Goal: Task Accomplishment & Management: Complete application form

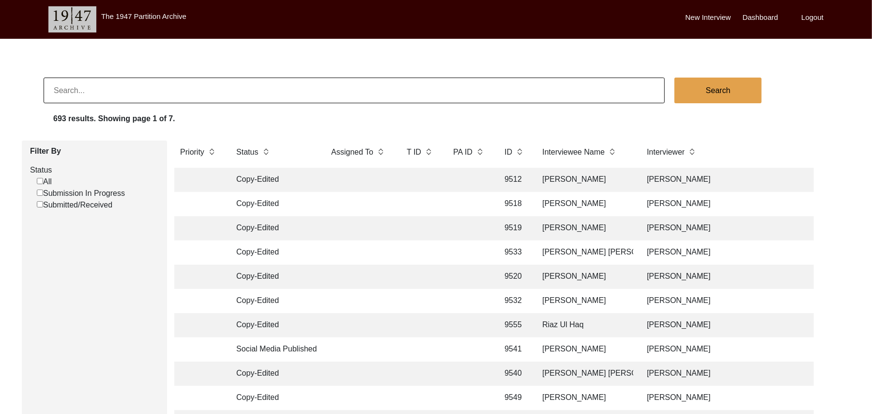
click at [41, 191] on input "Submission In Progress" at bounding box center [40, 192] width 6 height 6
checkbox input "false"
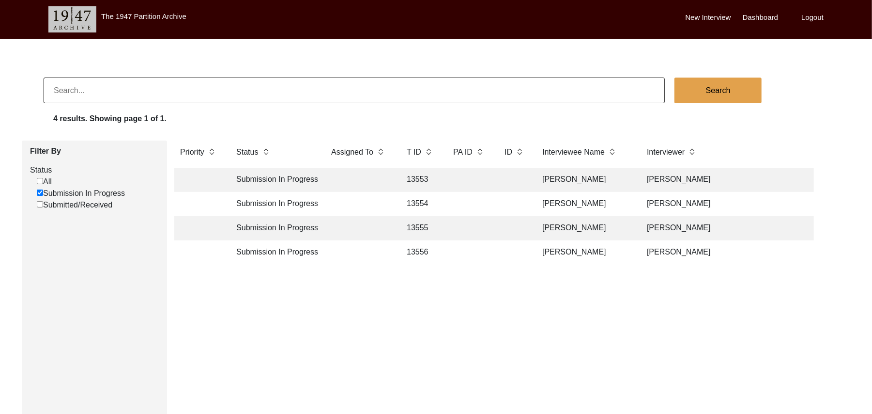
click at [417, 175] on td "13553" at bounding box center [420, 180] width 39 height 24
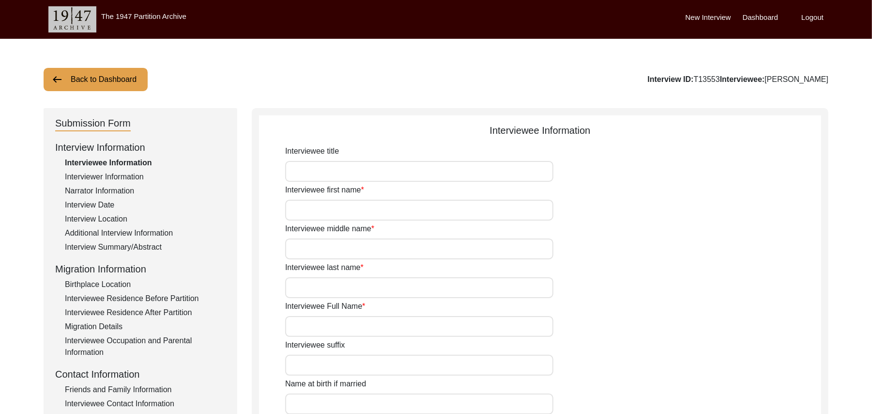
type input "Mr"
type input "Nazir"
type input "[PERSON_NAME]"
type input "N/A"
type input "[PERSON_NAME]"
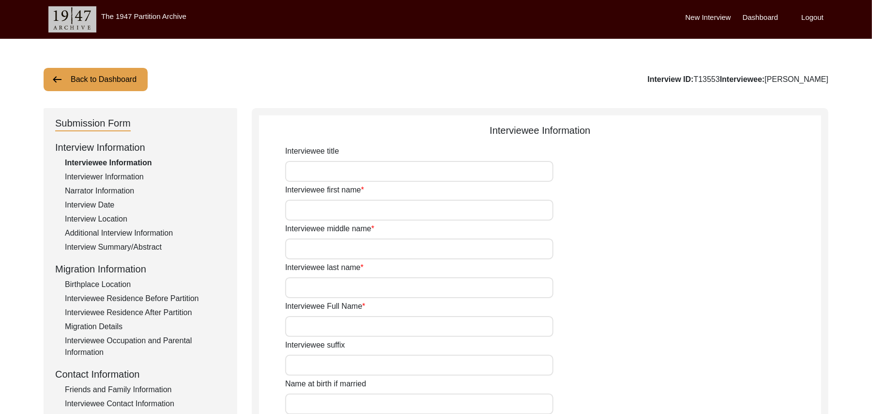
type input "N/A"
type input "[PERSON_NAME]"
type input "1938"
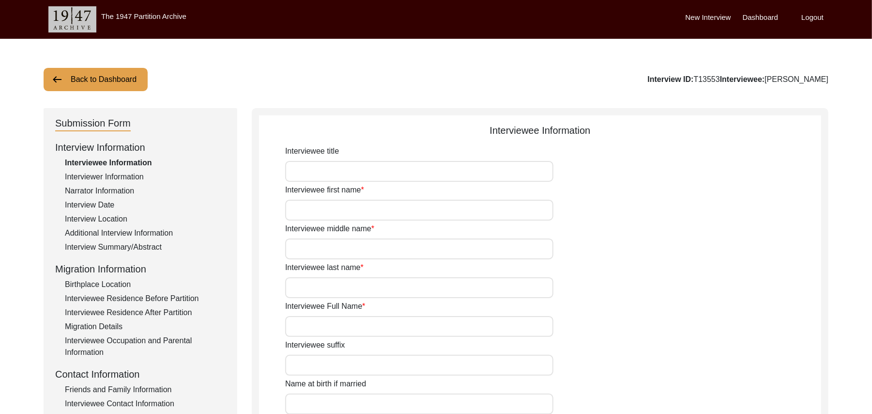
type input "87 Years"
type input "[DEMOGRAPHIC_DATA]"
type input "N/A"
type textarea "N/A"
type input "Punjabi"
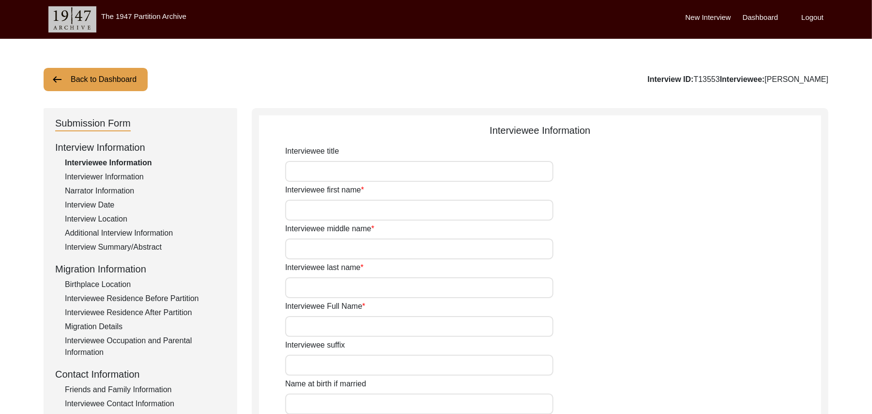
type input "Malwai"
type input "[DEMOGRAPHIC_DATA]"
type input "Rajput (Manj)"
click at [154, 244] on div "Interview Summary/Abstract" at bounding box center [145, 247] width 161 height 12
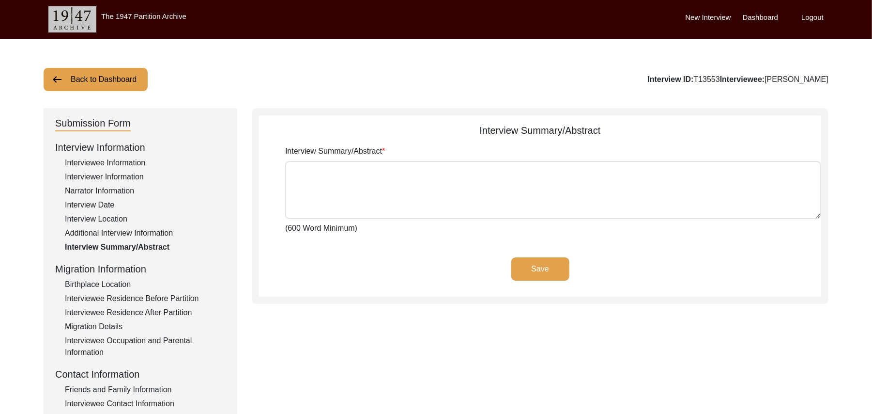
click at [338, 192] on textarea "Interview Summary/Abstract" at bounding box center [553, 190] width 536 height 58
paste textarea "Nazir Ahmed Muhammad Sarfraz Nazir Ahmed son of Walyat Khan Rajput Manj was bor…"
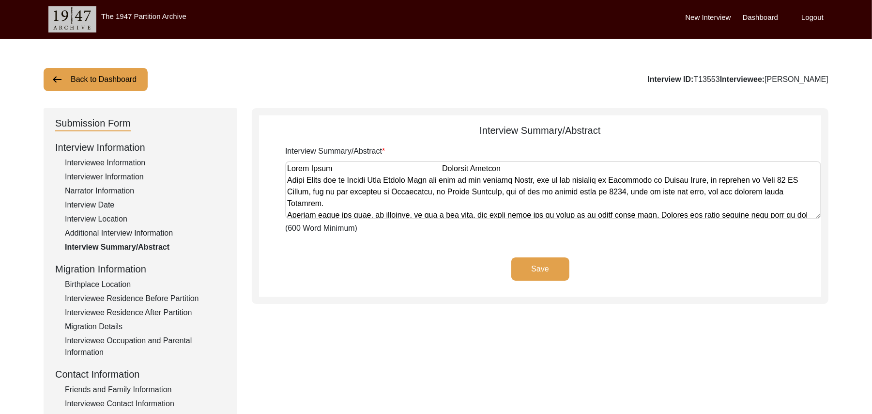
scroll to position [559, 0]
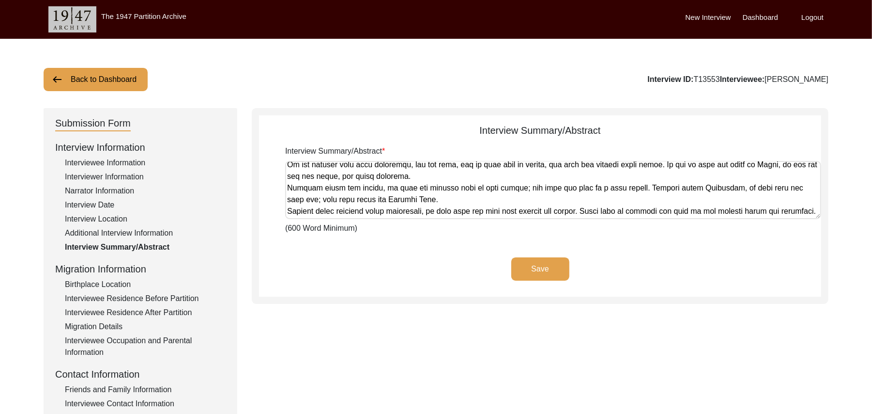
type textarea "Nazir Ahmed Muhammad Sarfraz Nazir Ahmed son of Walyat Khan Rajput Manj was bor…"
click at [526, 264] on button "Save" at bounding box center [541, 268] width 58 height 23
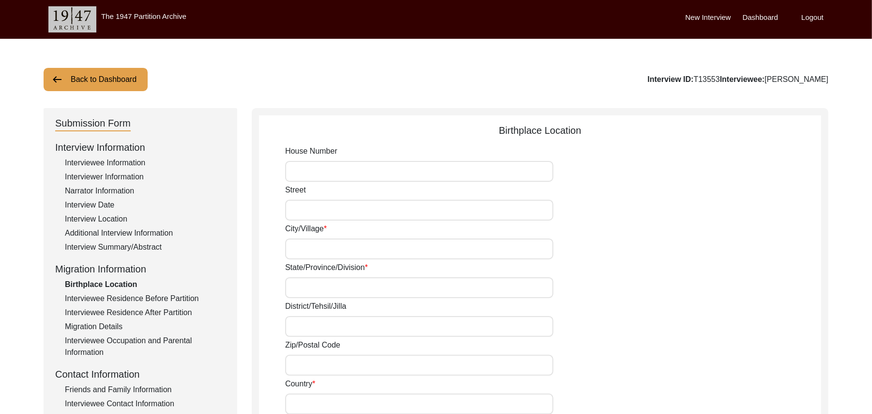
click at [149, 245] on div "Interview Summary/Abstract" at bounding box center [145, 247] width 161 height 12
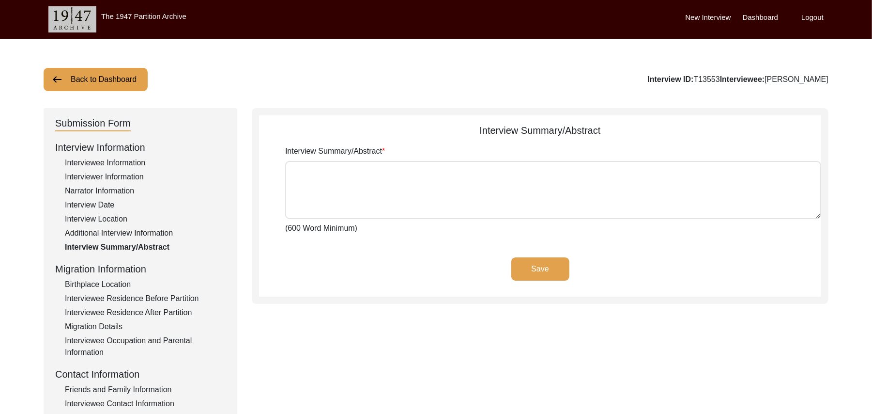
type textarea "Nazir Ahmed Muhammad Sarfraz Nazir Ahmed son of Walyat Khan Rajput Manj was bor…"
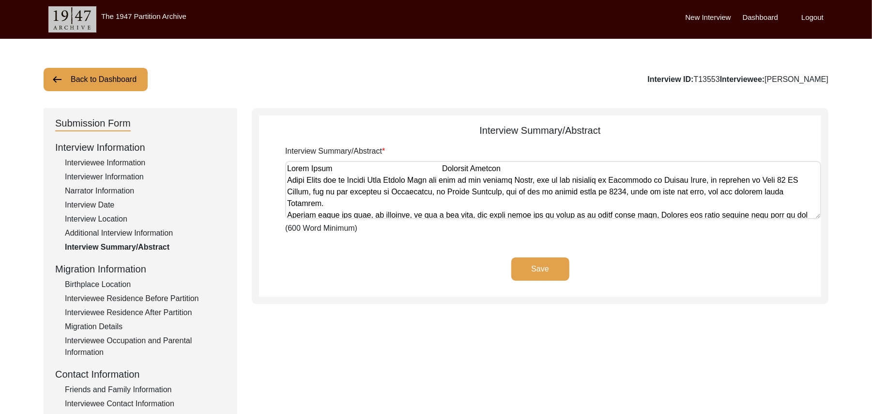
click at [118, 218] on div "Interview Location" at bounding box center [145, 219] width 161 height 12
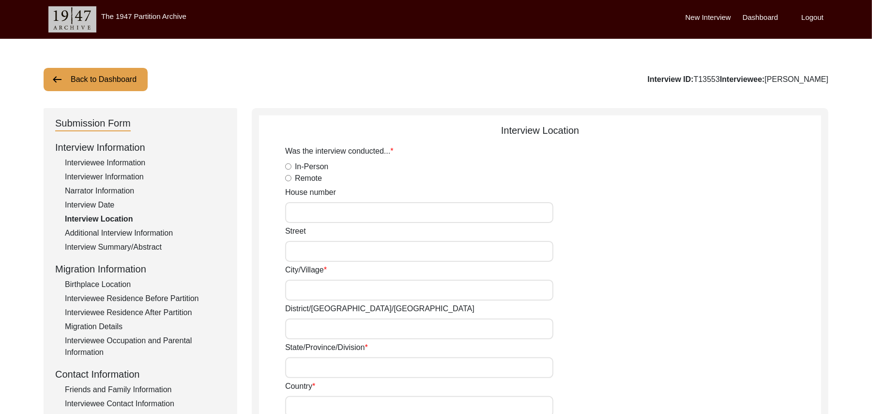
radio input "true"
type input "N/A"
type input "Chak 89 [PERSON_NAME]"
type input "[GEOGRAPHIC_DATA]/ [GEOGRAPHIC_DATA]"
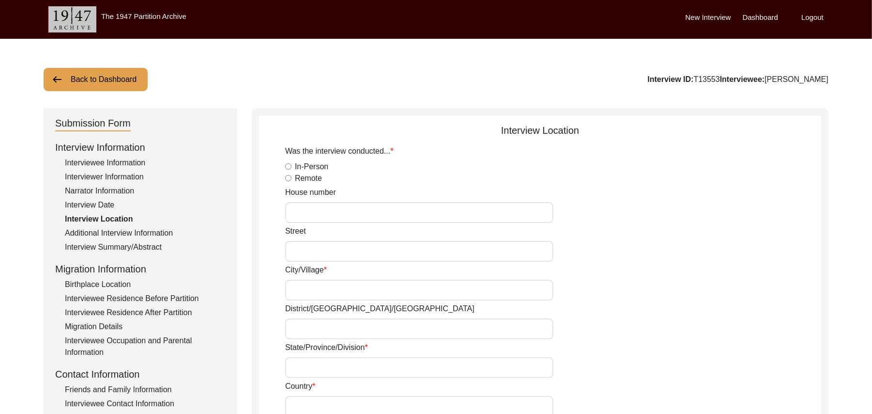
type input "[GEOGRAPHIC_DATA]"
type input "37521"
type input "Chak 89 [PERSON_NAME]"
type input "Chak 89 [PERSON_NAME], [GEOGRAPHIC_DATA], [GEOGRAPHIC_DATA]"
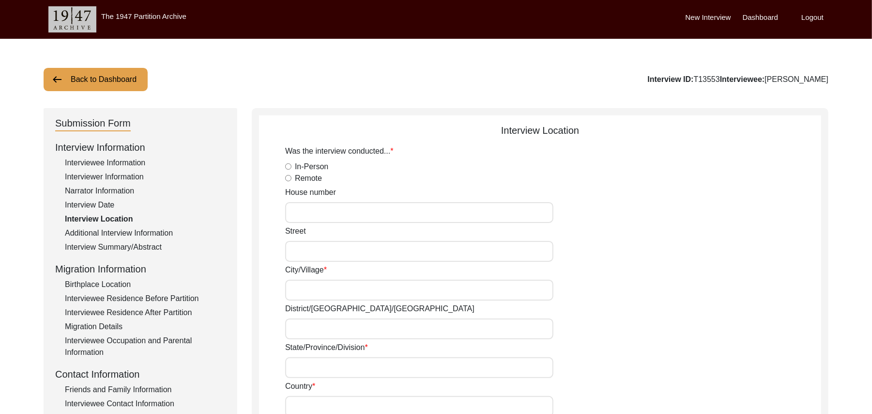
type input "N/A"
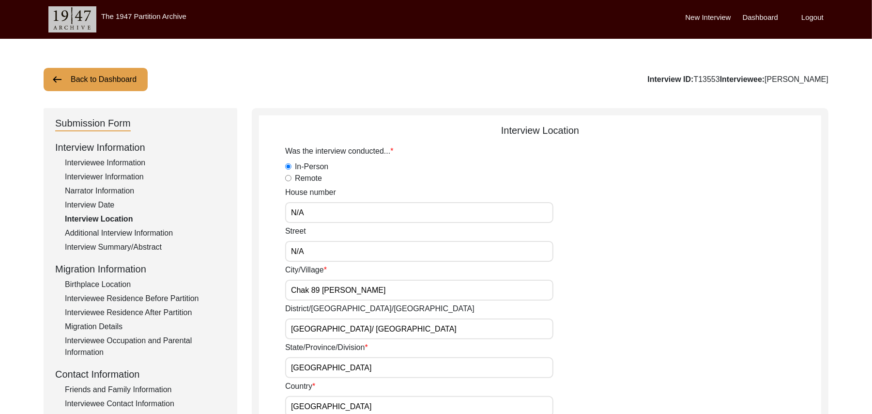
click at [118, 280] on div "Birthplace Location" at bounding box center [145, 285] width 161 height 12
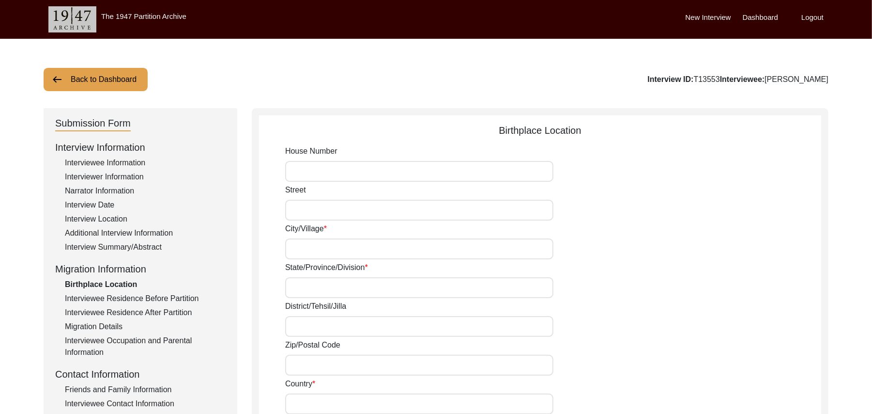
click at [147, 296] on div "Interviewee Residence Before Partition" at bounding box center [145, 299] width 161 height 12
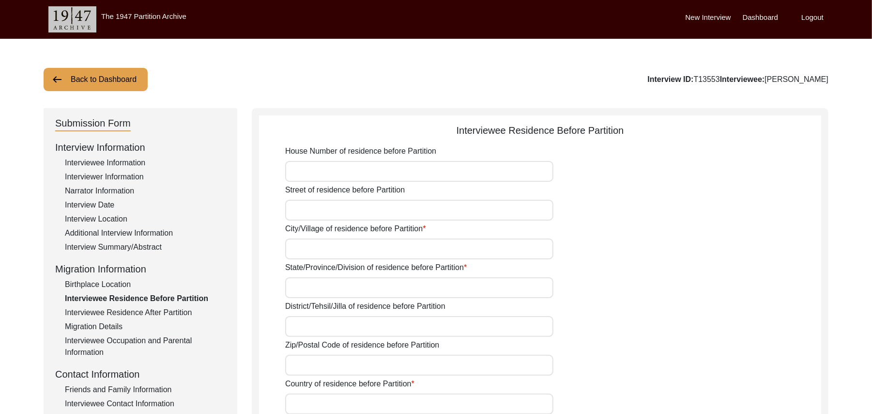
click at [152, 312] on div "Interviewee Residence After Partition" at bounding box center [145, 313] width 161 height 12
type input "Yes"
type input "N/A"
type input "Chak 89 [PERSON_NAME]"
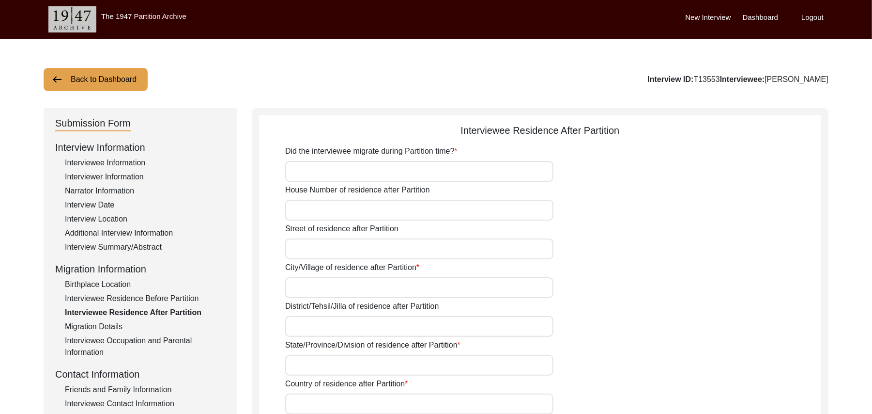
type input "[GEOGRAPHIC_DATA]/ [GEOGRAPHIC_DATA]"
type input "[GEOGRAPHIC_DATA]"
type input "37521"
type input "Chak 89 [PERSON_NAME]"
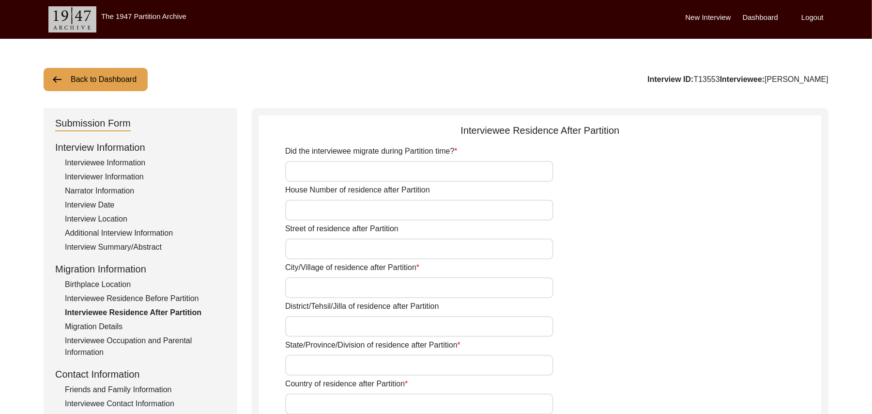
type input "Chak 89 [PERSON_NAME], [GEOGRAPHIC_DATA], [GEOGRAPHIC_DATA]"
type input "N/A"
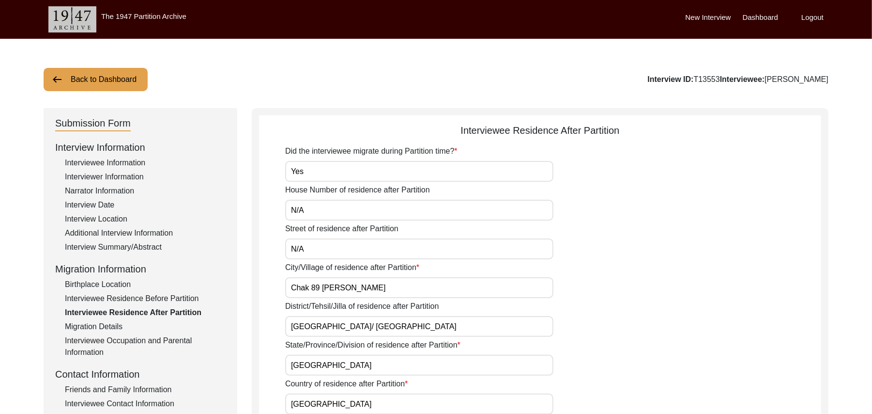
click at [122, 283] on div "Birthplace Location" at bounding box center [145, 285] width 161 height 12
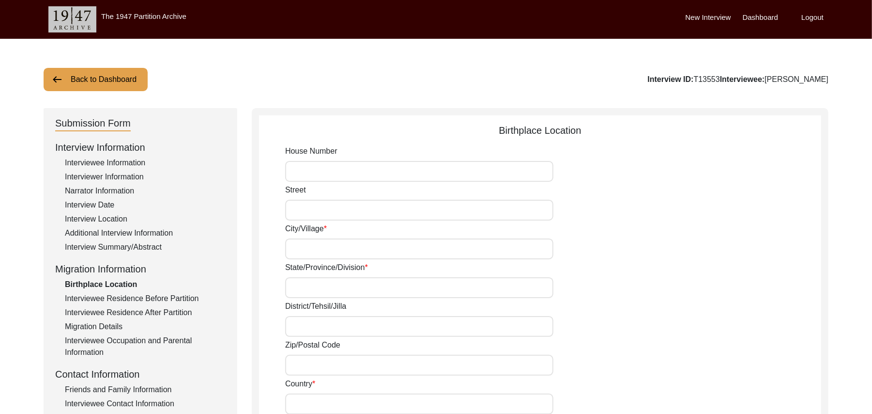
click at [309, 171] on input "House Number" at bounding box center [419, 171] width 268 height 21
type input "N/A"
click at [305, 213] on input "Street" at bounding box center [419, 210] width 268 height 21
paste input "N/A"
type input "N/A"
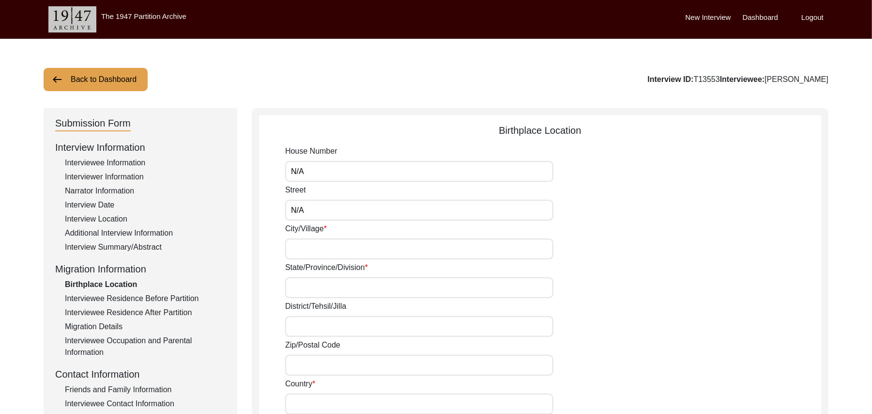
click at [308, 248] on input "City/Village" at bounding box center [419, 248] width 268 height 21
type input "Gurka"
click at [303, 289] on input "State/Province/Division" at bounding box center [419, 287] width 268 height 21
type input "[GEOGRAPHIC_DATA]"
click at [326, 366] on input "Zip/Postal Code" at bounding box center [419, 365] width 268 height 21
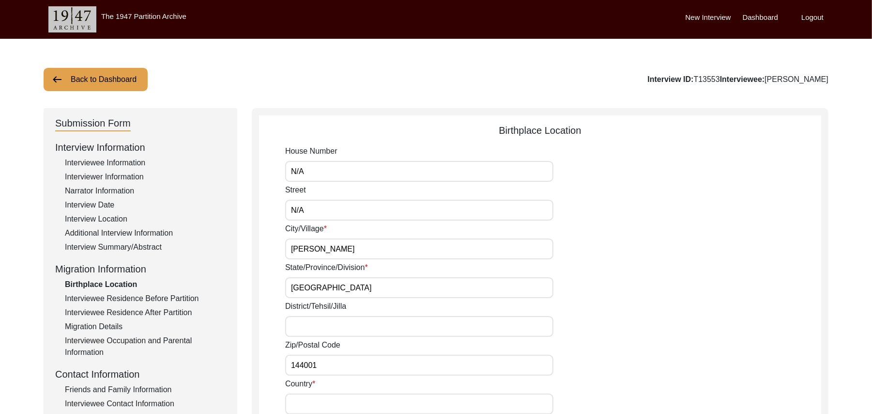
type input "144001"
click at [303, 324] on input "District/Tehsil/Jilla" at bounding box center [419, 326] width 268 height 21
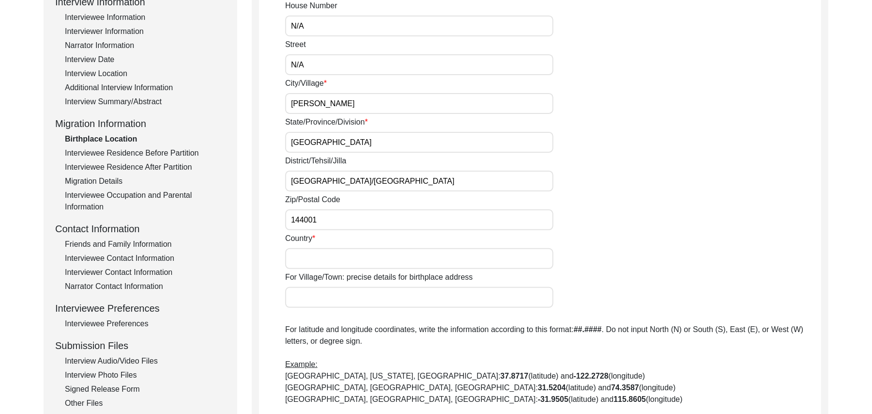
scroll to position [229, 0]
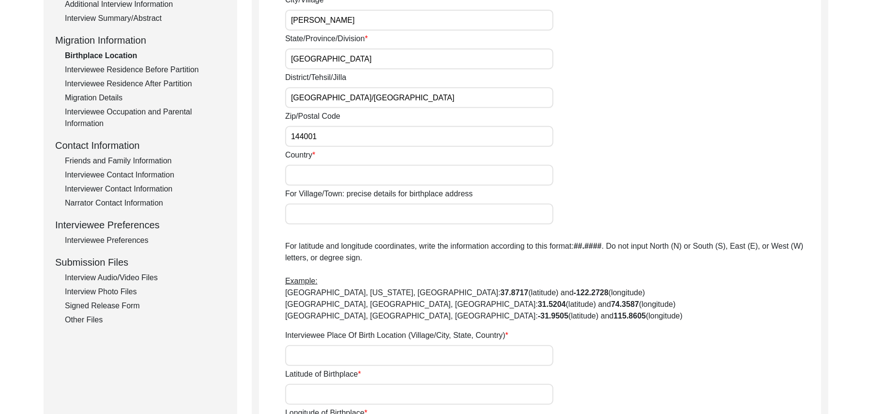
type input "Jalandhar/Jalandhar"
click at [443, 177] on input "Country" at bounding box center [419, 175] width 268 height 21
type input "[GEOGRAPHIC_DATA]"
click at [392, 218] on input "For Village/Town: precise details for birthplace address" at bounding box center [419, 213] width 268 height 21
type input "gurka"
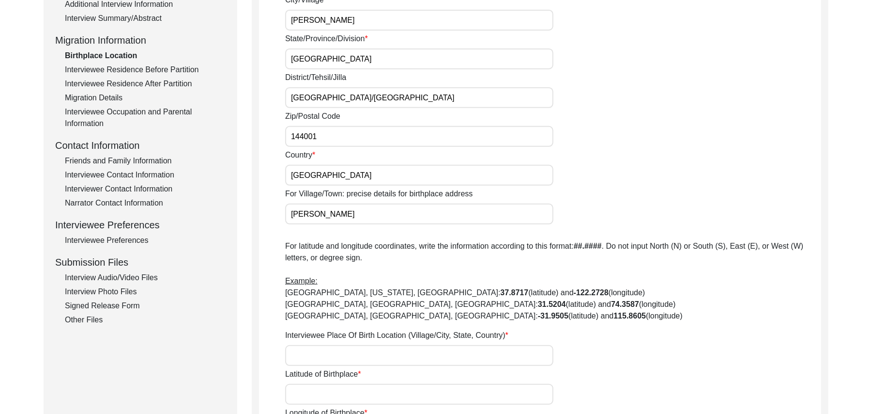
click at [346, 353] on input "Interviewee Place Of Birth Location (Village/City, State, Country)" at bounding box center [419, 355] width 268 height 21
type input "Gurka, Punjab , India"
click at [338, 400] on input "Latitude of Birthplace" at bounding box center [419, 394] width 268 height 21
paste input "N/A"
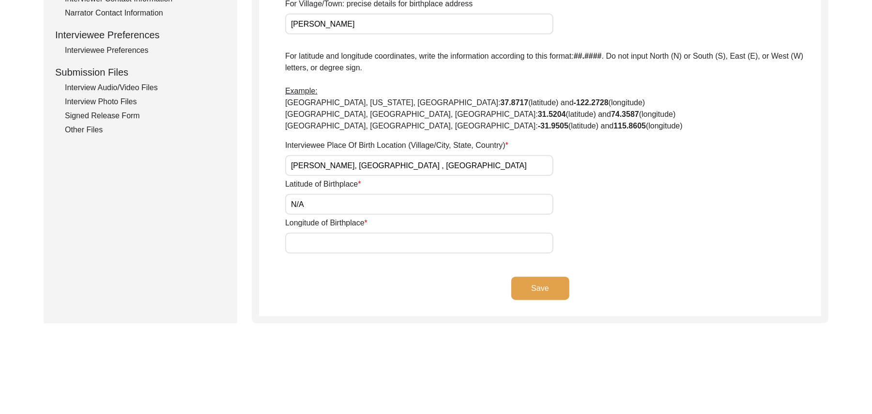
scroll to position [445, 0]
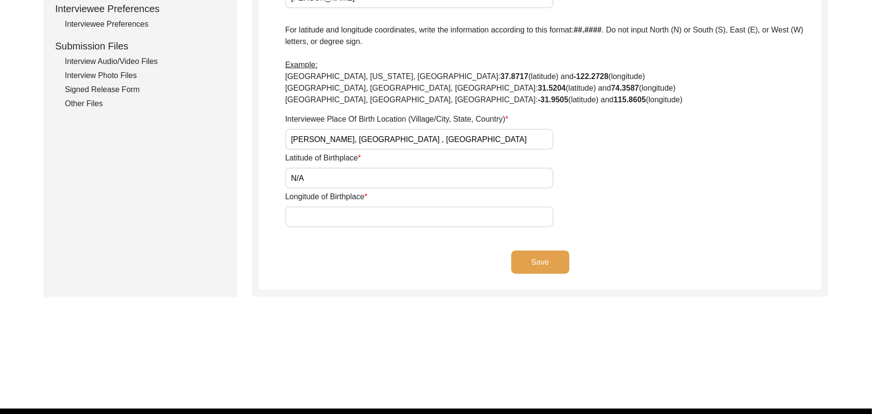
type input "N/A"
click at [366, 219] on input "Longitude of Birthplace" at bounding box center [419, 216] width 268 height 21
paste input "N/A"
type input "N/A"
click at [529, 260] on button "Save" at bounding box center [541, 261] width 58 height 23
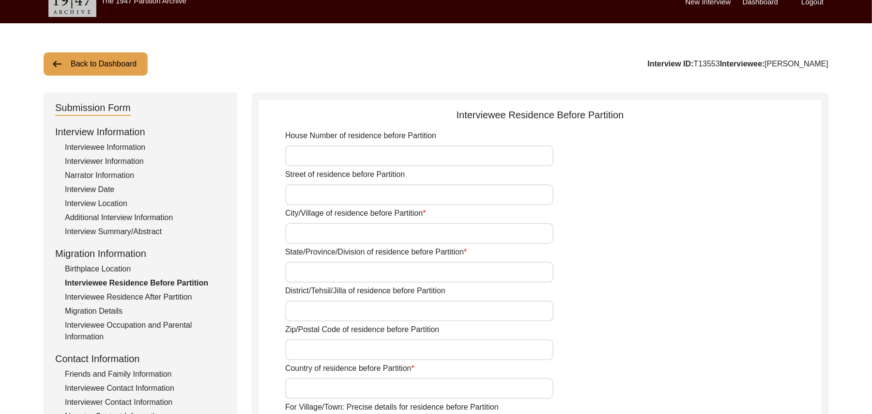
scroll to position [12, 0]
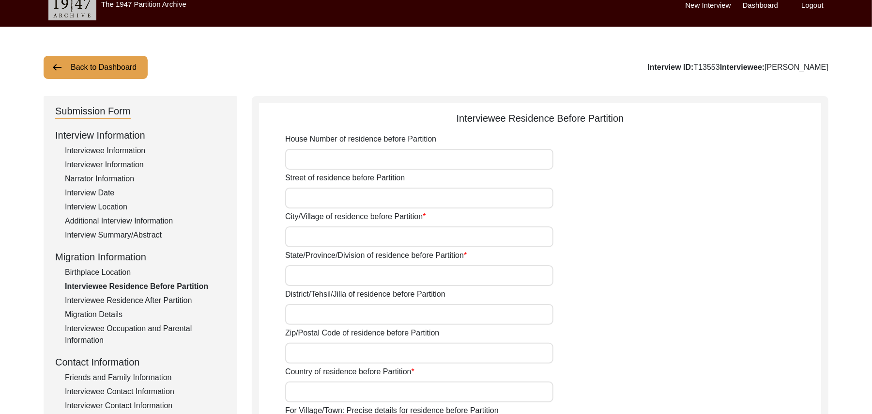
click at [358, 157] on input "House Number of residence before Partition" at bounding box center [419, 159] width 268 height 21
paste input "N/A"
type input "N/A"
click at [338, 199] on input "Street of residence before Partition" at bounding box center [419, 197] width 268 height 21
paste input "N/A"
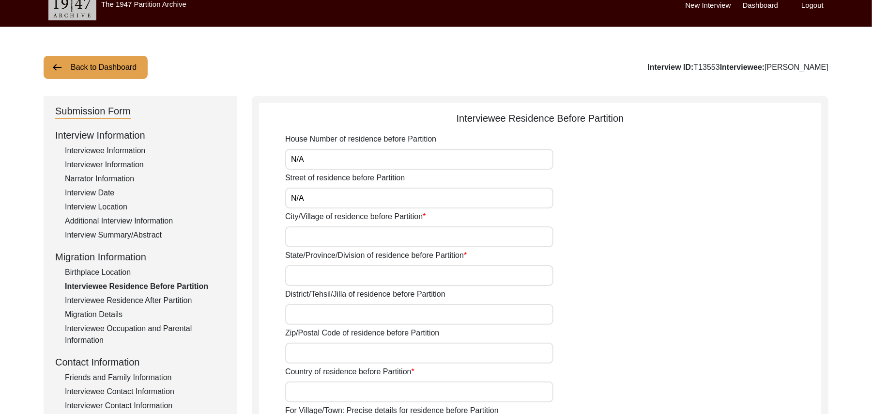
type input "N/A"
click at [316, 237] on input "City/Village of residence before Partition" at bounding box center [419, 236] width 268 height 21
type input "Gurka"
click at [305, 275] on input "State/Province/Division of residence before Partition" at bounding box center [419, 275] width 268 height 21
type input "[GEOGRAPHIC_DATA]"
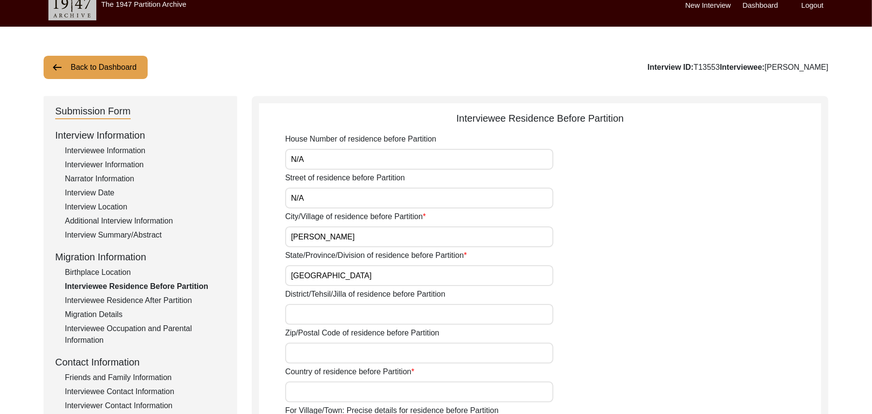
click at [301, 316] on input "District/Tehsil/Jilla of residence before Partition" at bounding box center [419, 314] width 268 height 21
type input "[GEOGRAPHIC_DATA]/ [GEOGRAPHIC_DATA]"
click at [295, 351] on input "Zip/Postal Code of residence before Partition" at bounding box center [419, 352] width 268 height 21
type input "144001"
click at [297, 389] on input "Country of residence before Partition" at bounding box center [419, 391] width 268 height 21
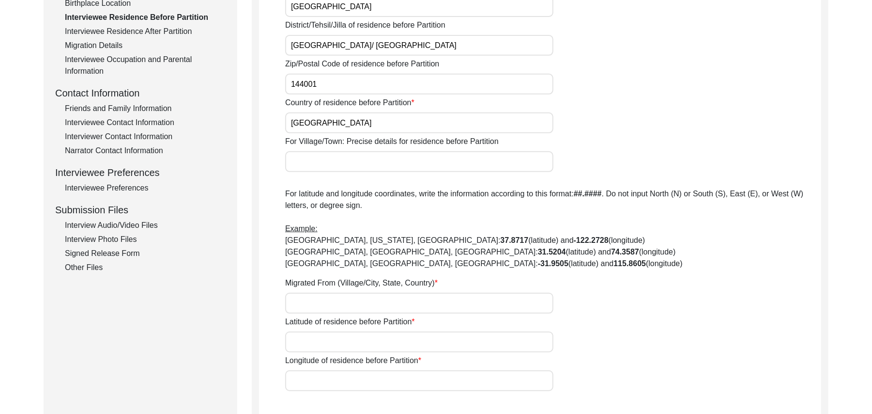
scroll to position [316, 0]
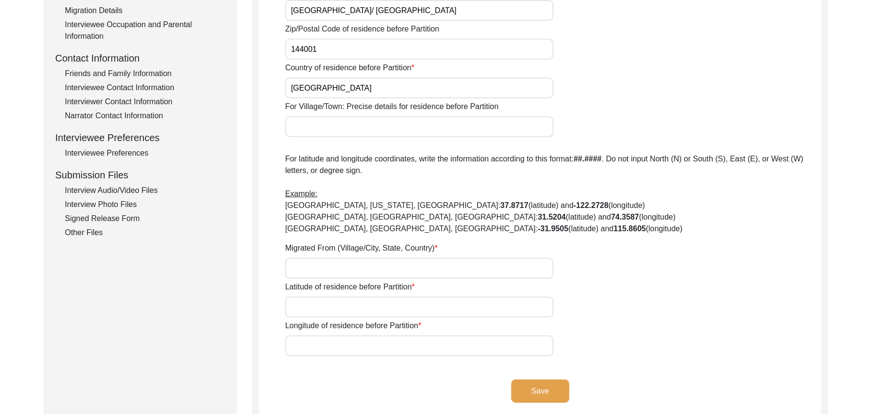
type input "[GEOGRAPHIC_DATA]"
click at [350, 134] on input "For Village/Town: Precise details for residence before Partition" at bounding box center [419, 126] width 268 height 21
type input "Gurka"
click at [334, 258] on input "Migrated From (Village/City, State, Country)" at bounding box center [419, 268] width 268 height 21
type input "Gurka, Punjab, India"
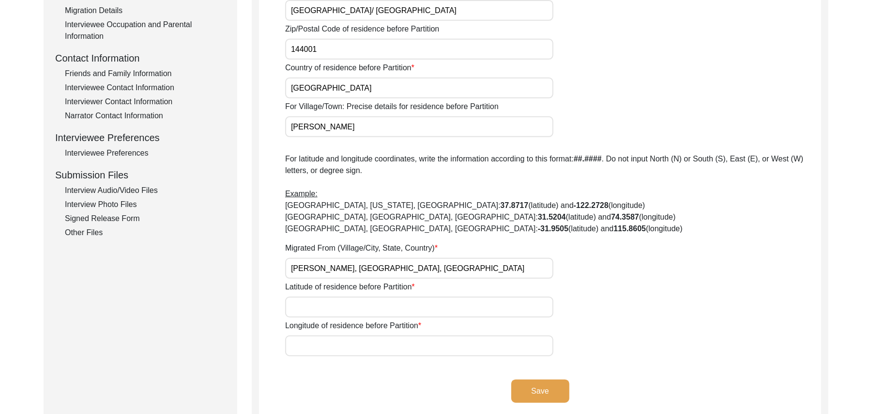
click at [329, 307] on input "Latitude of residence before Partition" at bounding box center [419, 306] width 268 height 21
paste input "N/A"
type input "N/A"
click at [328, 346] on input "Longitude of residence before Partition" at bounding box center [419, 345] width 268 height 21
paste input "N/A"
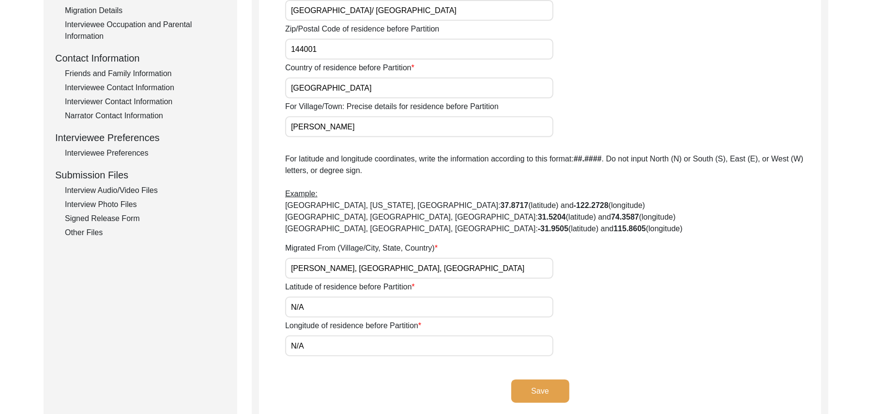
type input "N/A"
click at [531, 387] on button "Save" at bounding box center [541, 390] width 58 height 23
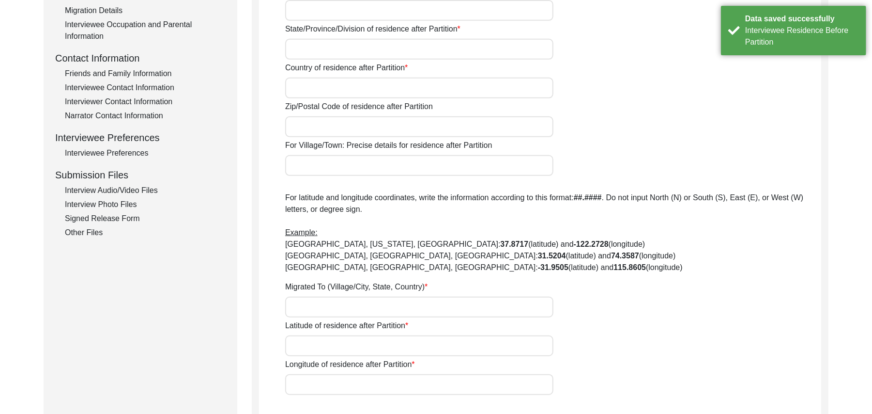
type input "Yes"
type input "N/A"
type input "Chak 89 [PERSON_NAME]"
type input "[GEOGRAPHIC_DATA]/ [GEOGRAPHIC_DATA]"
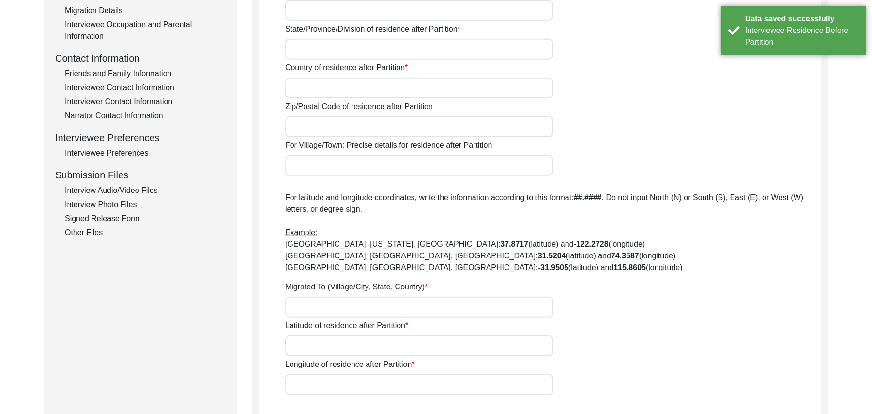
type input "[GEOGRAPHIC_DATA]"
type input "37521"
type input "Chak 89 [PERSON_NAME]"
type input "Chak 89 [PERSON_NAME], [GEOGRAPHIC_DATA], [GEOGRAPHIC_DATA]"
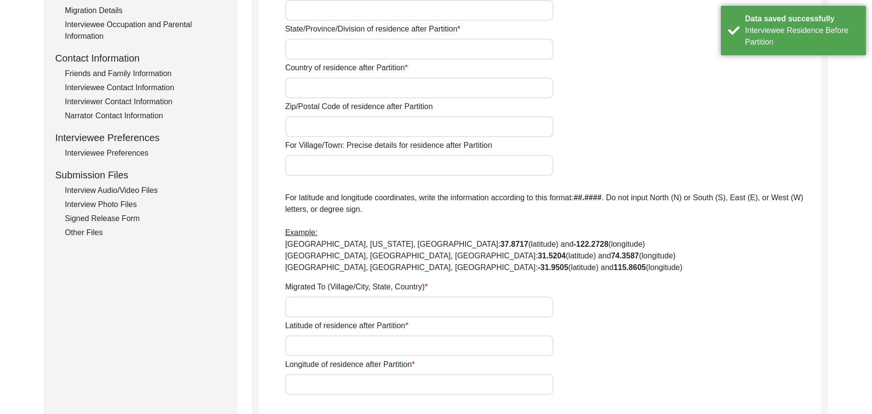
type input "N/A"
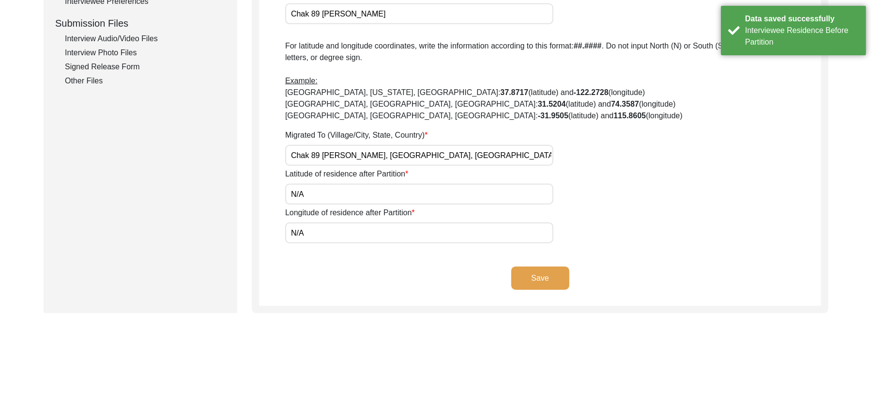
scroll to position [504, 0]
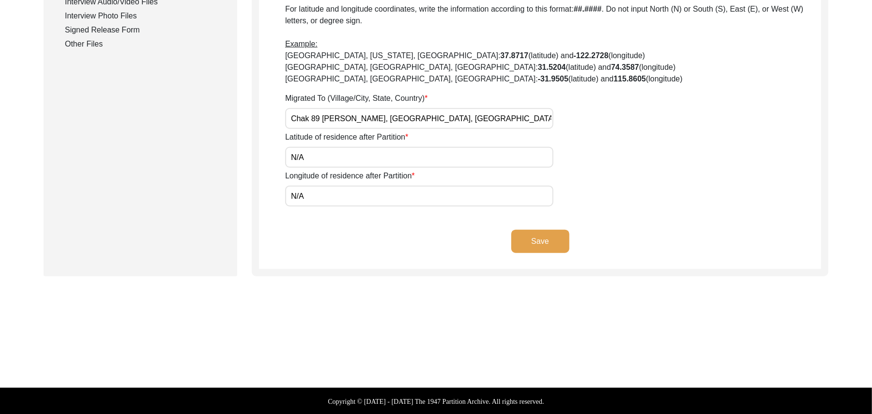
click at [556, 240] on button "Save" at bounding box center [541, 241] width 58 height 23
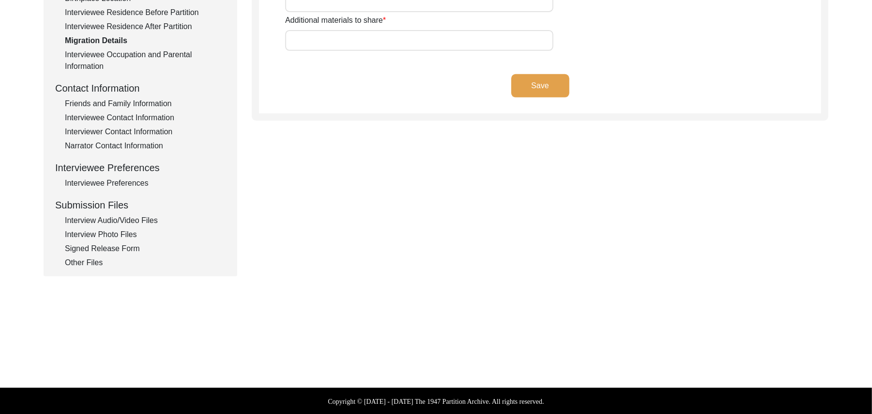
type input "Land, Home , Animals"
type input "Land,"
type input "Wagah"
type input "Add"
type input "N/A"
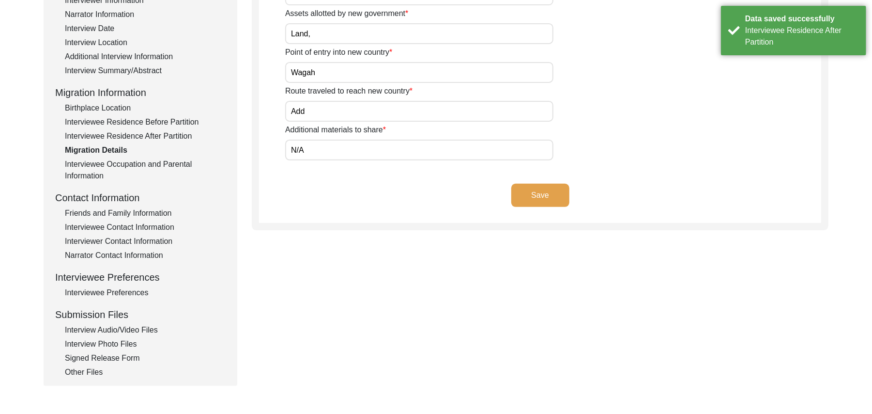
scroll to position [161, 0]
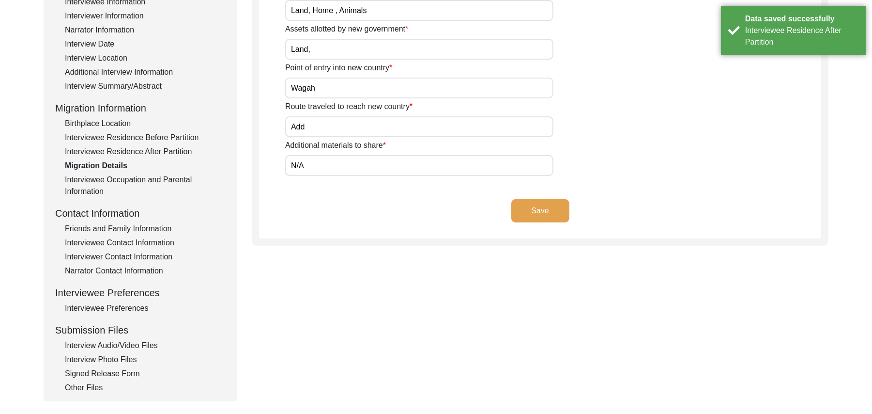
click at [554, 208] on button "Save" at bounding box center [541, 210] width 58 height 23
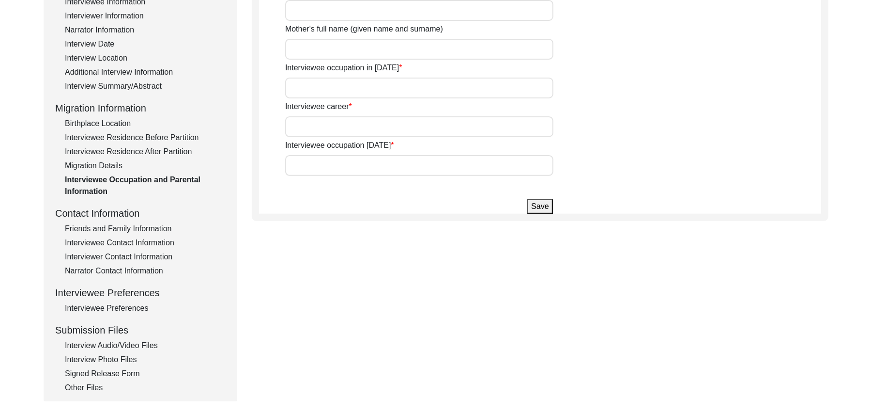
type input "Walyat Khan"
type input "add"
type input "House boy"
type input "Farmer"
type input "farmer"
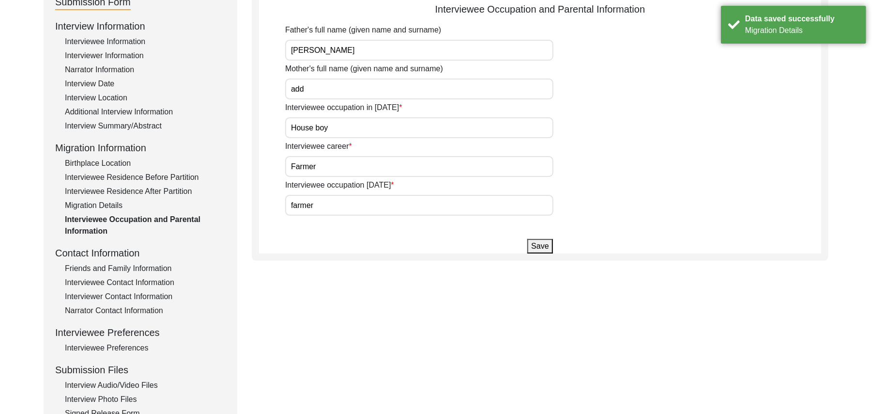
scroll to position [16, 0]
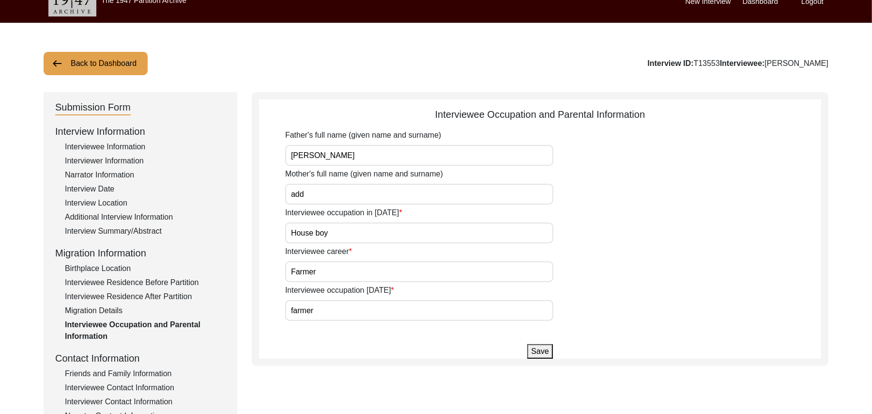
click at [368, 195] on input "add" at bounding box center [419, 194] width 268 height 21
type input "a"
type input "Rehmat Bibi"
click at [535, 347] on button "Save" at bounding box center [540, 351] width 25 height 15
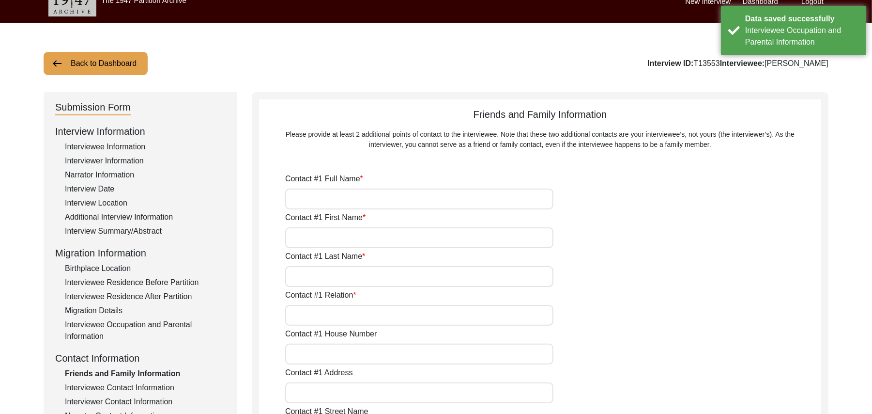
type input "Muhamad Latif"
type input "[DEMOGRAPHIC_DATA]"
type input "Latif"
type input "Son"
type input "N/A"
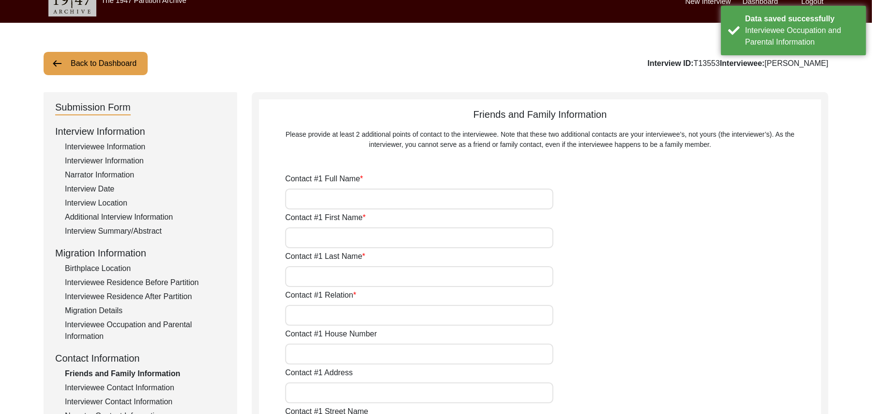
type input "89 JB"
type input "N/A"
type input "Chak 89 JB"
type input "[GEOGRAPHIC_DATA]/ [GEOGRAPHIC_DATA]"
type input "[GEOGRAPHIC_DATA]"
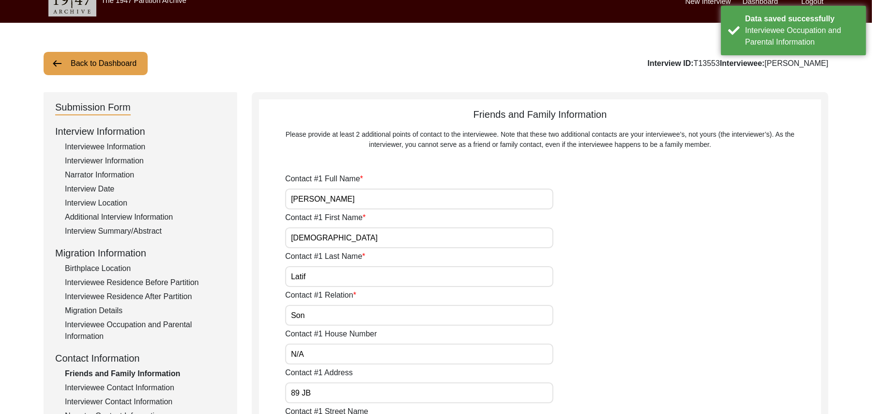
type input "37521"
type input "[GEOGRAPHIC_DATA]"
type input "Chak 89 JB"
type input "0309-3534123"
type input "N/A"
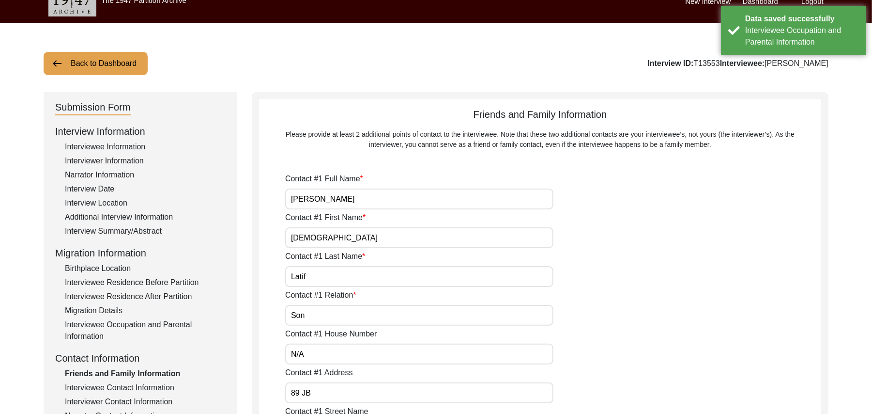
type input "N/A"
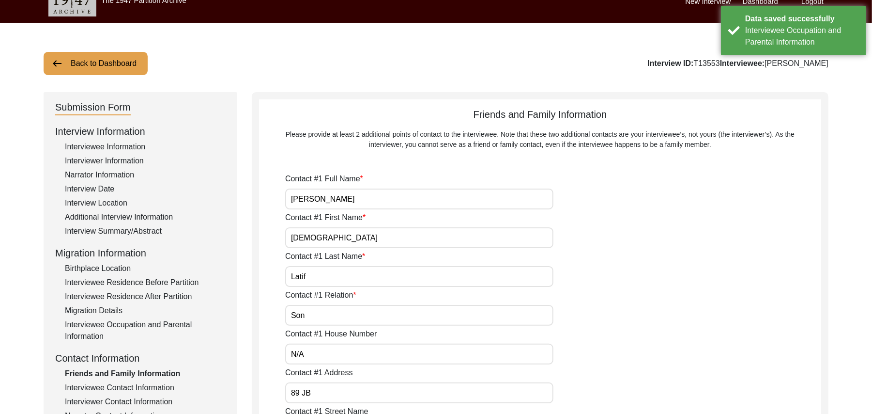
type input "Muhammad Munir"
type input "[DEMOGRAPHIC_DATA]"
type input "Munir"
type input "Grandson"
type input "N/A"
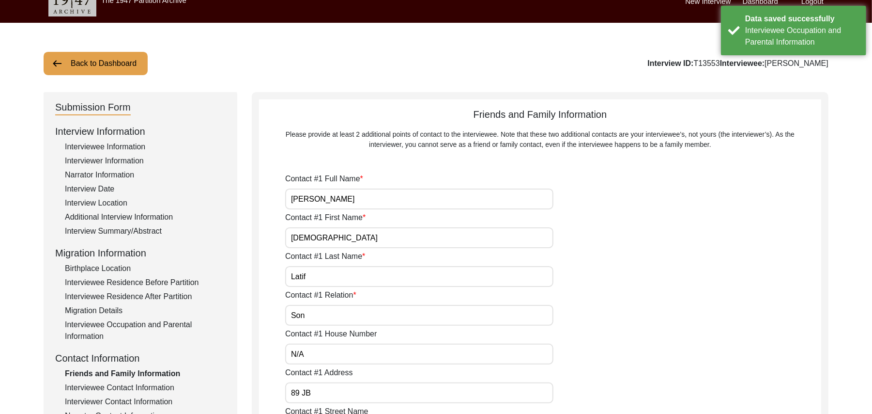
type input "Chak 89 JB"
type input "N/A"
type input "Chak 89 JB"
type input "[GEOGRAPHIC_DATA]/ [GEOGRAPHIC_DATA]"
type input "[GEOGRAPHIC_DATA]"
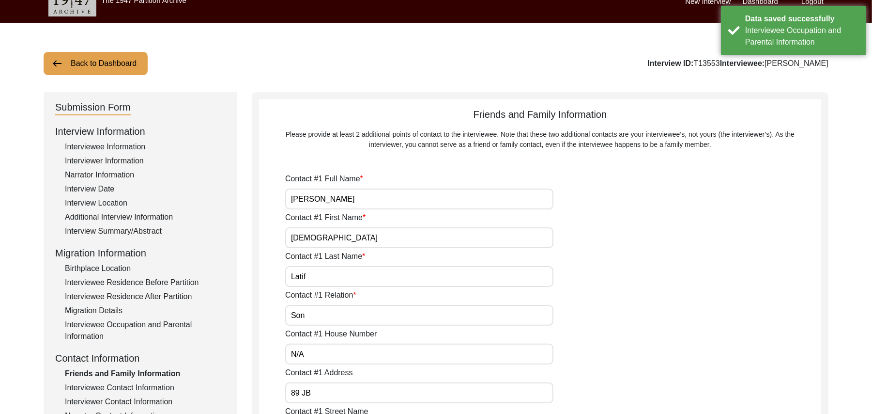
type input "37521"
type input "[GEOGRAPHIC_DATA]"
type input "Chak 89JB"
type input "03412218835"
type input "N/A"
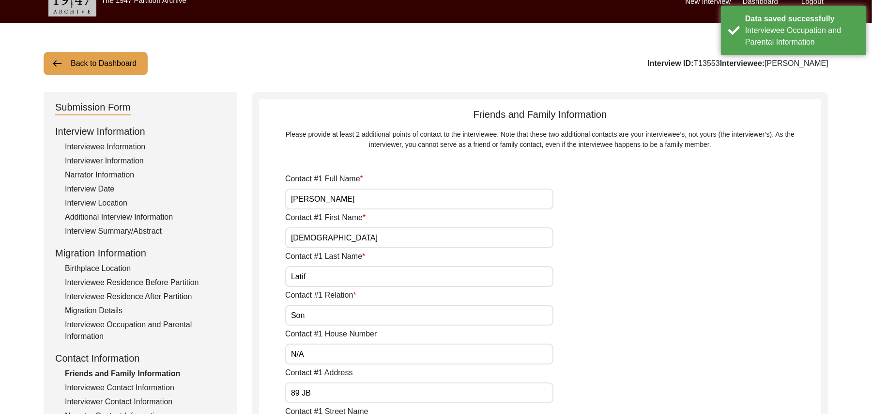
type input "N/A"
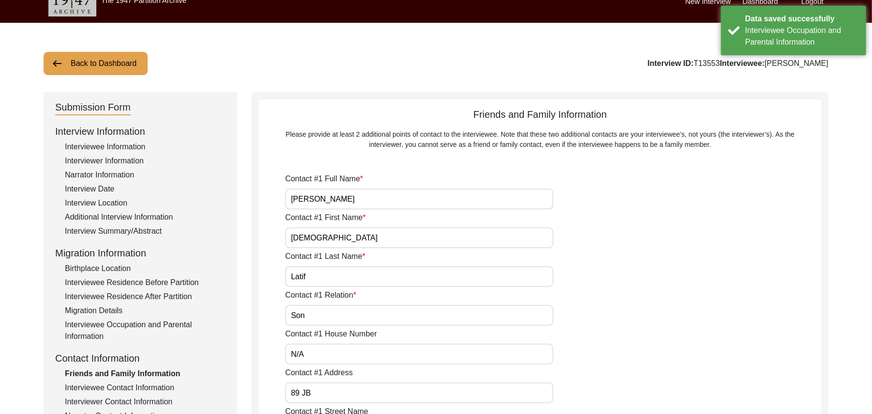
type input "N/A"
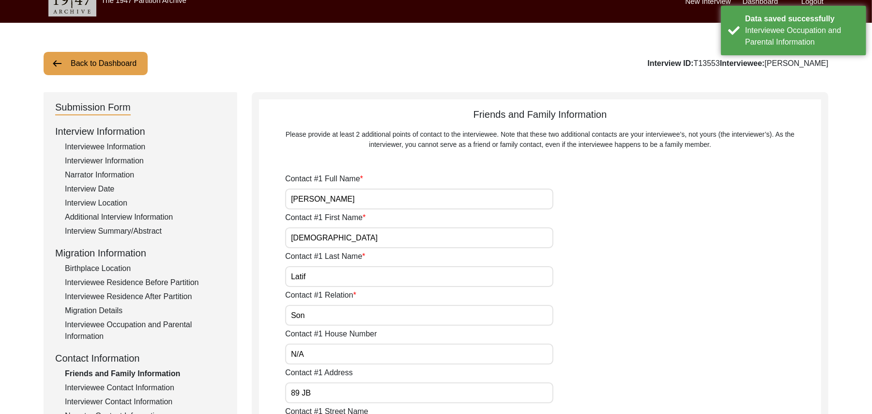
type input "N/A"
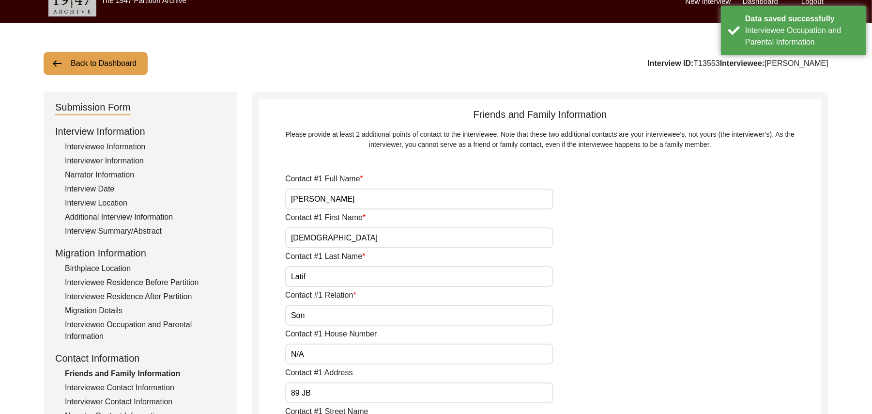
type input "N/A"
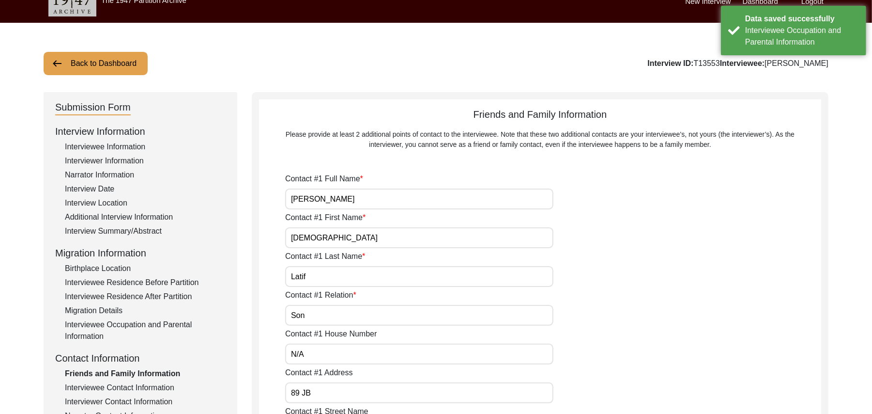
type input "N/A"
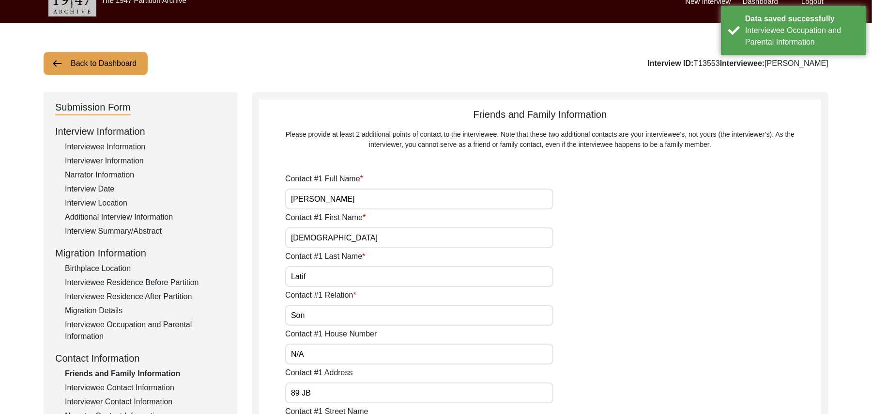
type input "N/A"
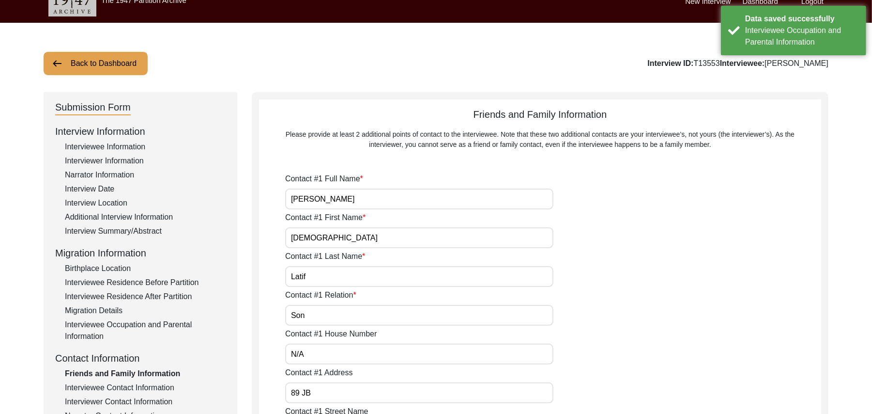
type input "N/A"
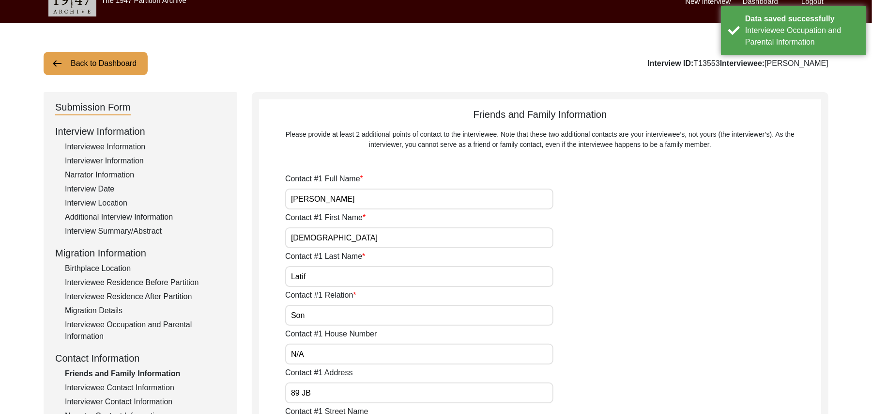
type input "N/A"
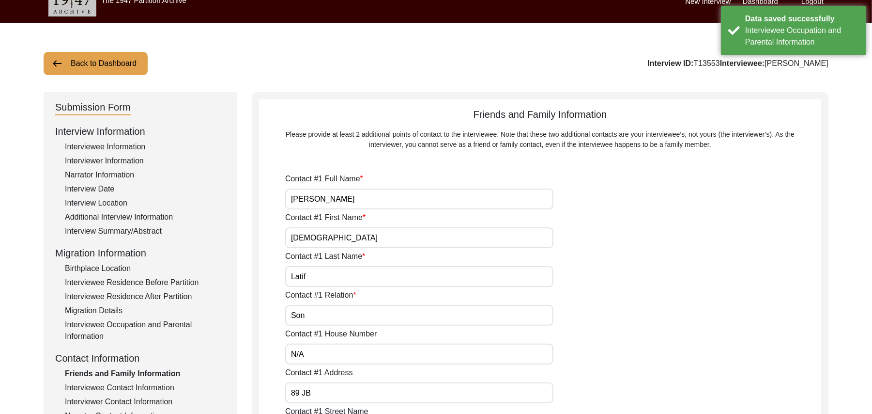
type input "N/A"
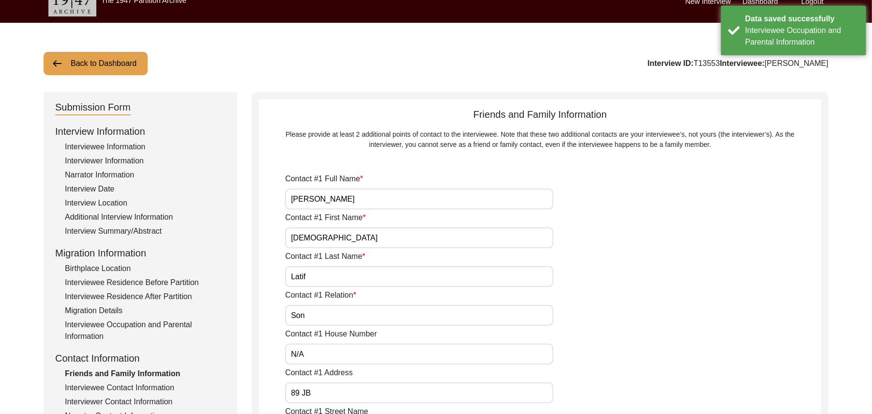
type input "N/A"
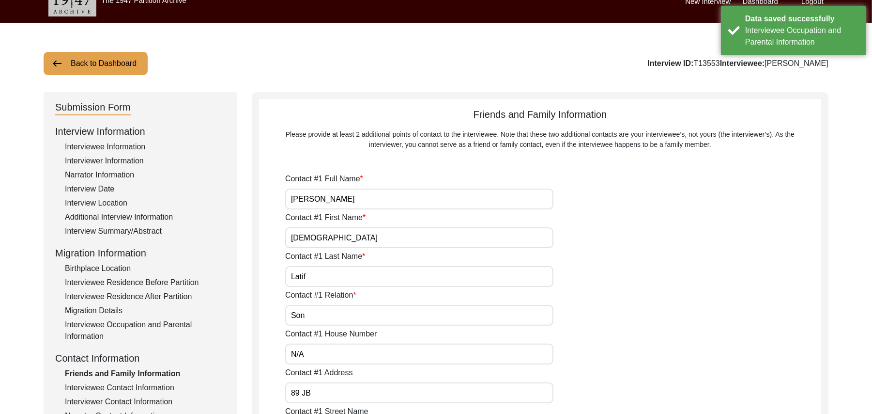
type input "N/A"
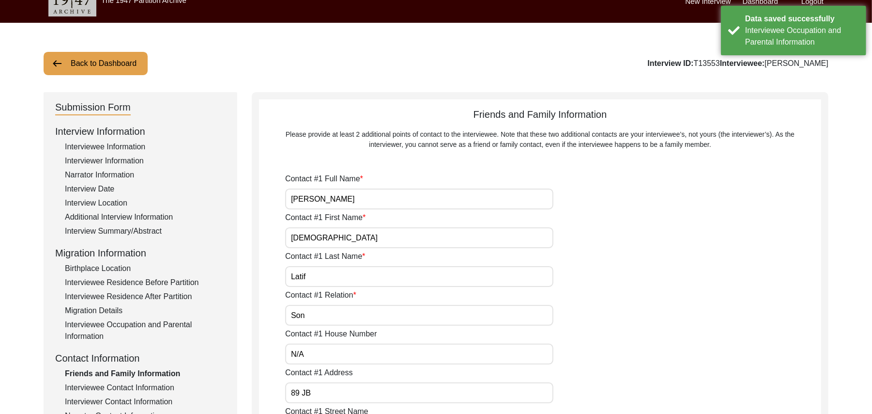
type input "N/A"
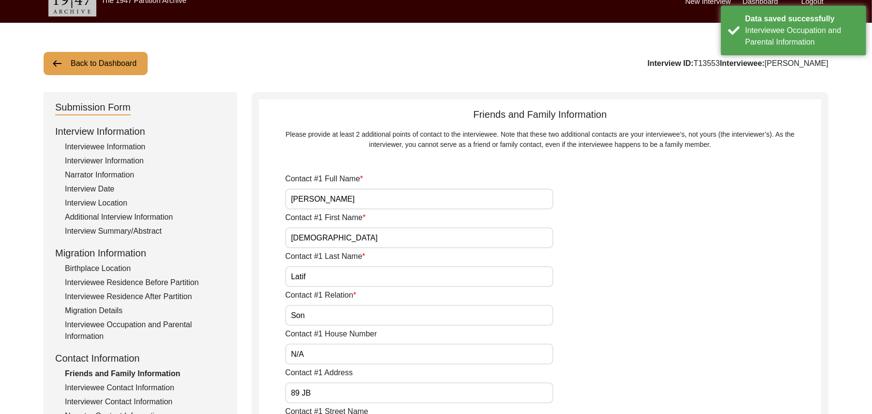
type input "N/A"
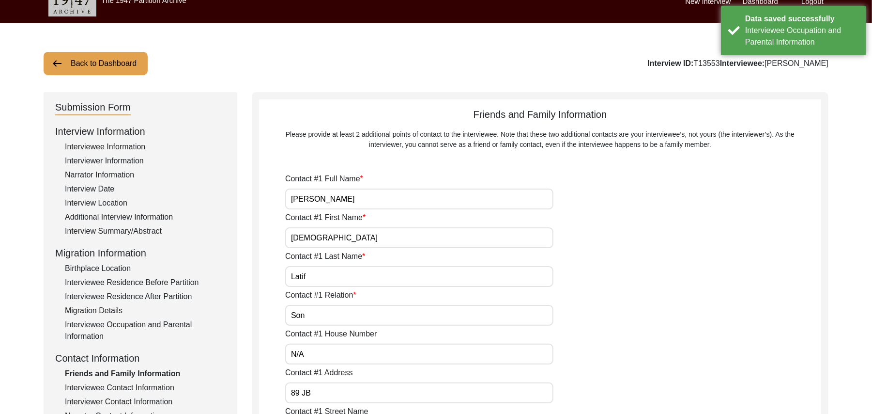
type input "N/A"
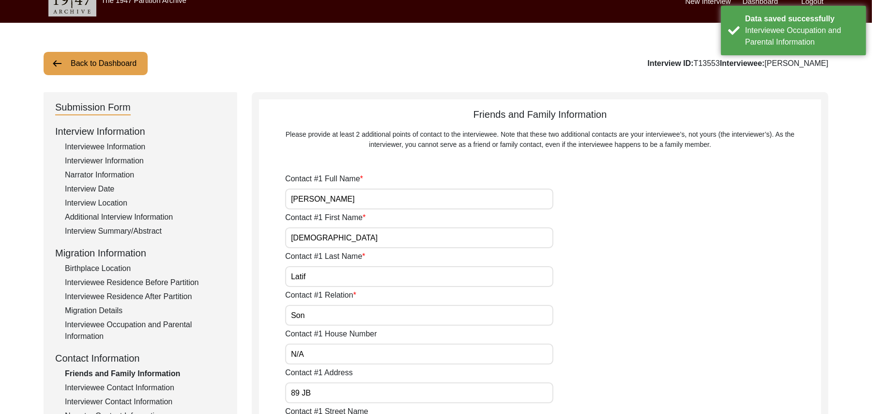
type input "N/A"
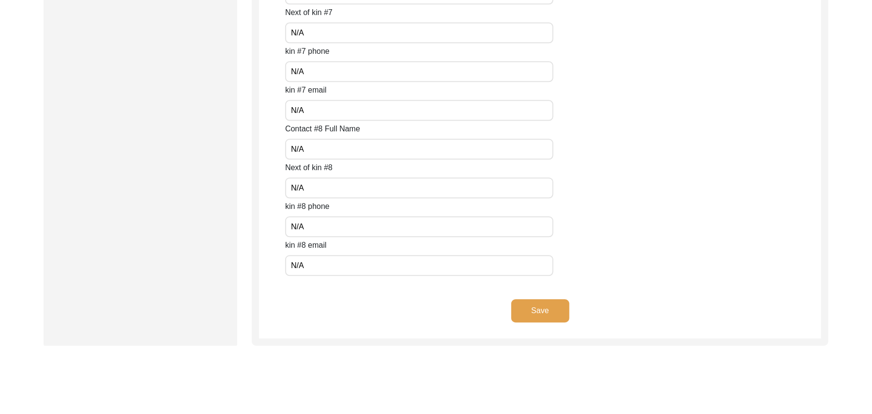
scroll to position [4306, 0]
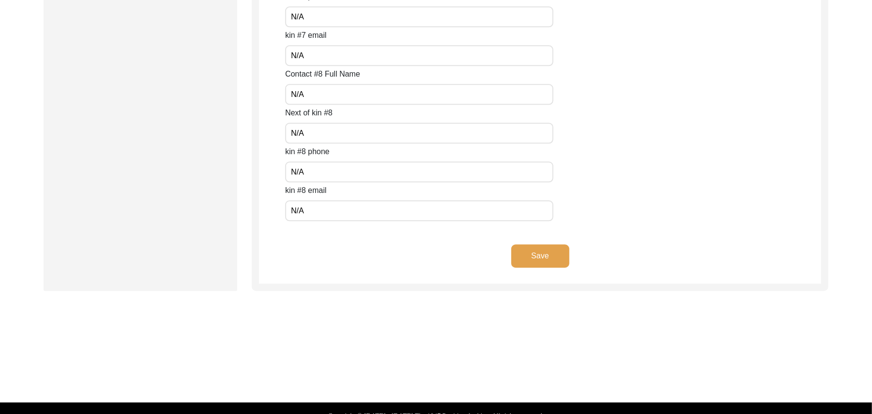
click at [553, 252] on button "Save" at bounding box center [541, 255] width 58 height 23
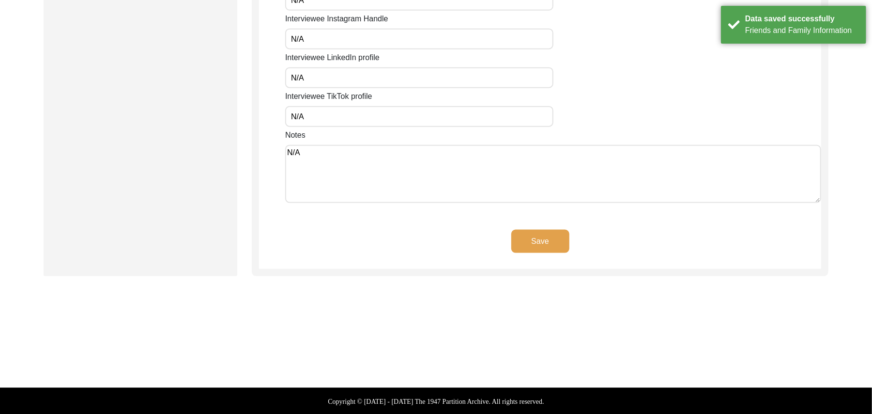
click at [547, 240] on button "Save" at bounding box center [541, 241] width 58 height 23
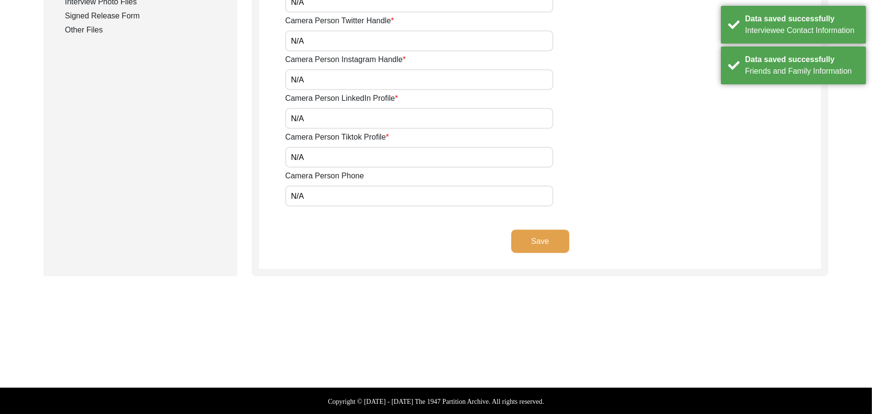
click at [547, 239] on button "Save" at bounding box center [541, 241] width 58 height 23
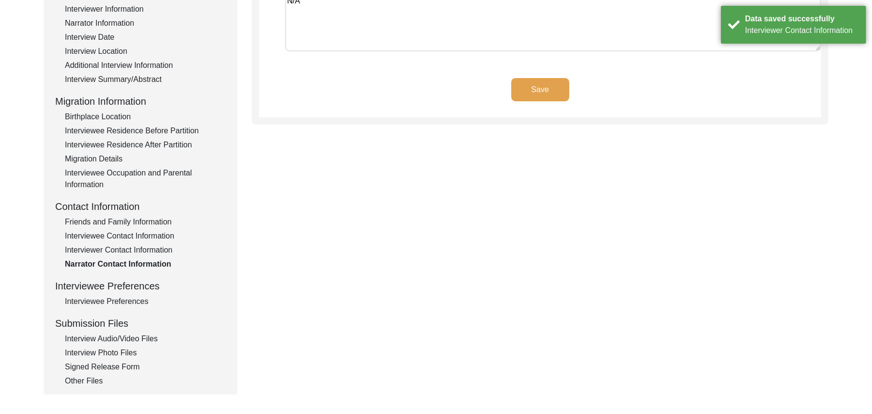
scroll to position [157, 0]
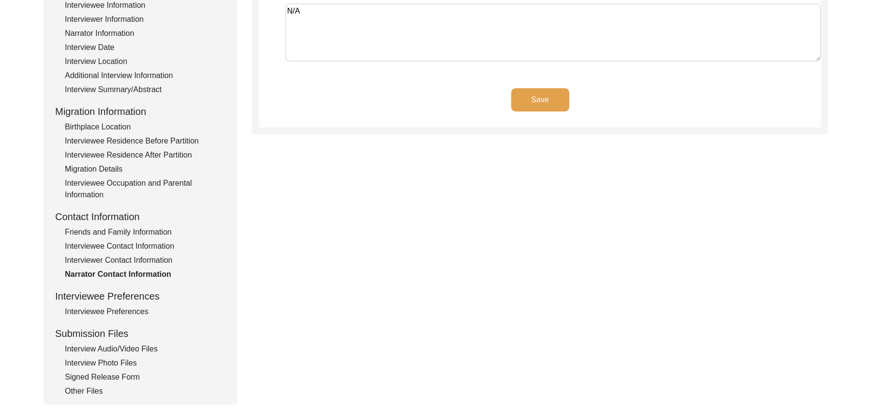
click at [557, 93] on button "Save" at bounding box center [541, 99] width 58 height 23
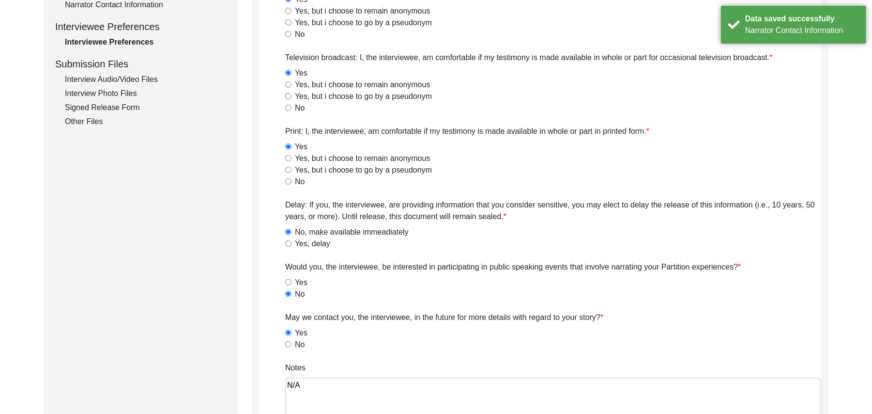
scroll to position [565, 0]
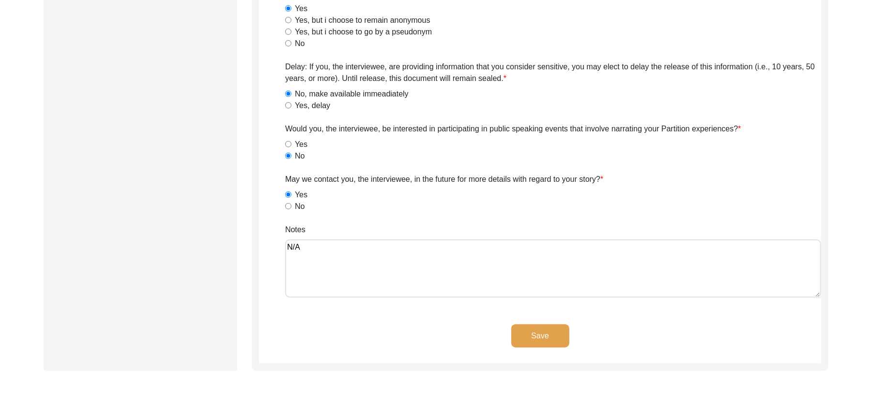
click at [557, 336] on button "Save" at bounding box center [541, 335] width 58 height 23
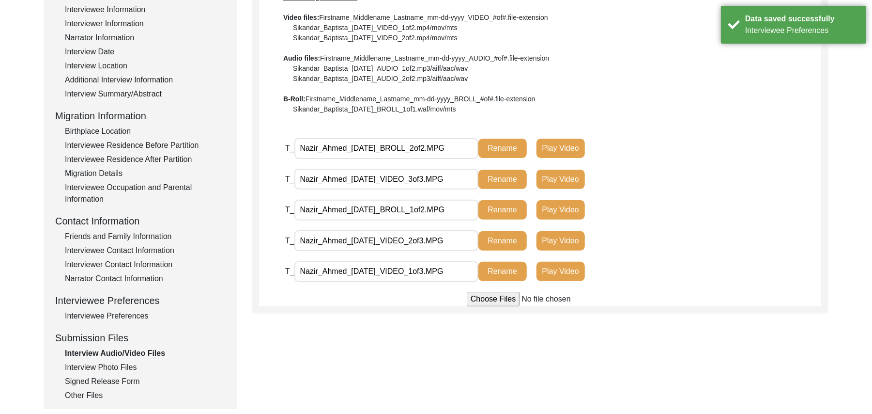
scroll to position [159, 0]
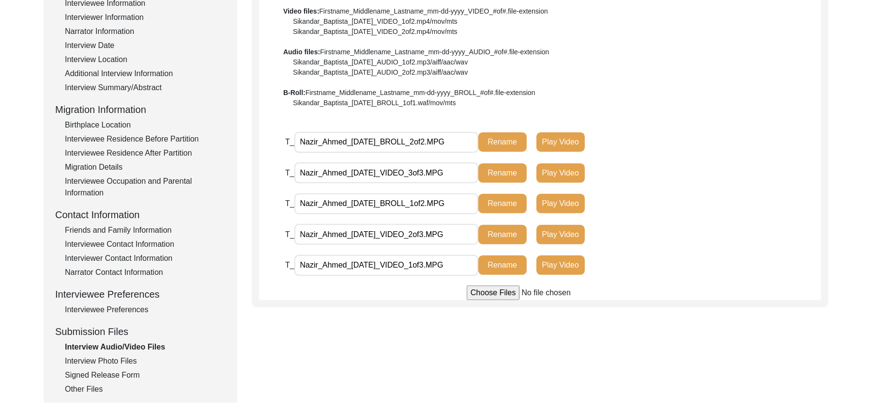
click at [134, 357] on div "Interview Photo Files" at bounding box center [145, 361] width 161 height 12
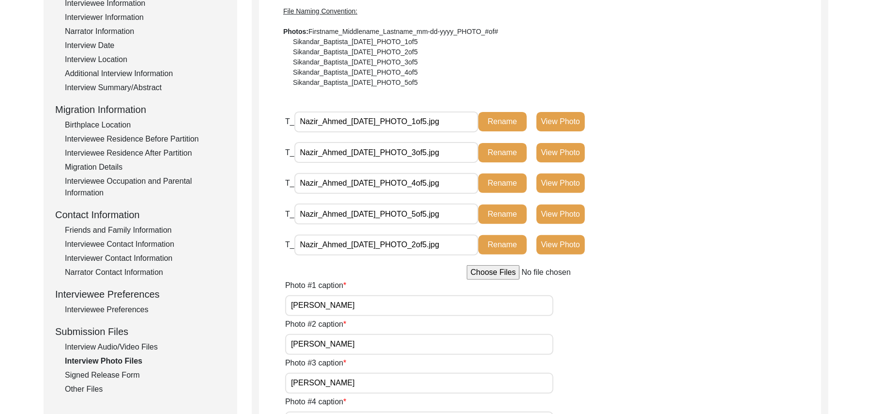
click at [127, 373] on div "Signed Release Form" at bounding box center [145, 375] width 161 height 12
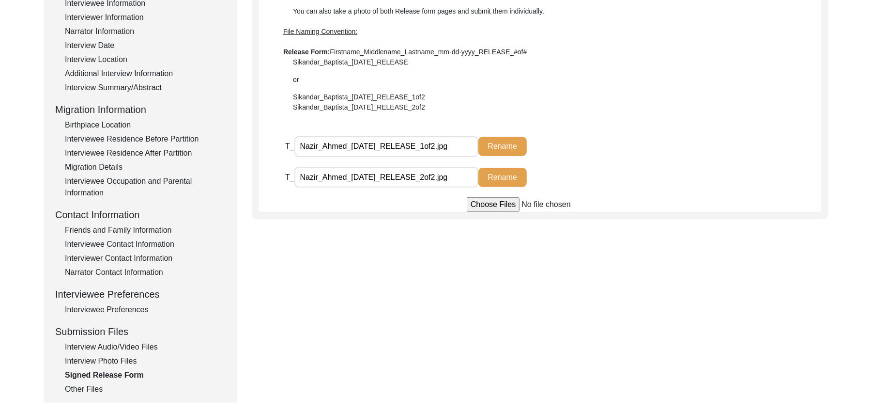
click at [96, 385] on div "Other Files" at bounding box center [145, 389] width 161 height 12
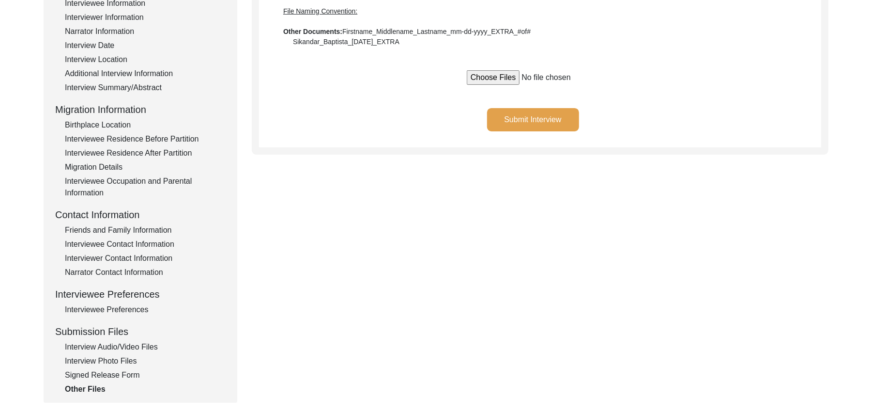
click at [509, 115] on button "Submit Interview" at bounding box center [533, 119] width 92 height 23
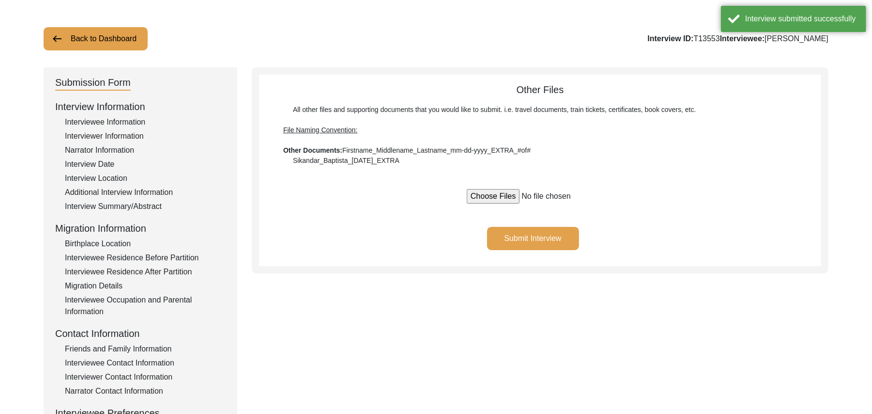
scroll to position [0, 0]
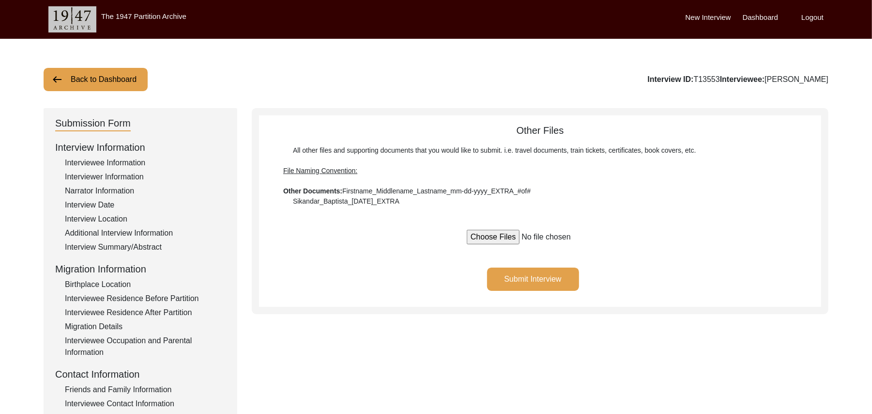
click at [128, 78] on button "Back to Dashboard" at bounding box center [96, 79] width 104 height 23
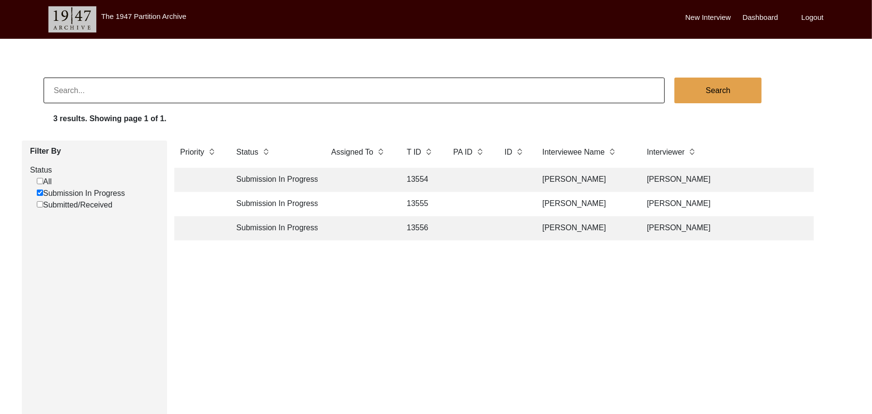
click at [552, 175] on td "[PERSON_NAME]" at bounding box center [585, 180] width 97 height 24
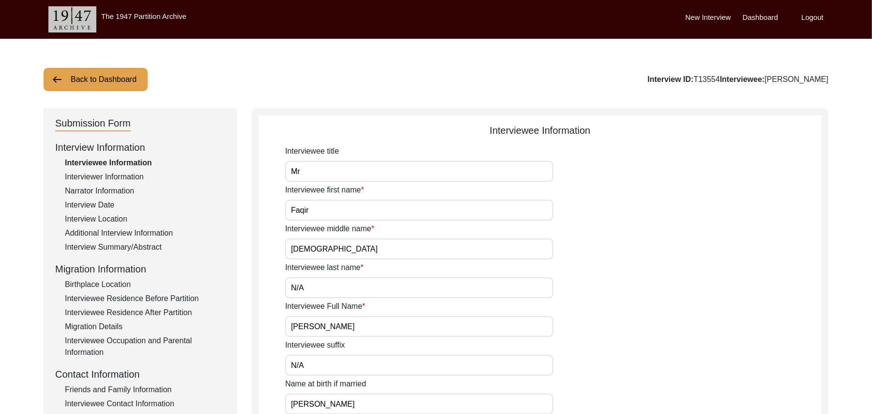
click at [155, 245] on div "Interview Summary/Abstract" at bounding box center [145, 247] width 161 height 12
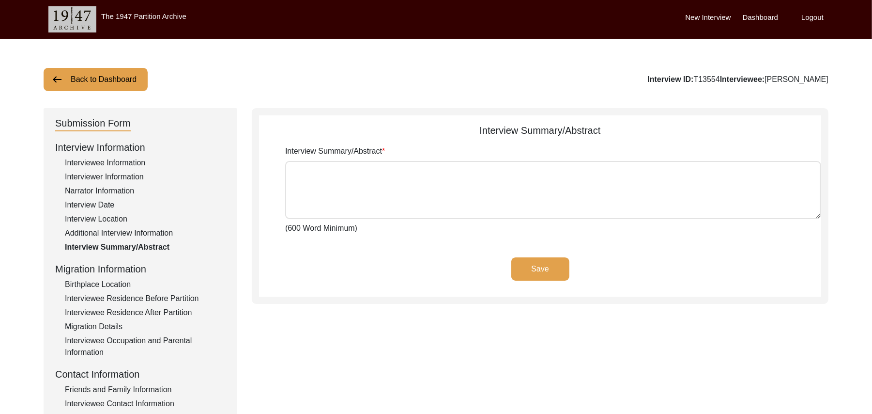
click at [343, 193] on textarea "Interview Summary/Abstract" at bounding box center [553, 190] width 536 height 58
paste textarea "[PERSON_NAME] [PERSON_NAME] [PERSON_NAME] son of Beer Deen, [GEOGRAPHIC_DATA], …"
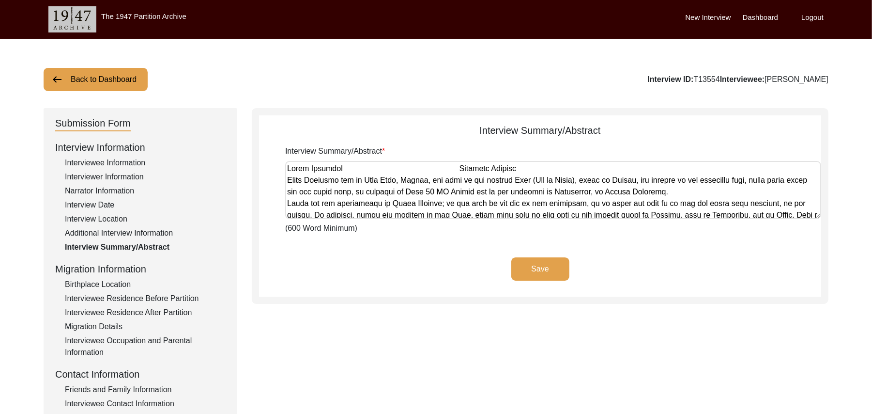
scroll to position [408, 0]
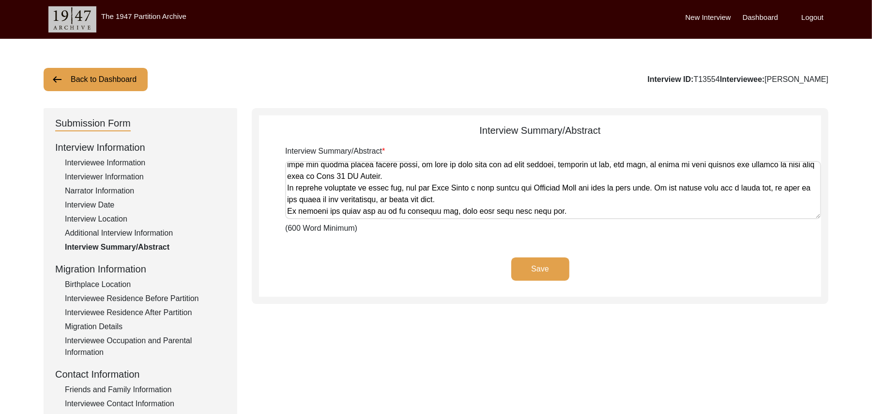
click at [531, 269] on button "Save" at bounding box center [541, 268] width 58 height 23
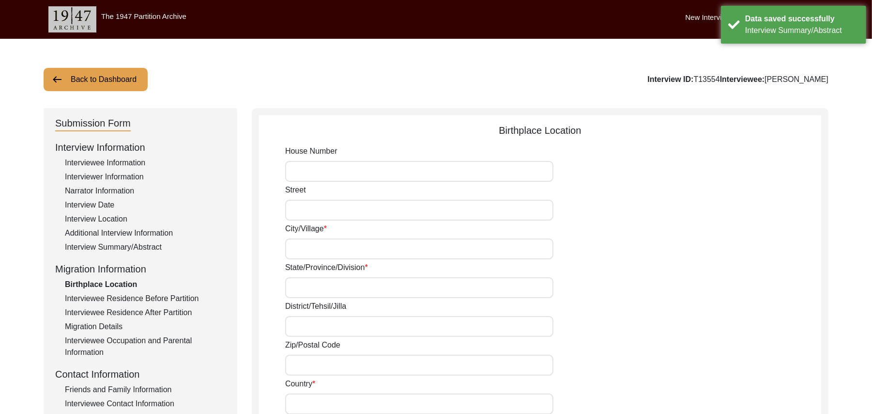
click at [355, 175] on input "House Number" at bounding box center [419, 171] width 268 height 21
paste input "Faqir Muhammad Muhammad Sarfraz Faqir Muhammad son of Beer Deen, Araien, was bo…"
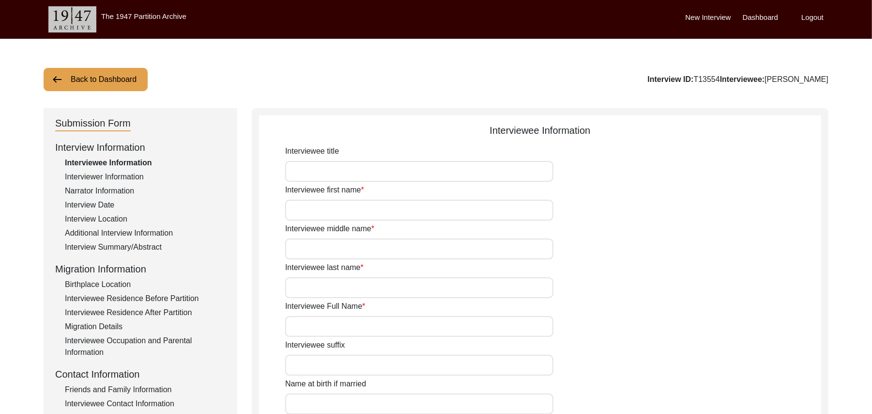
type input "Mr"
type input "Faqir"
type input "[DEMOGRAPHIC_DATA]"
type input "N/A"
type input "[PERSON_NAME]"
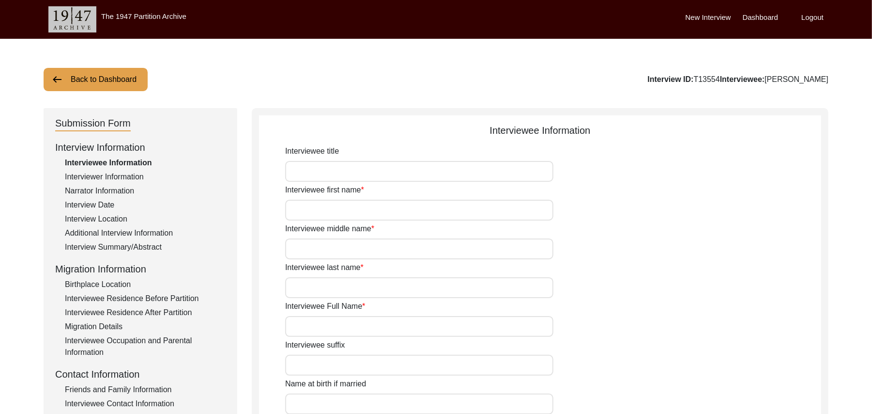
type input "N/A"
type input "[PERSON_NAME]"
type input "1936"
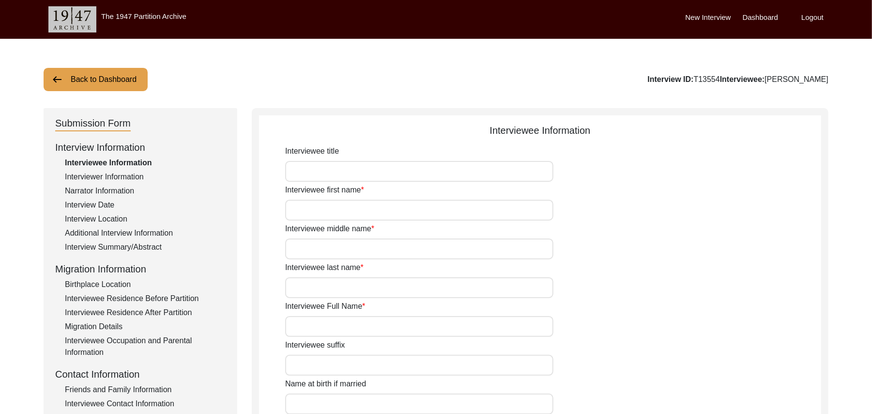
type input "89 Years"
type input "[DEMOGRAPHIC_DATA]"
type input "N/A"
type textarea "A graduate in the subjects of education and [DEMOGRAPHIC_DATA] history."
type input "Punjabi"
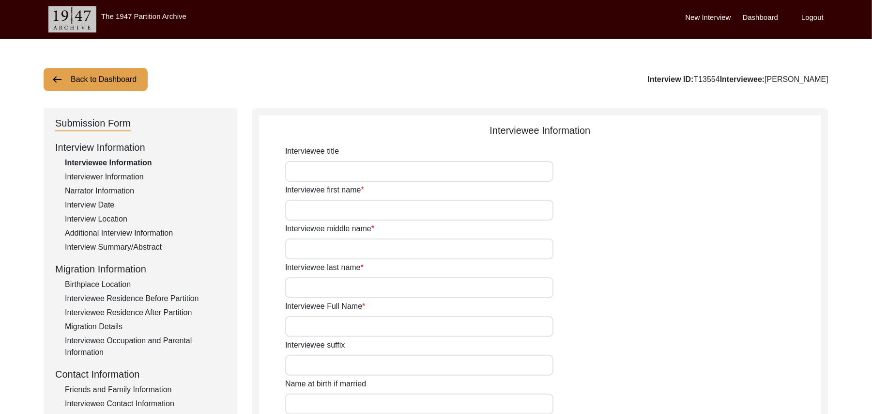
type input "Malwai"
type input "[DEMOGRAPHIC_DATA]"
type input "Araein"
click at [143, 245] on div "Interview Summary/Abstract" at bounding box center [145, 247] width 161 height 12
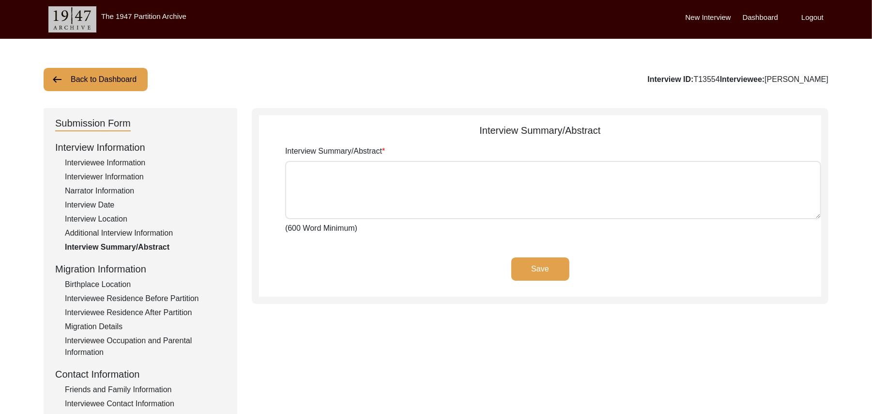
type textarea "[PERSON_NAME] [PERSON_NAME] [PERSON_NAME] son of Beer Deen, [GEOGRAPHIC_DATA], …"
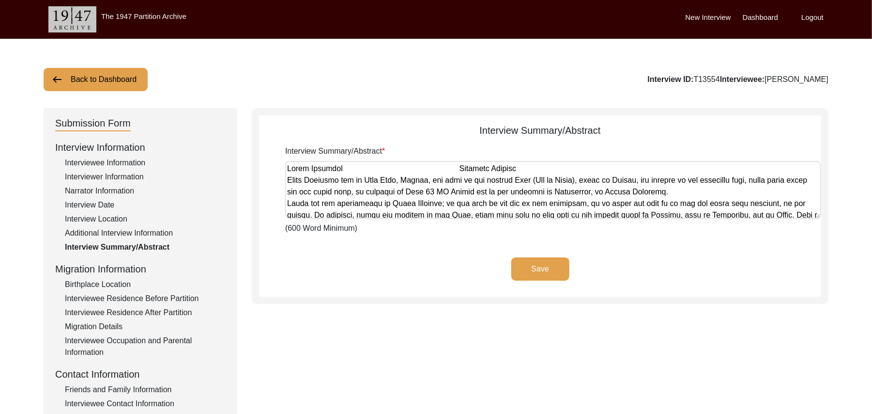
click at [528, 262] on button "Save" at bounding box center [541, 268] width 58 height 23
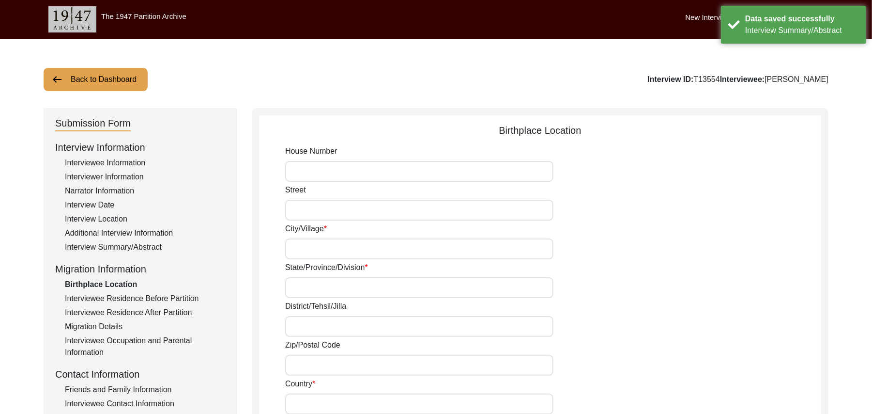
click at [360, 173] on input "House Number" at bounding box center [419, 171] width 268 height 21
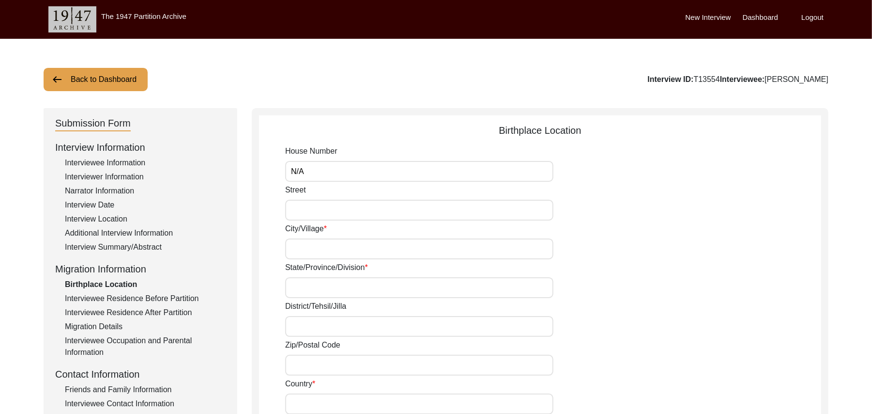
type input "N/A"
click at [340, 214] on input "Street" at bounding box center [419, 210] width 268 height 21
paste input "N/A"
type input "N/A"
click at [333, 245] on input "City/Village" at bounding box center [419, 248] width 268 height 21
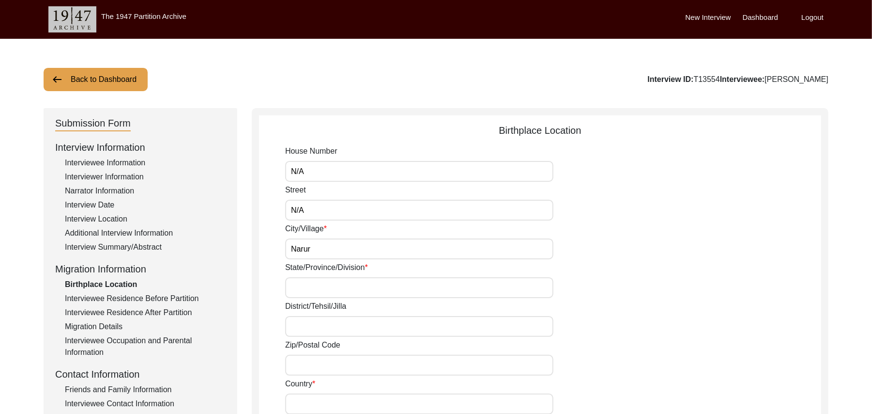
type input "Narur"
click at [316, 288] on input "State/Province/Division" at bounding box center [419, 287] width 268 height 21
type input "[GEOGRAPHIC_DATA]"
click at [306, 326] on input "District/Tehsil/Jilla" at bounding box center [419, 326] width 268 height 21
type input "[GEOGRAPHIC_DATA]/ [GEOGRAPHIC_DATA]"
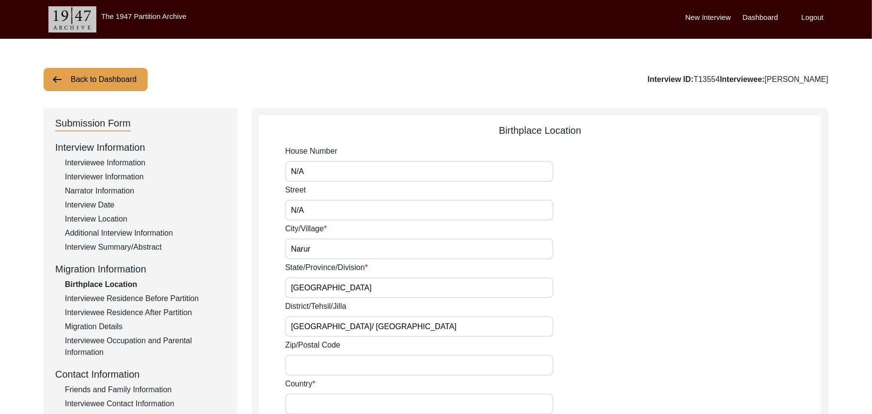
click at [307, 365] on input "Zip/Postal Code" at bounding box center [419, 365] width 268 height 21
type input "144001"
click at [307, 397] on input "Country" at bounding box center [419, 403] width 268 height 21
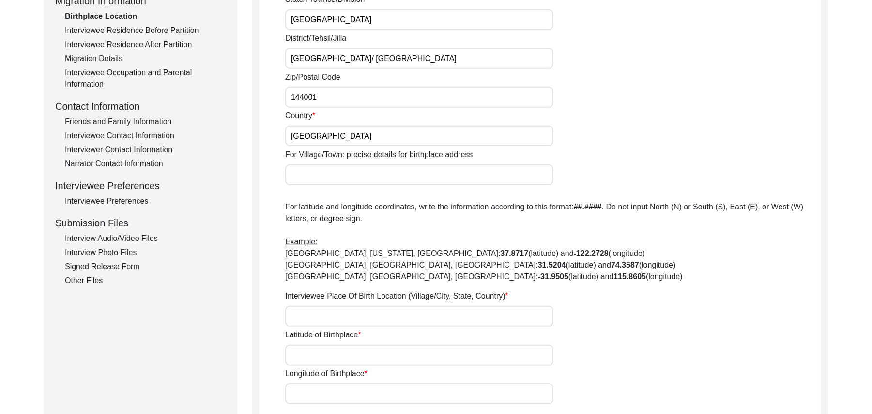
scroll to position [285, 0]
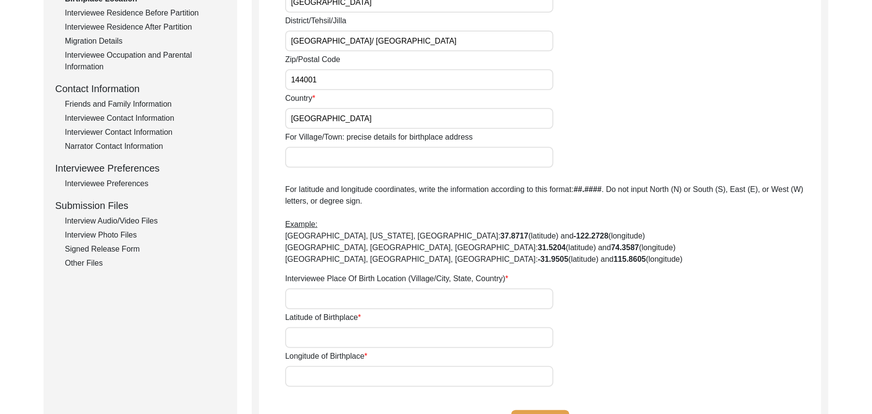
type input "[GEOGRAPHIC_DATA]"
click at [321, 159] on input "For Village/Town: precise details for birthplace address" at bounding box center [419, 157] width 268 height 21
type input "Narur"
click at [307, 295] on input "Interviewee Place Of Birth Location (Village/City, State, Country)" at bounding box center [419, 298] width 268 height 21
type input "[GEOGRAPHIC_DATA], [GEOGRAPHIC_DATA], [GEOGRAPHIC_DATA]"
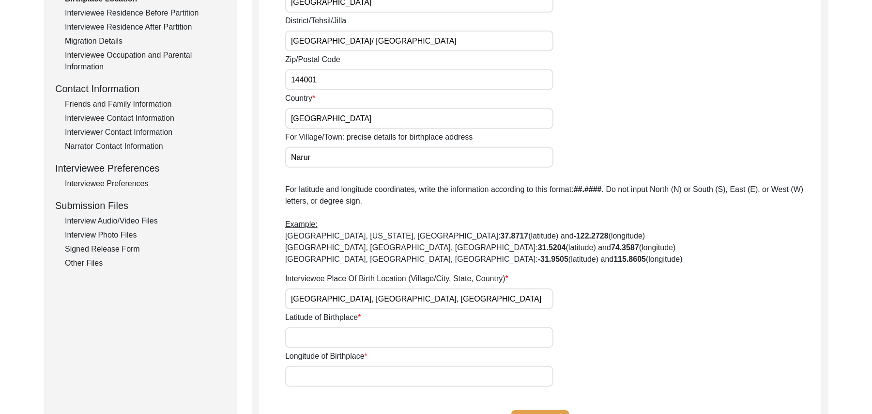
click at [307, 336] on input "Latitude of Birthplace" at bounding box center [419, 337] width 268 height 21
paste input "N/A"
type input "N/A"
click at [309, 370] on input "Longitude of Birthplace" at bounding box center [419, 376] width 268 height 21
paste input "N/A"
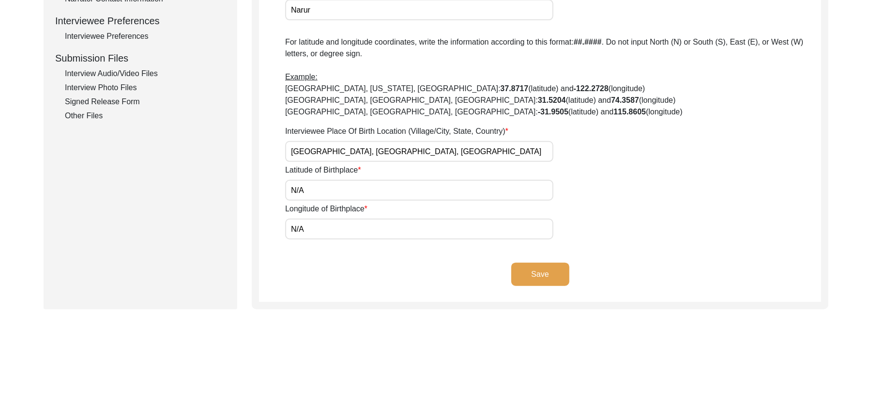
scroll to position [442, 0]
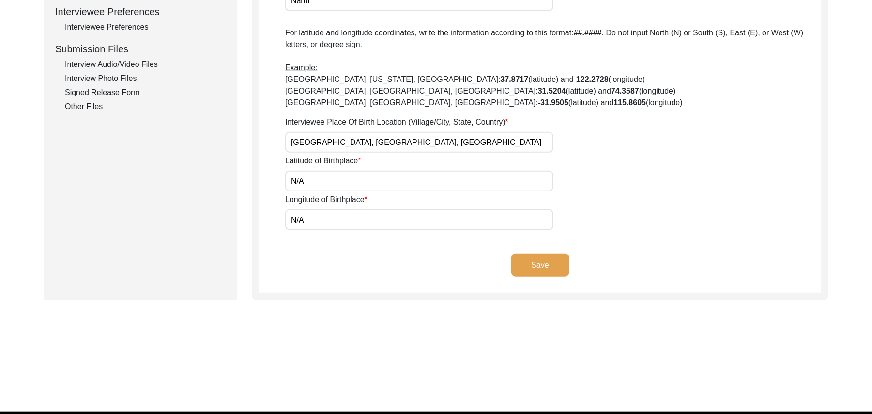
type input "N/A"
click at [550, 263] on button "Save" at bounding box center [541, 264] width 58 height 23
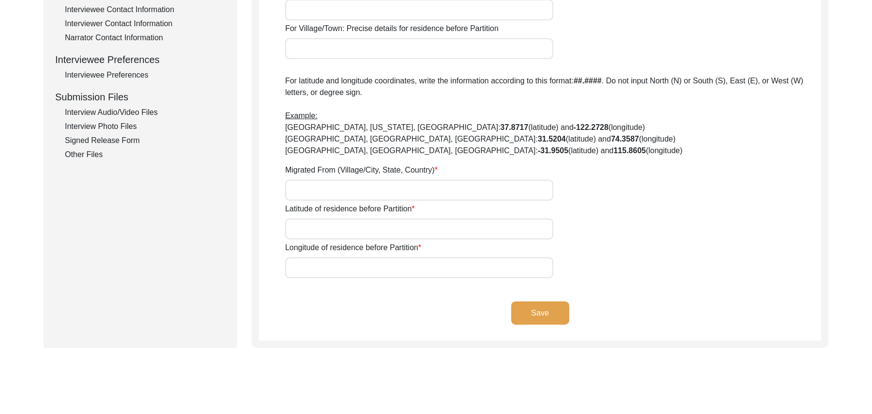
scroll to position [18, 0]
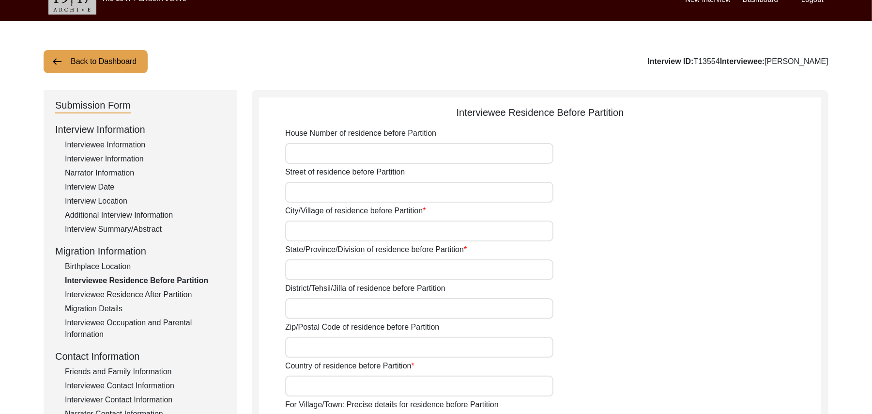
click at [368, 154] on input "House Number of residence before Partition" at bounding box center [419, 153] width 268 height 21
paste input "N/A"
type input "N/A"
click at [345, 192] on input "Street of residence before Partition" at bounding box center [419, 192] width 268 height 21
paste input "N/A"
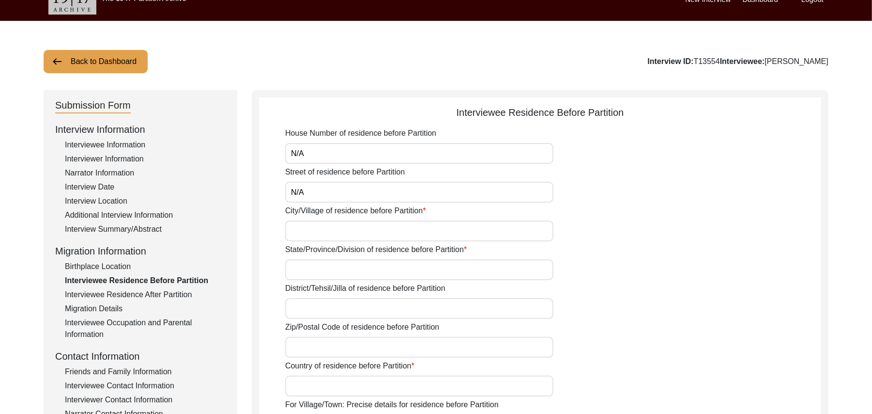
type input "N/A"
click at [332, 228] on input "City/Village of residence before Partition" at bounding box center [419, 230] width 268 height 21
type input "Narur"
click at [321, 271] on input "State/Province/Division of residence before Partition" at bounding box center [419, 269] width 268 height 21
type input "[GEOGRAPHIC_DATA]"
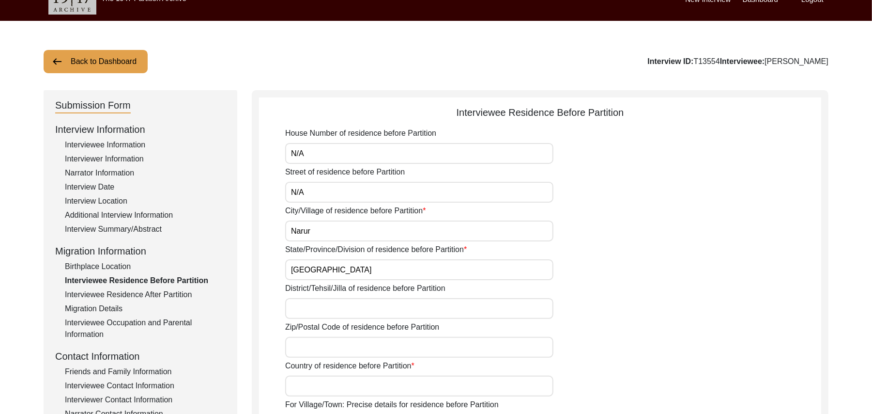
click at [309, 306] on input "District/Tehsil/Jilla of residence before Partition" at bounding box center [419, 308] width 268 height 21
type input "[GEOGRAPHIC_DATA]/ [GEOGRAPHIC_DATA]"
click at [312, 343] on input "Zip/Postal Code of residence before Partition" at bounding box center [419, 347] width 268 height 21
type input "144001"
click at [310, 389] on input "Country of residence before Partition" at bounding box center [419, 385] width 268 height 21
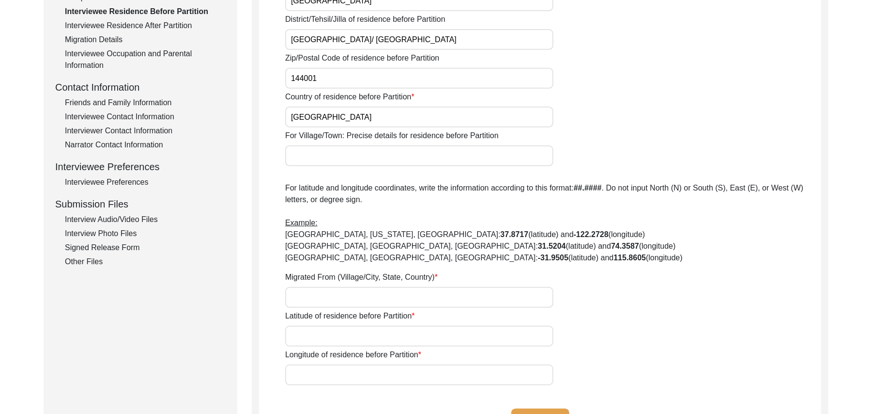
scroll to position [312, 0]
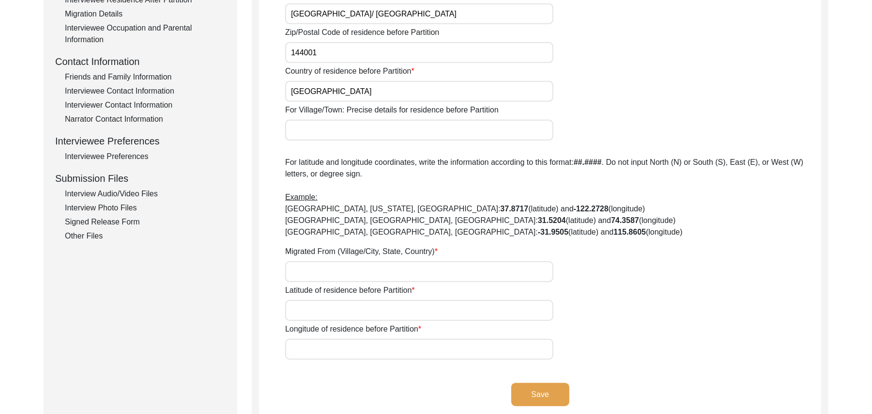
type input "[GEOGRAPHIC_DATA]"
click at [309, 126] on input "For Village/Town: Precise details for residence before Partition" at bounding box center [419, 130] width 268 height 21
type input "Narur"
click at [299, 268] on input "Migrated From (Village/City, State, Country)" at bounding box center [419, 271] width 268 height 21
type input "[GEOGRAPHIC_DATA], [GEOGRAPHIC_DATA], [GEOGRAPHIC_DATA]"
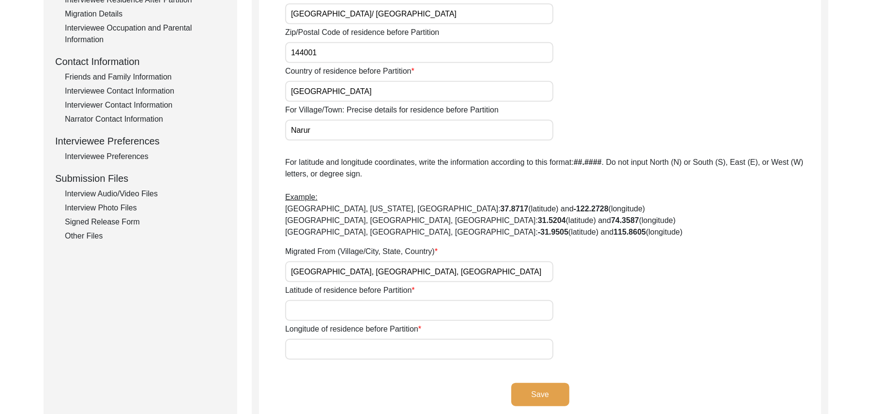
click at [301, 309] on input "Latitude of residence before Partition" at bounding box center [419, 310] width 268 height 21
paste input "N/A"
type input "N/A"
click at [306, 348] on input "Longitude of residence before Partition" at bounding box center [419, 349] width 268 height 21
paste input "N/A"
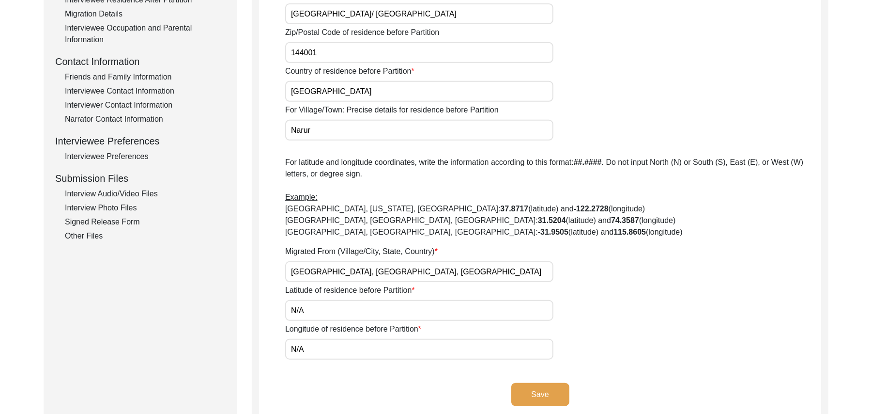
type input "N/A"
click at [538, 392] on button "Save" at bounding box center [541, 394] width 58 height 23
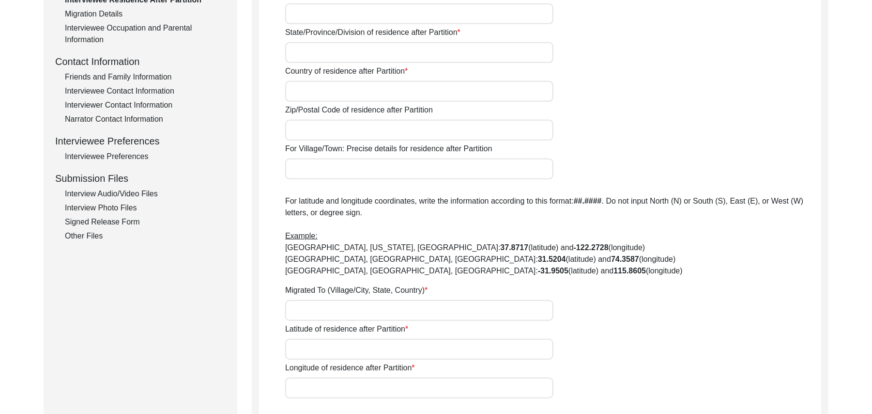
type input "Yes"
type input "N/A"
type input "[PERSON_NAME]"
type input "[GEOGRAPHIC_DATA]/ [GEOGRAPHIC_DATA]"
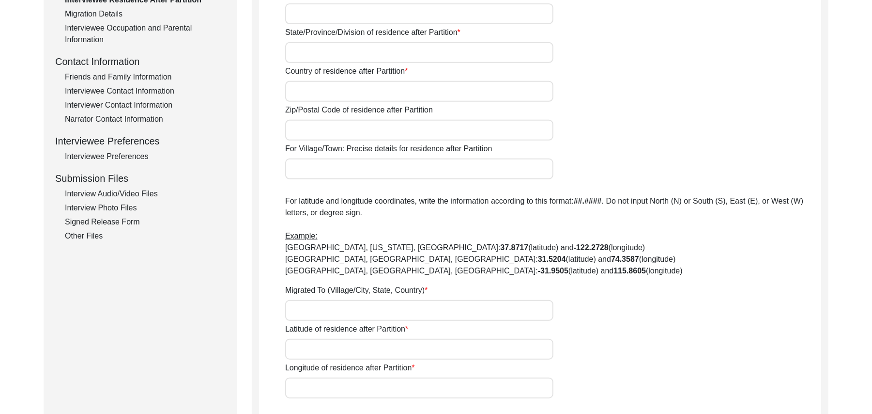
type input "[GEOGRAPHIC_DATA]"
type input "add"
type input "[PERSON_NAME]/ [GEOGRAPHIC_DATA]"
type input "[PERSON_NAME], [GEOGRAPHIC_DATA], [GEOGRAPHIC_DATA]"
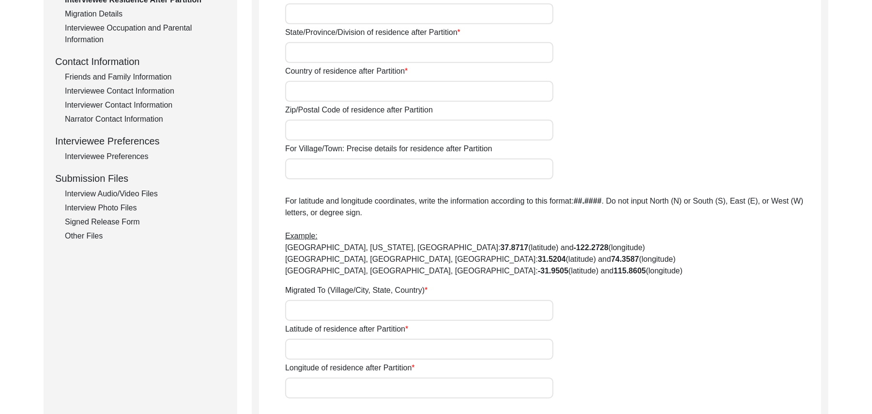
type input "N/A"
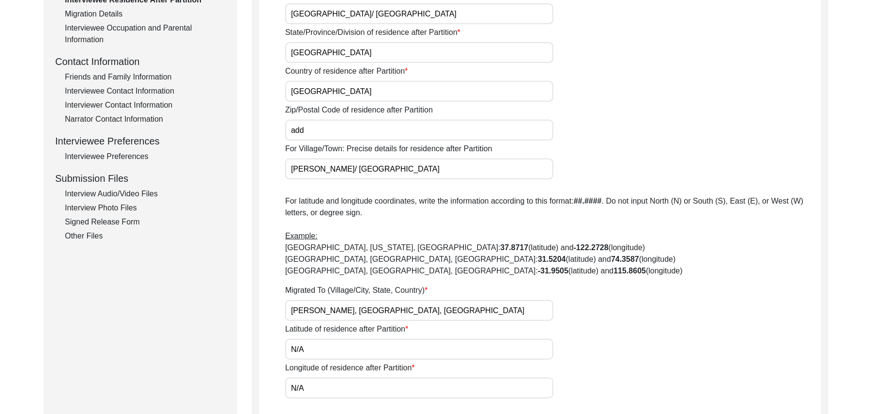
click at [312, 126] on input "add" at bounding box center [419, 130] width 268 height 21
type input "a"
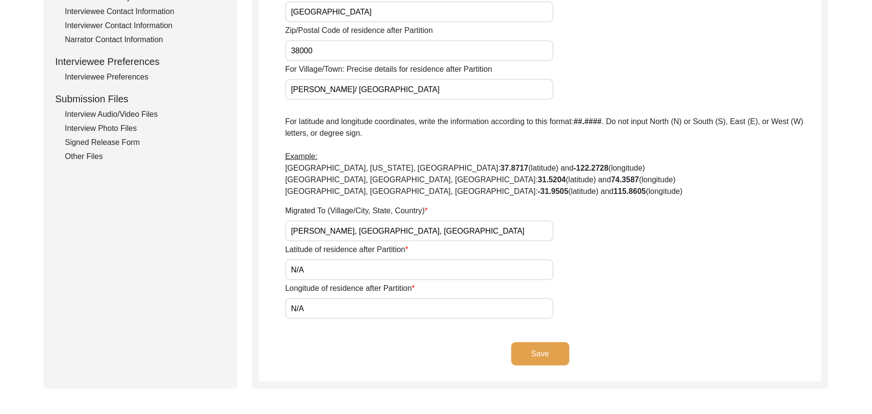
scroll to position [396, 0]
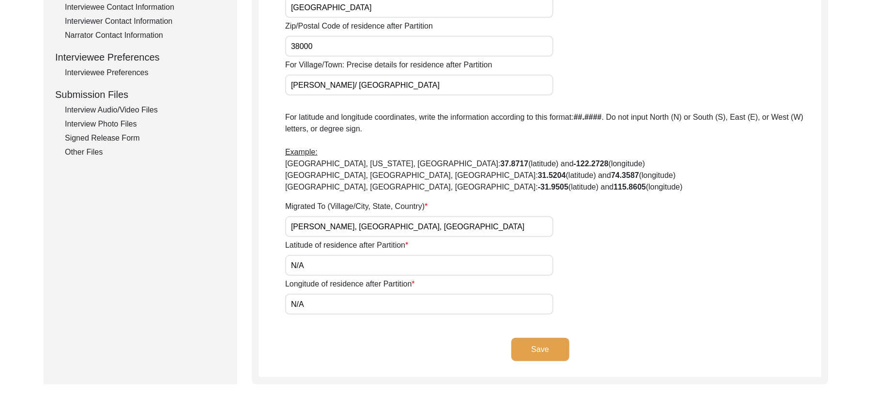
type input "38000"
click at [547, 347] on button "Save" at bounding box center [541, 349] width 58 height 23
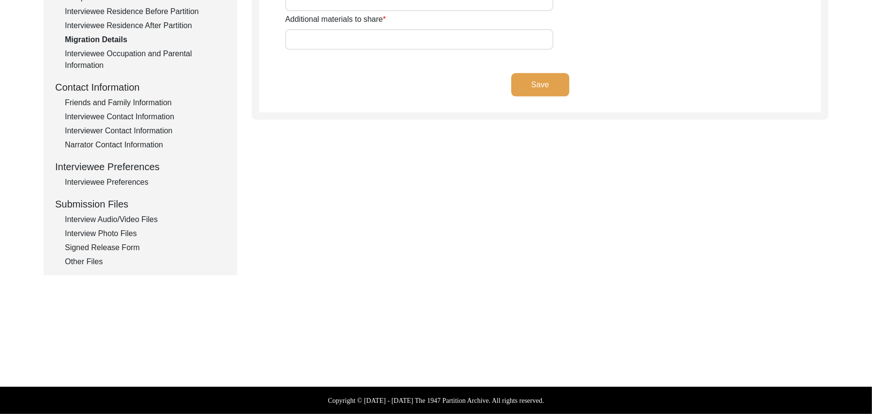
scroll to position [286, 0]
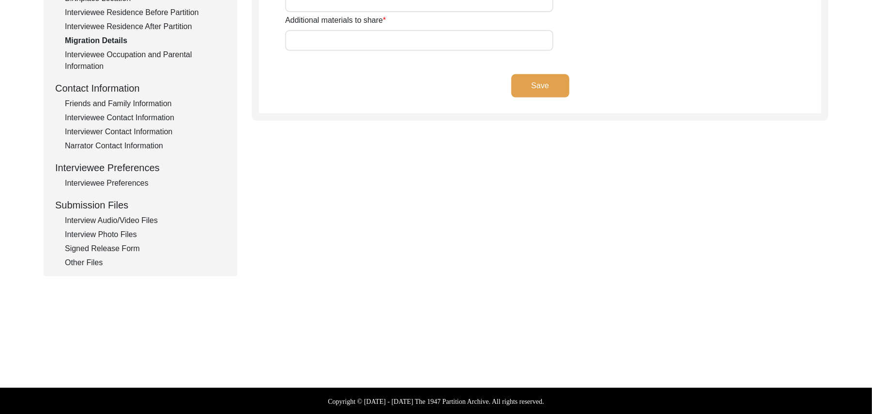
type input "Land, Home, Animals"
type input "Land"
type input "Wagah"
type input "add"
type input "N/A"
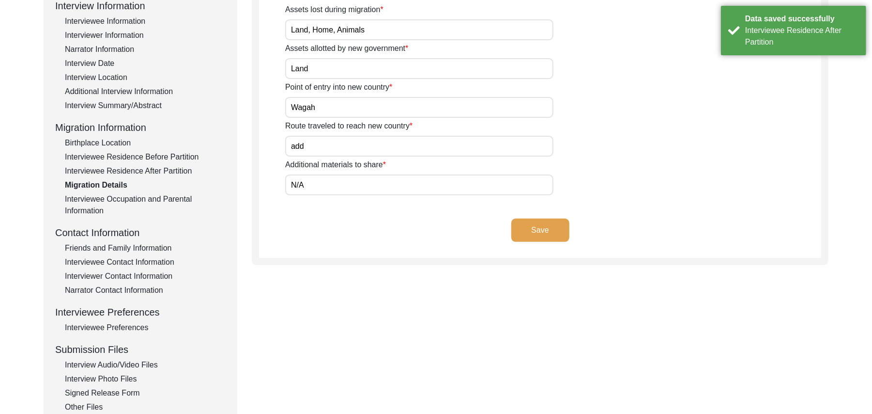
scroll to position [140, 0]
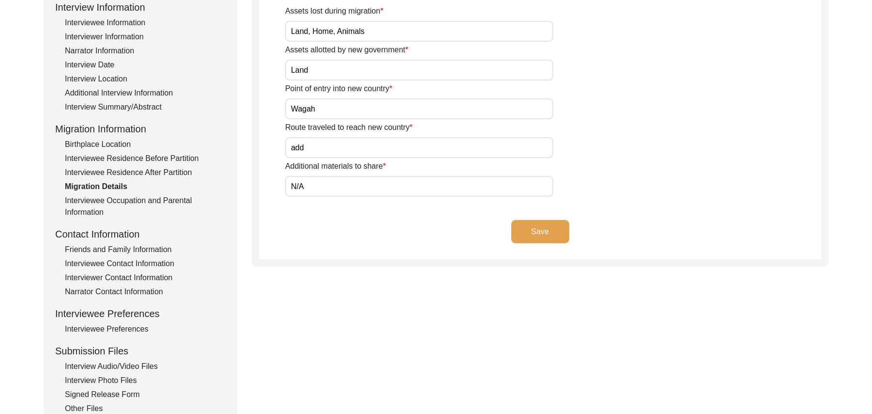
click at [311, 150] on input "add" at bounding box center [419, 147] width 268 height 21
type input "a"
type input "[PERSON_NAME], Beas, [GEOGRAPHIC_DATA]"
click at [390, 189] on input "N/A" at bounding box center [419, 186] width 268 height 21
click at [532, 232] on button "Save" at bounding box center [541, 231] width 58 height 23
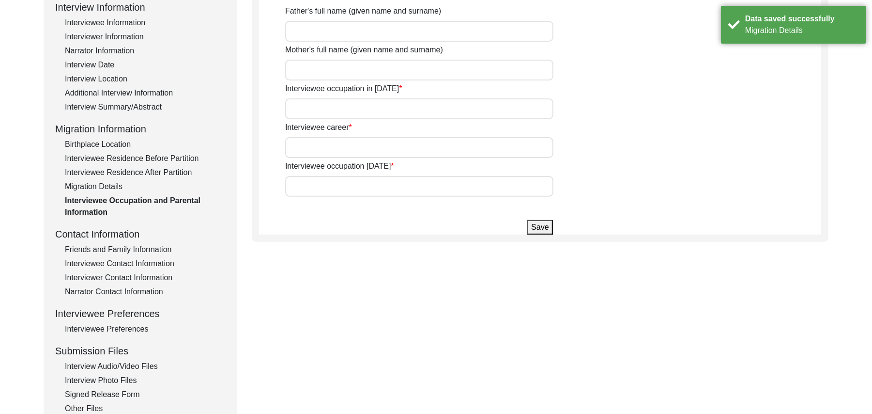
type input "Beer Deen"
type input "add"
type input "House boy"
type input "Laborer"
type input "don't work any more"
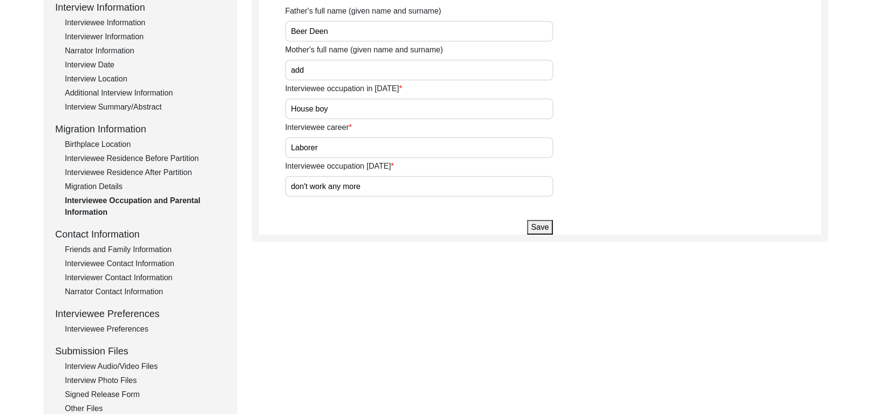
click at [324, 72] on input "add" at bounding box center [419, 70] width 268 height 21
type input "a"
type input "Rehmat Bibi"
click at [542, 224] on button "Save" at bounding box center [540, 227] width 25 height 15
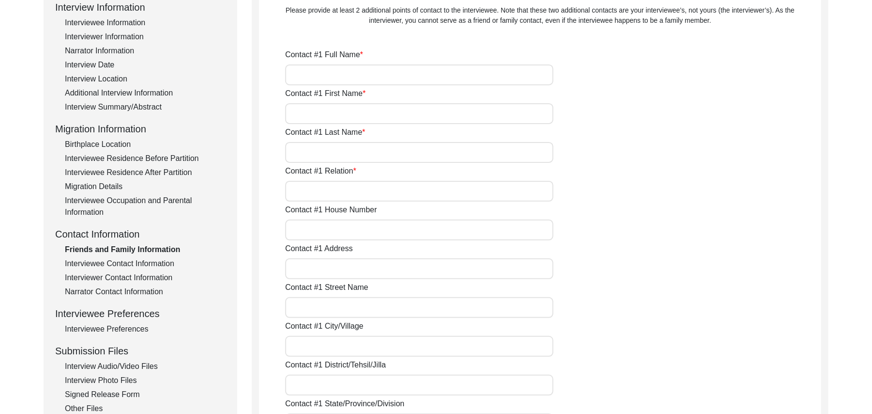
type input "[PERSON_NAME]"
type input "Bashir"
type input "[PERSON_NAME]"
type input "Son in law"
type input "18"
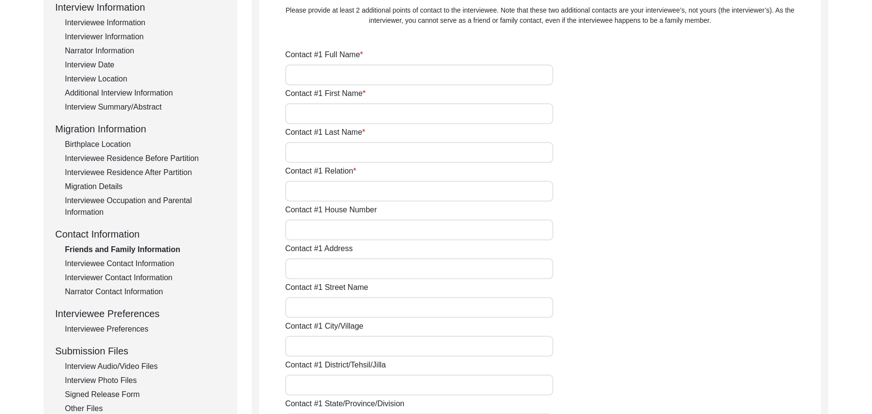
type input "Chak 89 JB"
type input "N/A"
type input "Chak 89 [PERSON_NAME]"
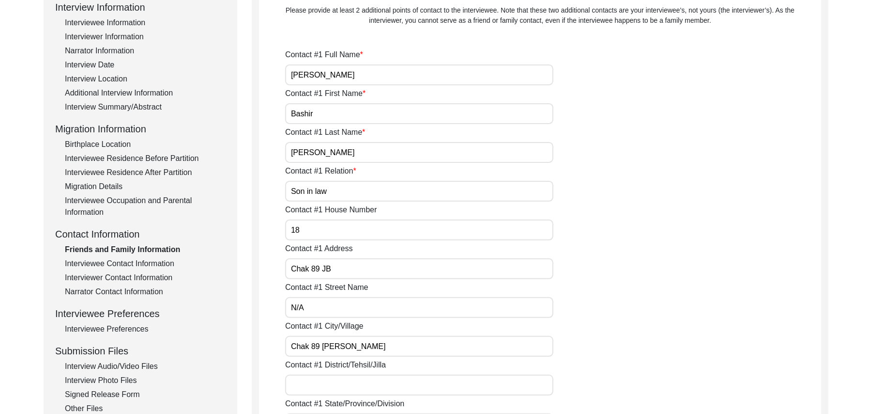
type input "[GEOGRAPHIC_DATA]/ [GEOGRAPHIC_DATA]"
type input "[GEOGRAPHIC_DATA]"
type input "37521"
type input "[GEOGRAPHIC_DATA]"
type input "Chak 89 JB"
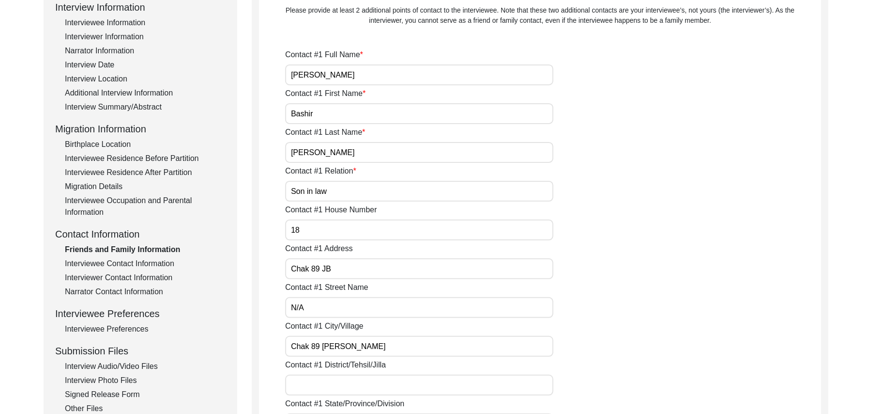
type input "0307-9731460"
type input "N/A"
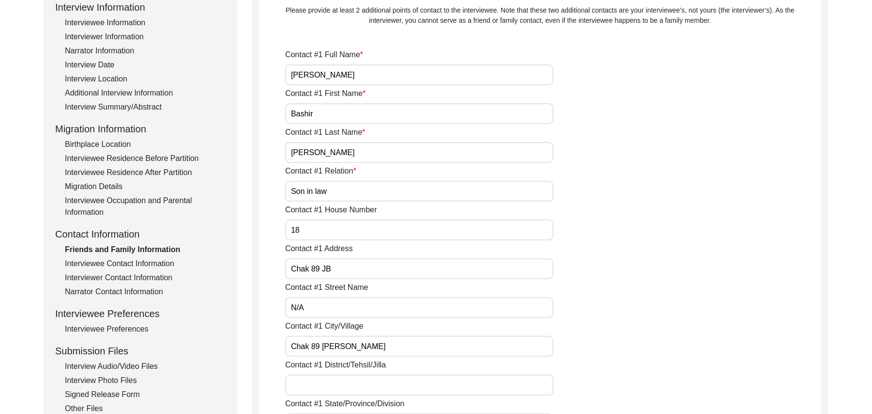
type input "N/A"
type input "[PERSON_NAME]"
type input "Irshad"
type input "Bibi"
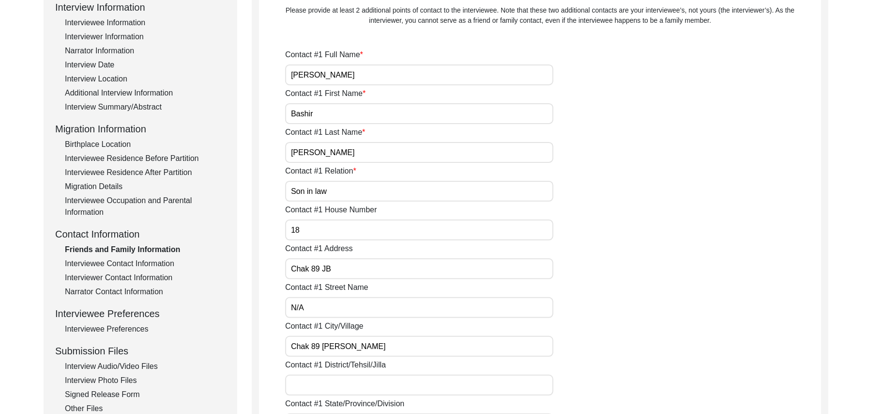
type input "Grand Daughter"
type input "18"
type input "Chak 89Jb"
type input "N/A"
type input "Chak 89 Jb"
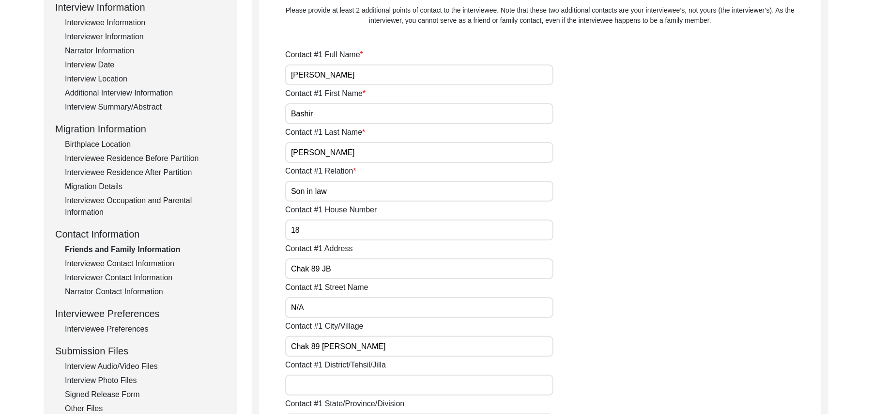
type input "[GEOGRAPHIC_DATA]/ [GEOGRAPHIC_DATA]"
type input "[GEOGRAPHIC_DATA]"
type input "37521"
type input "[GEOGRAPHIC_DATA]"
type input "Chak 89Jb"
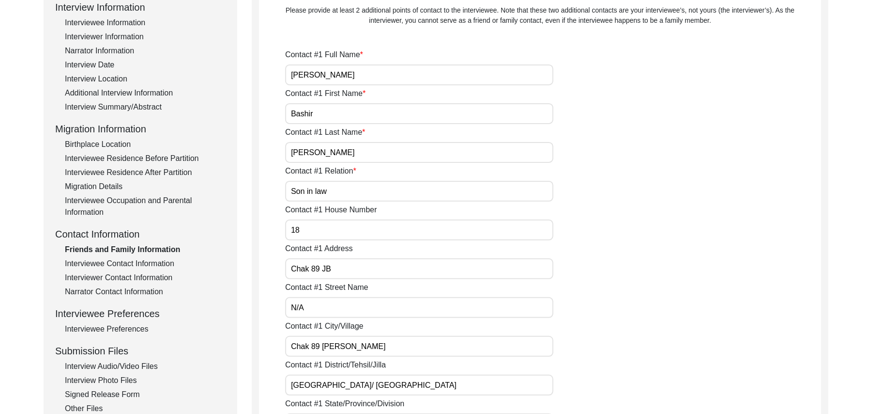
type input "0309-6686089"
type input "N/A"
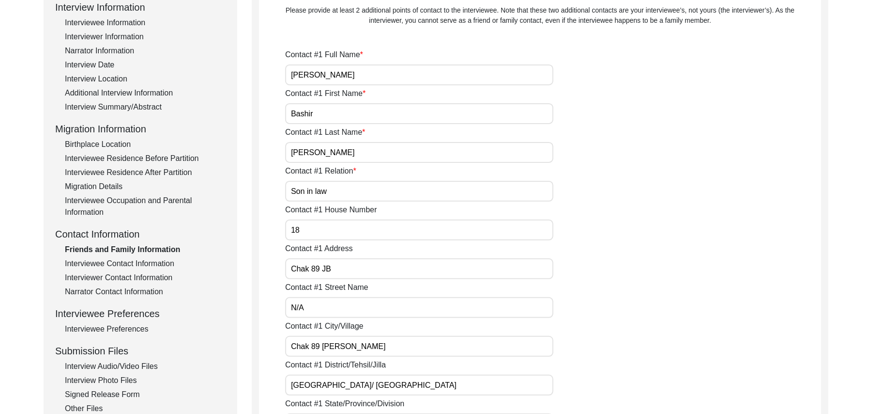
type input "N/A"
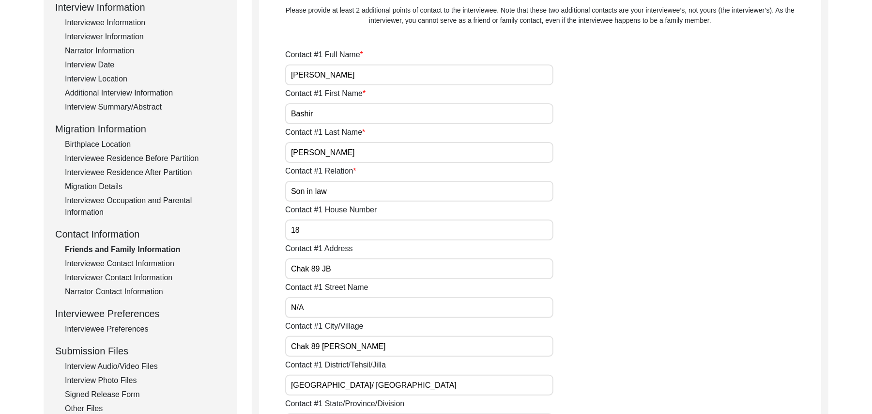
type input "N/A"
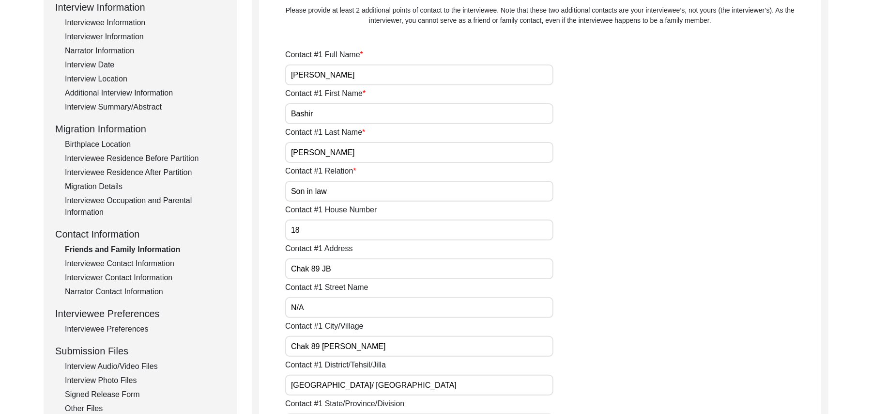
type input "N/A"
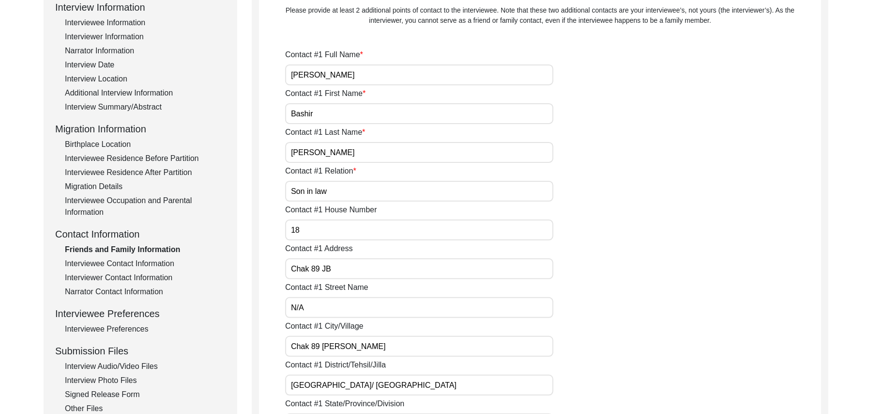
type input "N/A"
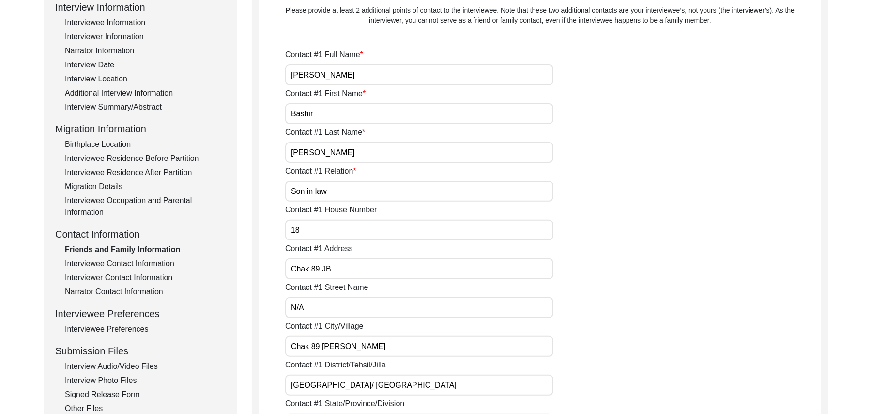
type input "N/A"
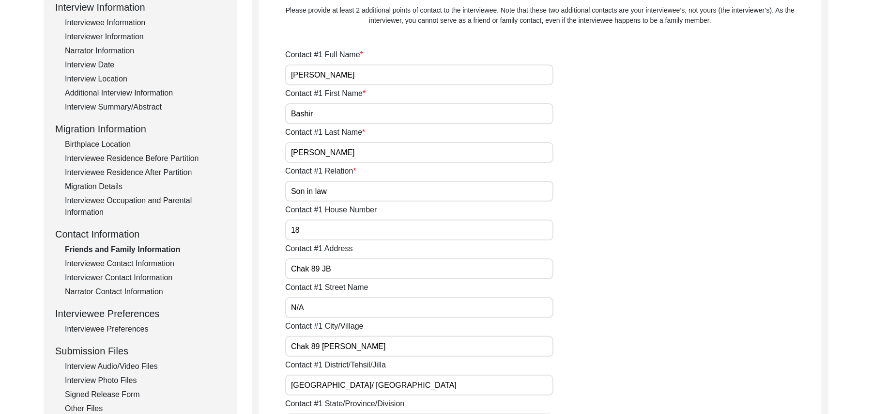
type input "N/A"
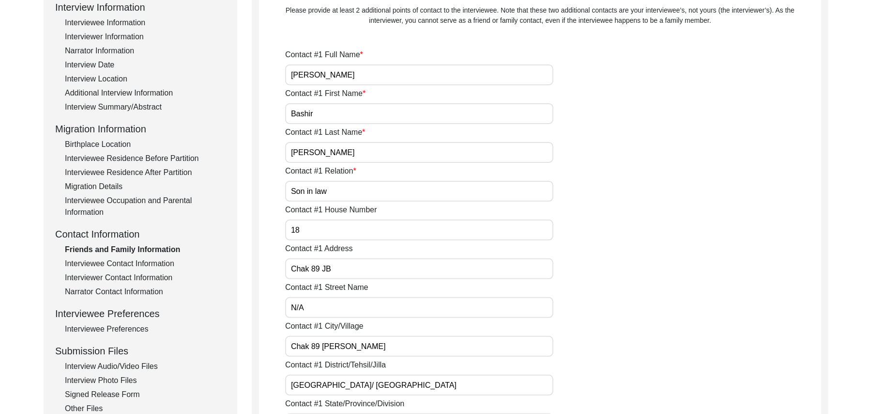
type input "N/A"
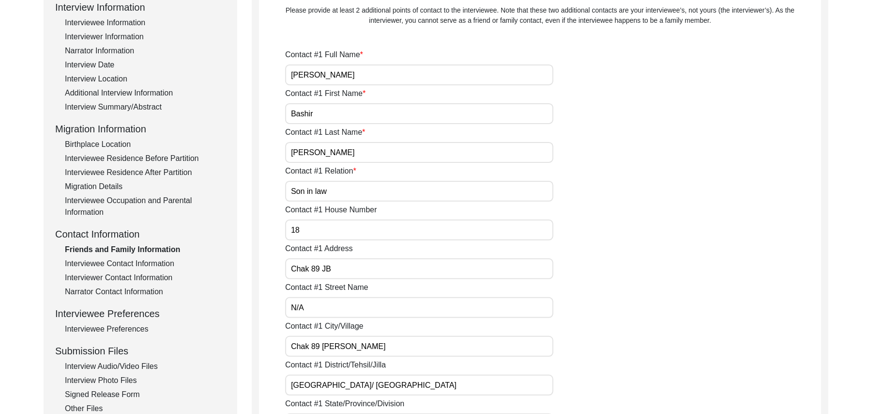
type input "N/A"
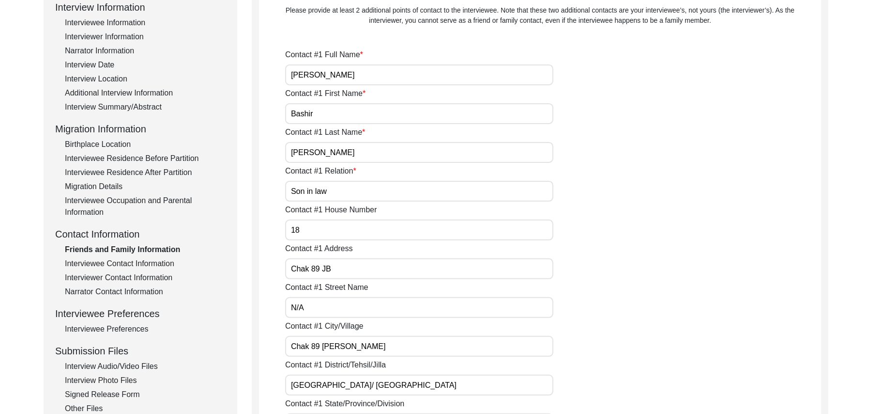
type input "N/A"
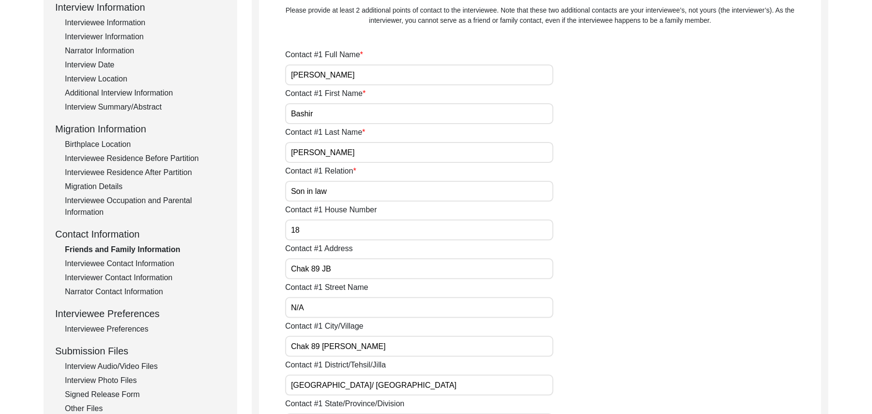
type input "N/A"
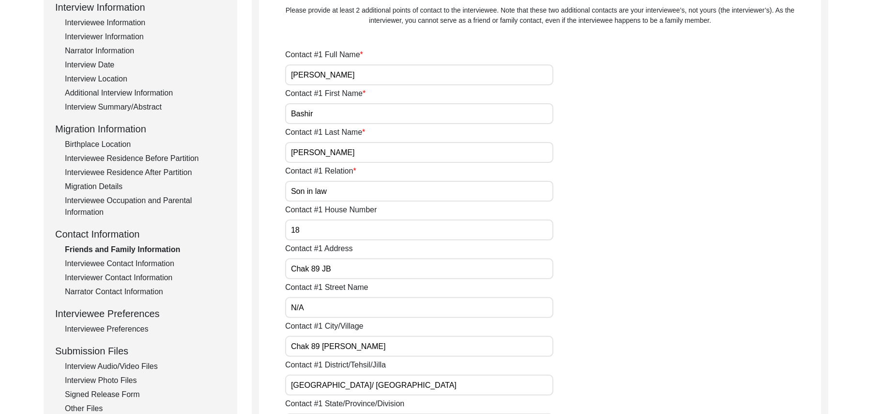
type input "N/A"
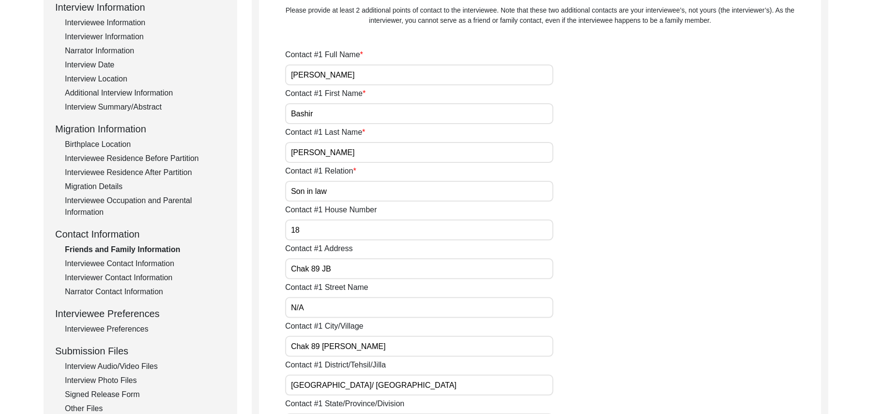
type input "N/A"
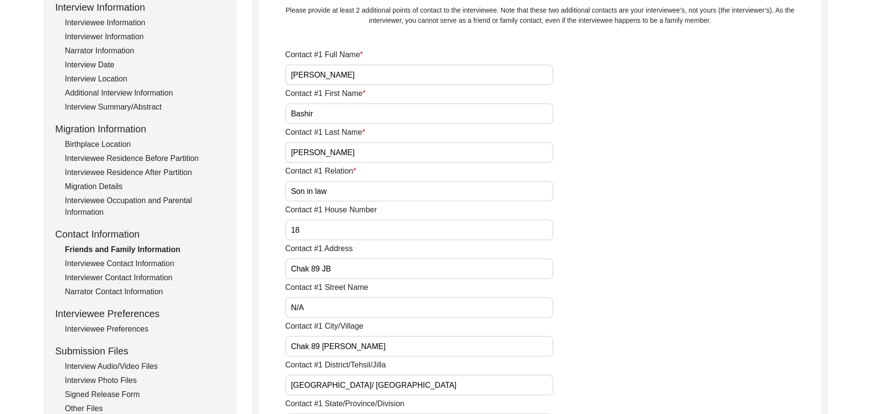
type input "N/A"
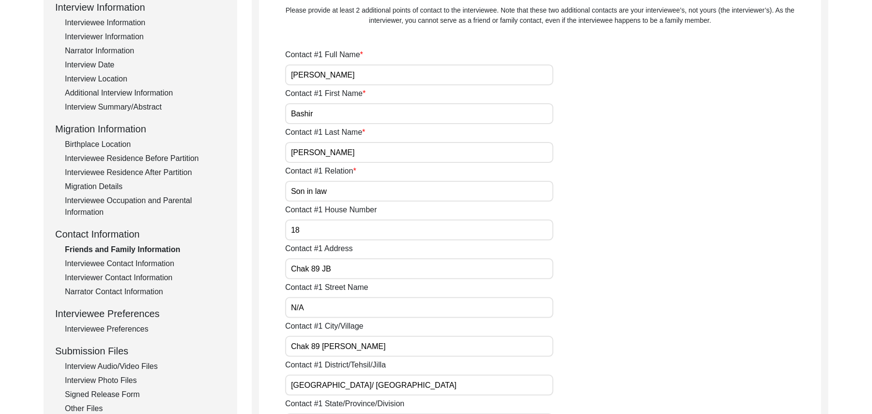
type input "N/A"
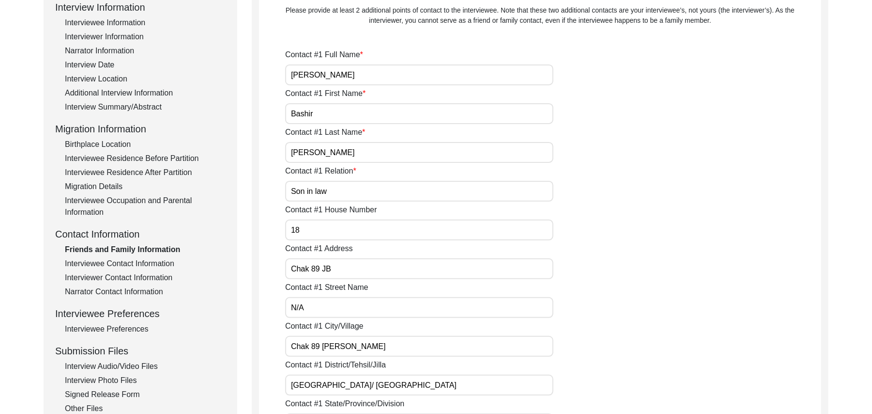
type input "N/A"
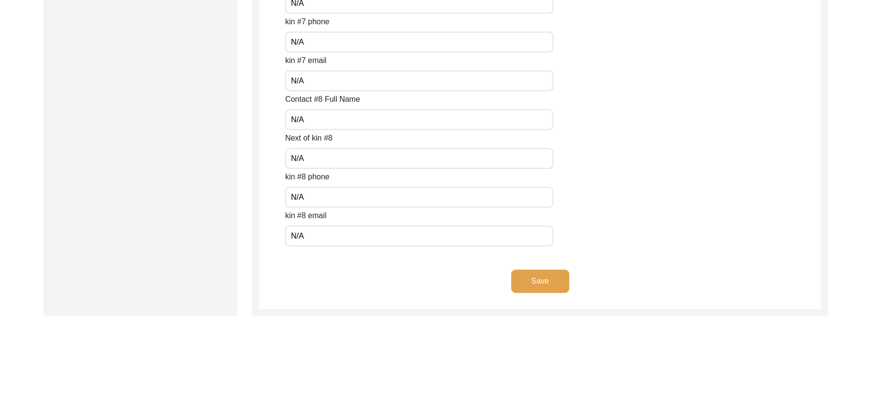
scroll to position [4289, 0]
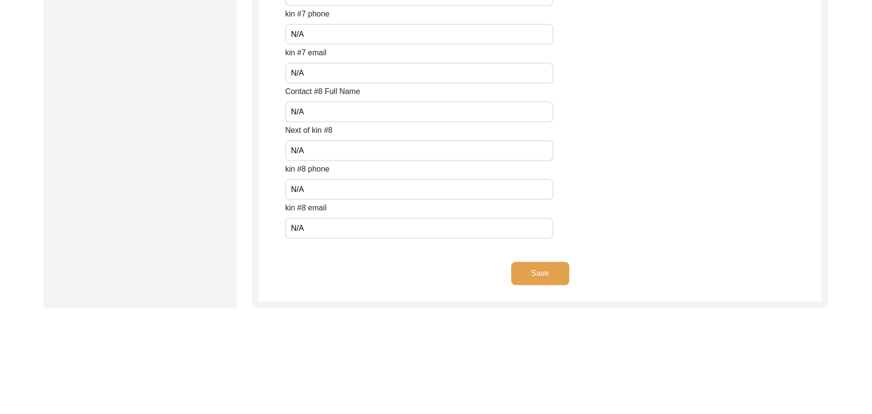
click at [548, 269] on button "Save" at bounding box center [541, 273] width 58 height 23
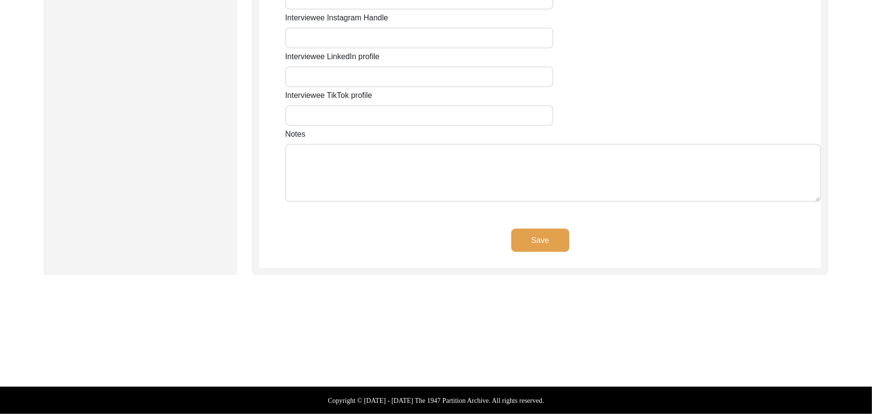
scroll to position [816, 0]
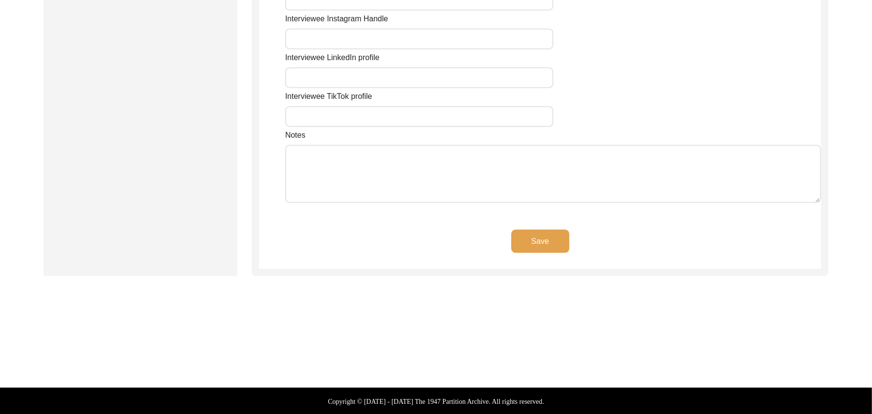
type input "18"
type input "N/A"
type input "Chak 89JB Rattana"
type input "[GEOGRAPHIC_DATA]"
type input "[GEOGRAPHIC_DATA]/ [GEOGRAPHIC_DATA]"
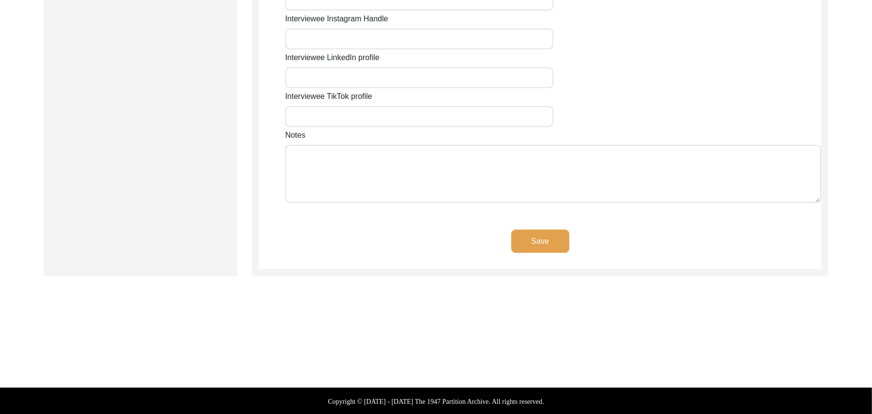
type input "37521"
type input "[GEOGRAPHIC_DATA]"
type input "Chak 89 [PERSON_NAME]"
type input "Chak 89 [PERSON_NAME], [GEOGRAPHIC_DATA], [GEOGRAPHIC_DATA]"
type input "N/A"
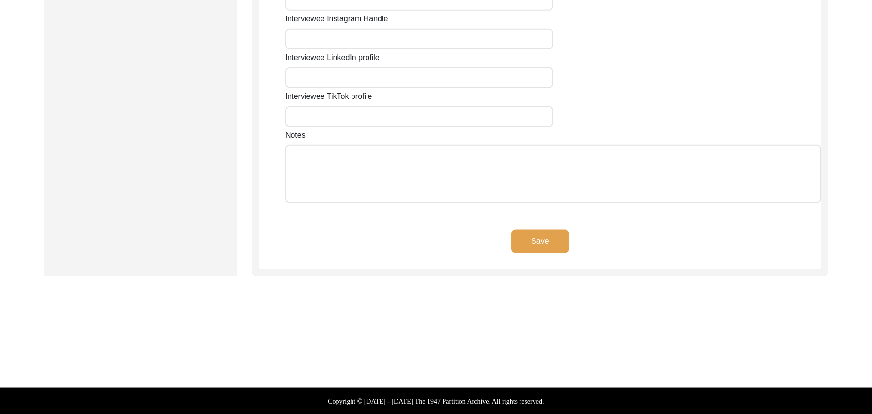
type input "N/A"
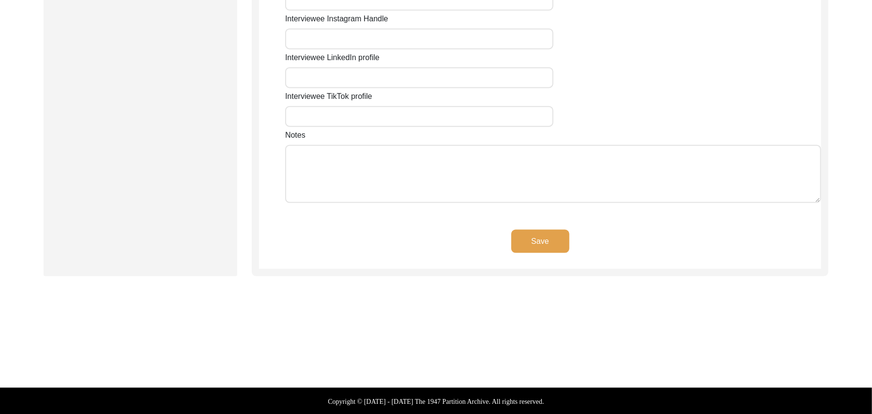
type input "N/A"
type textarea "N/A"
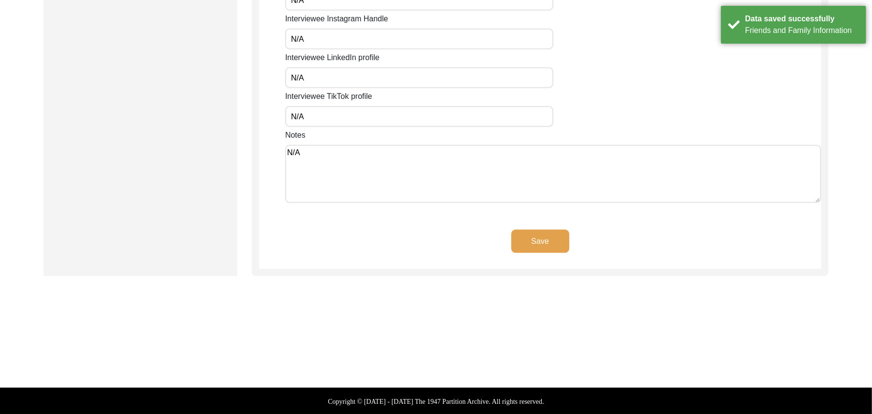
click at [543, 235] on button "Save" at bounding box center [541, 241] width 58 height 23
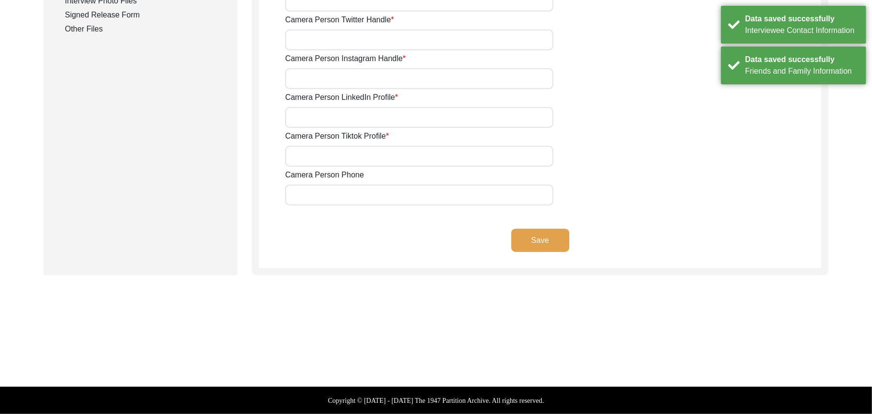
scroll to position [518, 0]
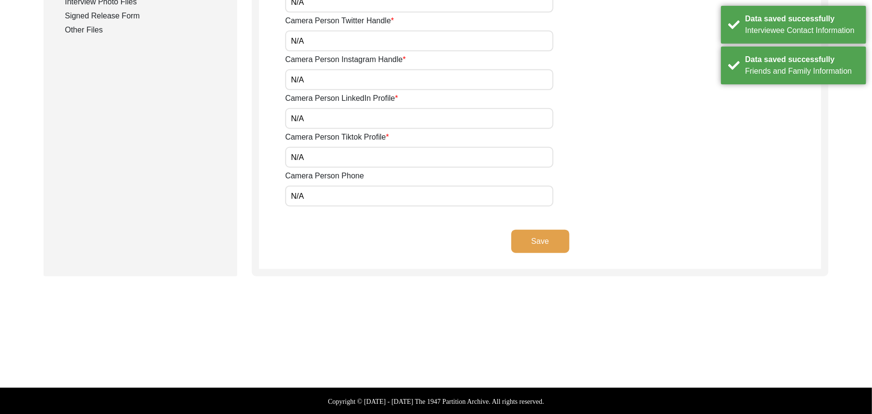
click at [543, 235] on button "Save" at bounding box center [541, 241] width 58 height 23
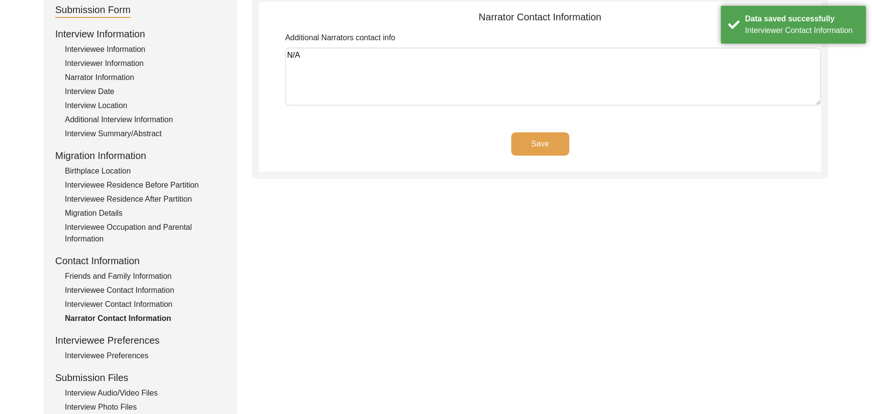
scroll to position [109, 0]
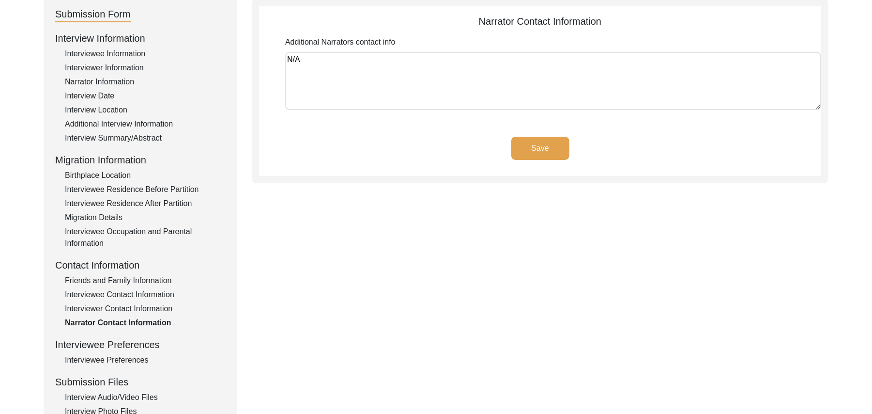
click at [544, 146] on button "Save" at bounding box center [541, 148] width 58 height 23
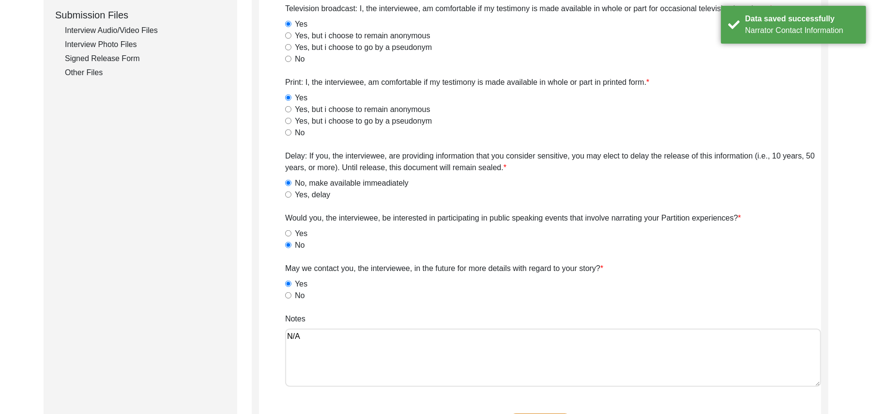
scroll to position [657, 0]
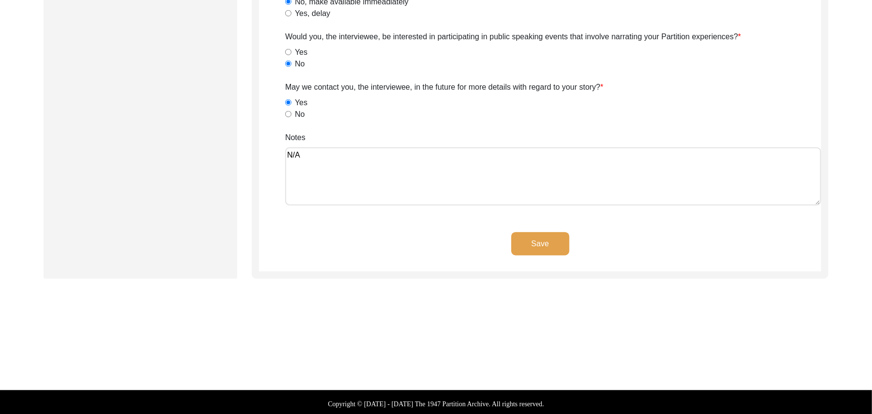
click at [552, 238] on button "Save" at bounding box center [541, 243] width 58 height 23
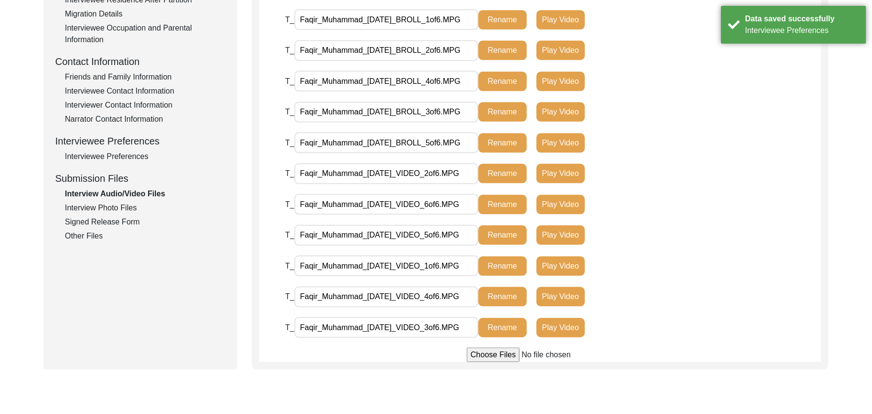
scroll to position [310, 0]
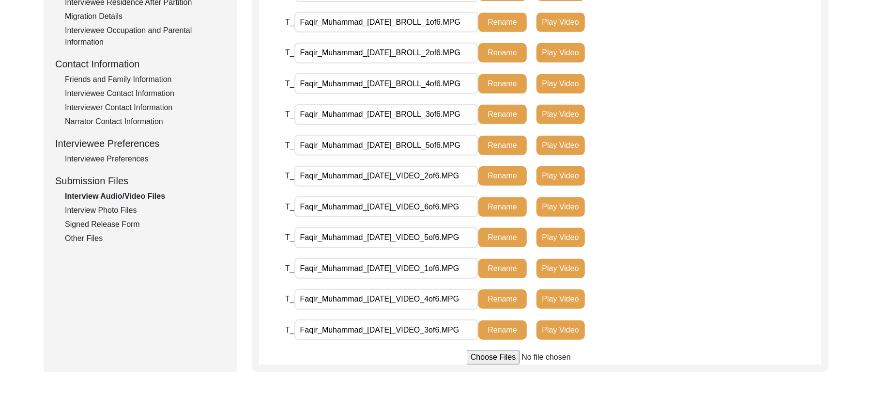
click at [106, 206] on div "Interview Photo Files" at bounding box center [145, 210] width 161 height 12
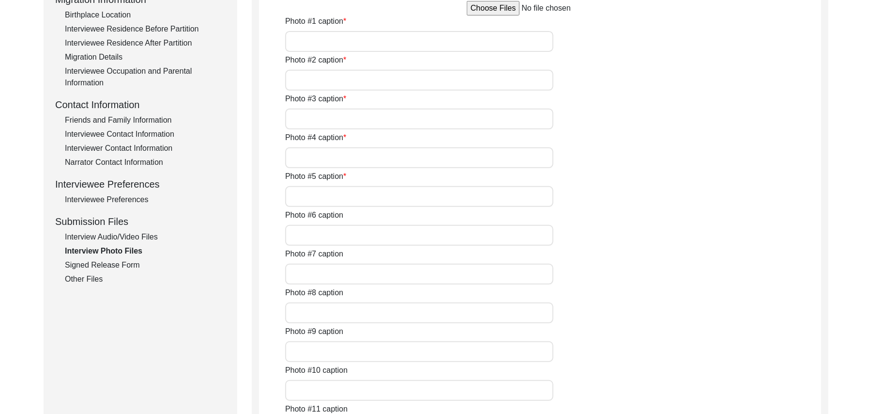
scroll to position [174, 0]
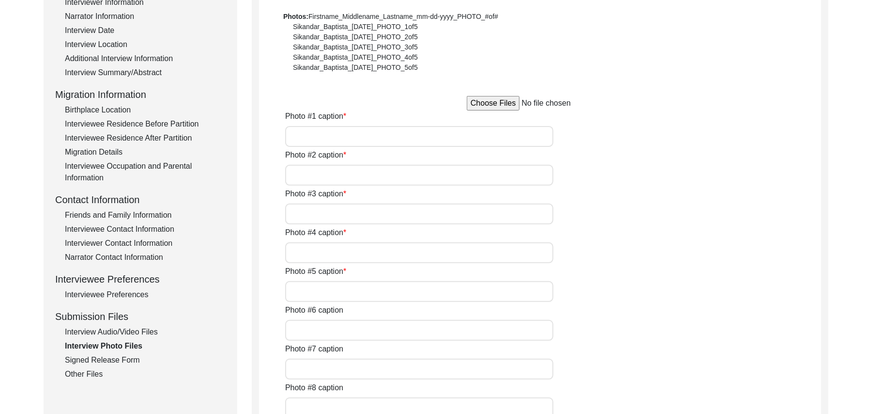
click at [140, 331] on div "Interview Audio/Video Files" at bounding box center [145, 332] width 161 height 12
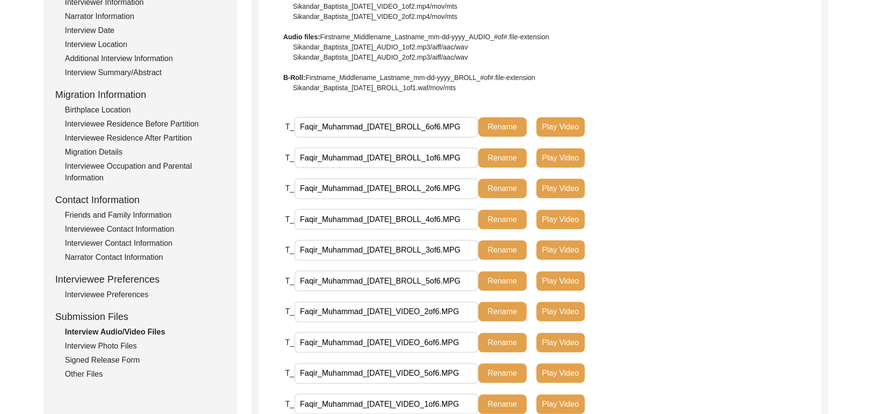
click at [130, 343] on div "Interview Photo Files" at bounding box center [145, 346] width 161 height 12
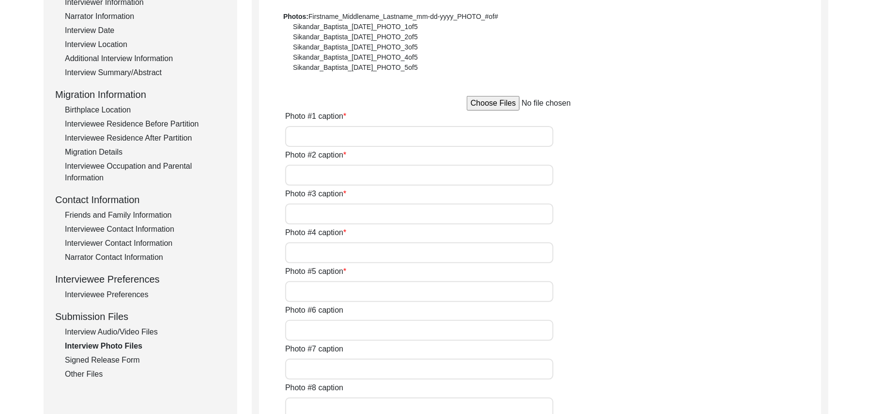
click at [493, 105] on input "file" at bounding box center [540, 103] width 147 height 15
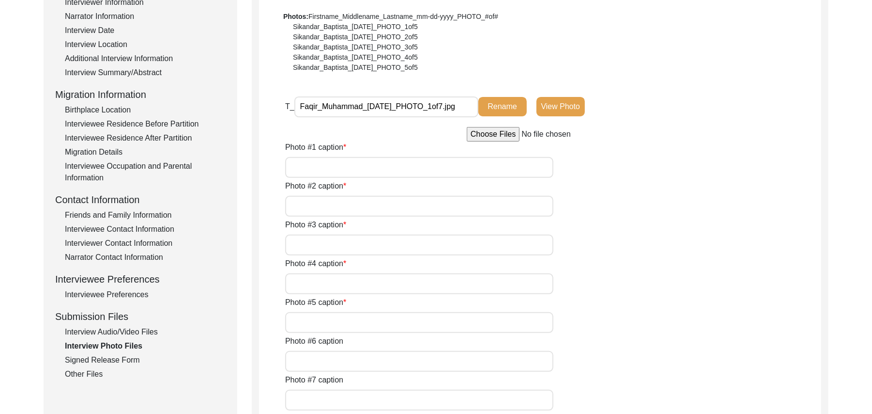
click at [500, 133] on input "file" at bounding box center [540, 134] width 147 height 15
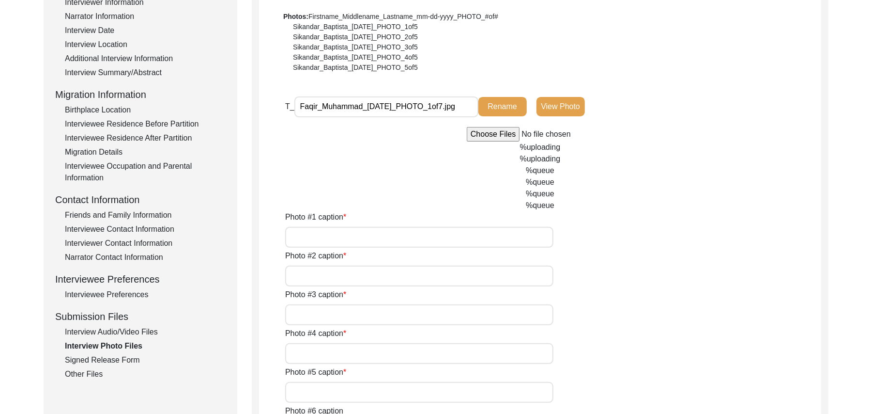
click at [401, 238] on input "Photo #1 caption" at bounding box center [419, 237] width 268 height 21
click at [390, 275] on input "Photo #2 caption" at bounding box center [419, 275] width 268 height 21
paste input "[PERSON_NAME]"
click at [376, 309] on input "Photo #3 caption" at bounding box center [419, 314] width 268 height 21
paste input "[PERSON_NAME]"
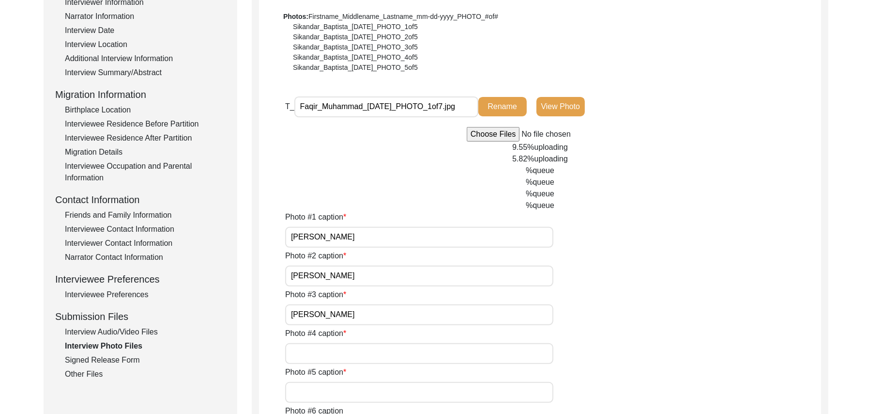
click at [360, 351] on input "Photo #4 caption" at bounding box center [419, 353] width 268 height 21
paste input "[PERSON_NAME]"
click at [347, 389] on input "Photo #5 caption" at bounding box center [419, 392] width 268 height 21
paste input "[PERSON_NAME]"
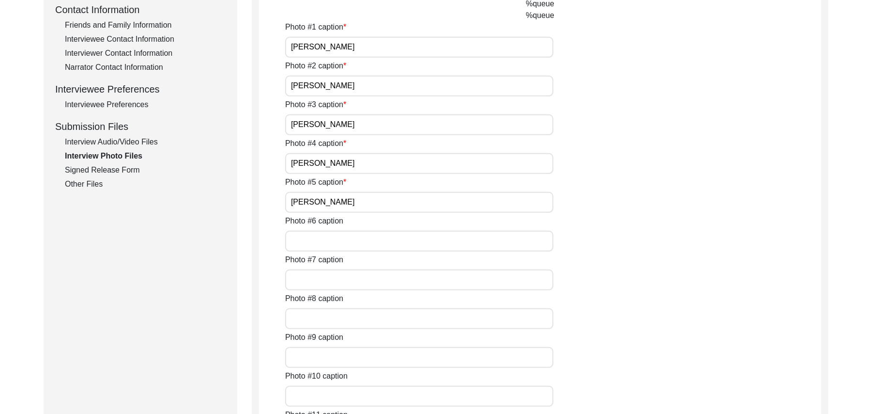
scroll to position [390, 0]
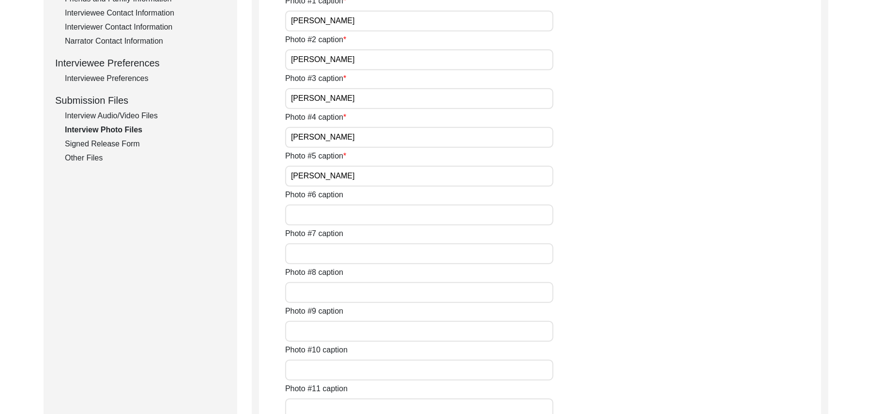
click at [425, 212] on input "Photo #6 caption" at bounding box center [419, 214] width 268 height 21
paste input "[PERSON_NAME]"
click at [386, 249] on input "Photo #7 caption" at bounding box center [419, 253] width 268 height 21
paste input "[PERSON_NAME]"
click at [365, 291] on input "Photo #8 caption" at bounding box center [419, 292] width 268 height 21
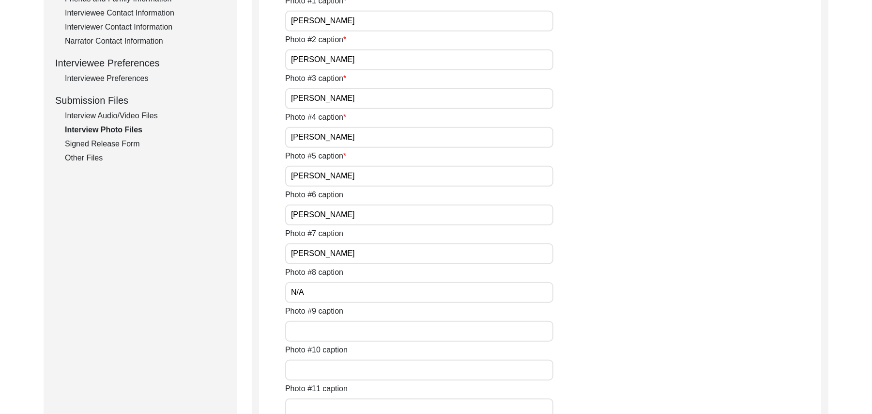
click at [357, 331] on input "Photo #9 caption" at bounding box center [419, 331] width 268 height 21
paste input "N/A"
click at [345, 371] on input "Photo #10 caption" at bounding box center [419, 369] width 268 height 21
paste input "N/A"
click at [340, 398] on input "Photo #11 caption" at bounding box center [419, 408] width 268 height 21
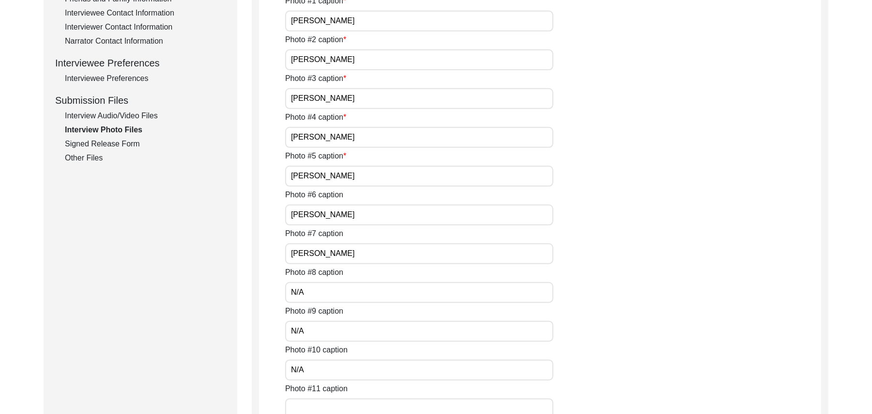
paste input "N/A"
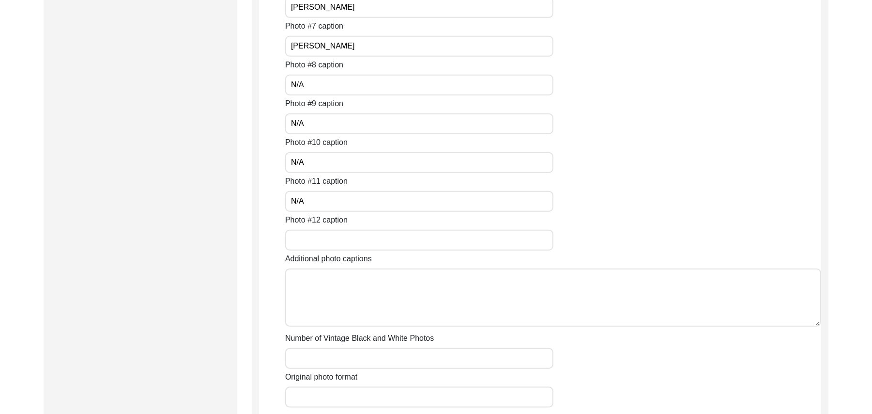
scroll to position [659, 0]
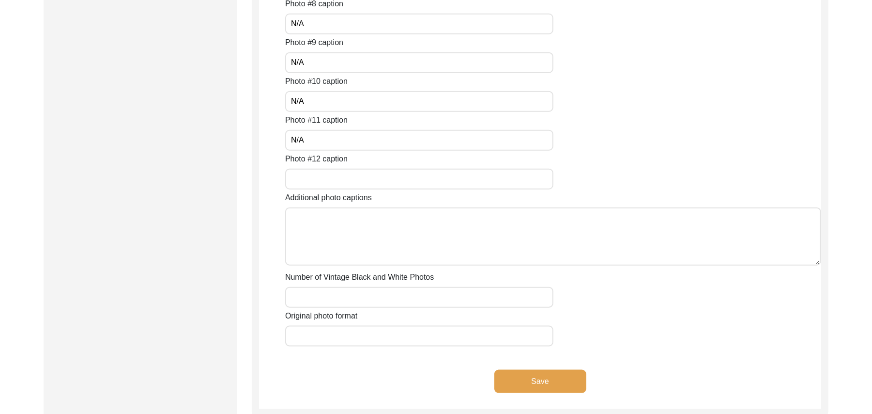
click at [475, 186] on input "Photo #12 caption" at bounding box center [419, 179] width 268 height 21
paste input "N/A"
click at [454, 224] on textarea "Additional photo captions" at bounding box center [553, 236] width 536 height 58
paste textarea "N/A"
click at [398, 290] on input "Number of Vintage Black and White Photos" at bounding box center [419, 297] width 268 height 21
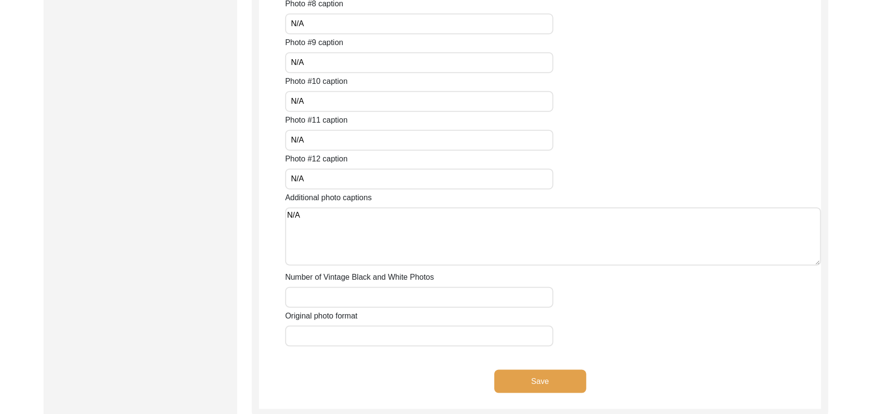
paste input "N/A"
click at [378, 333] on input "Original photo format" at bounding box center [419, 336] width 268 height 21
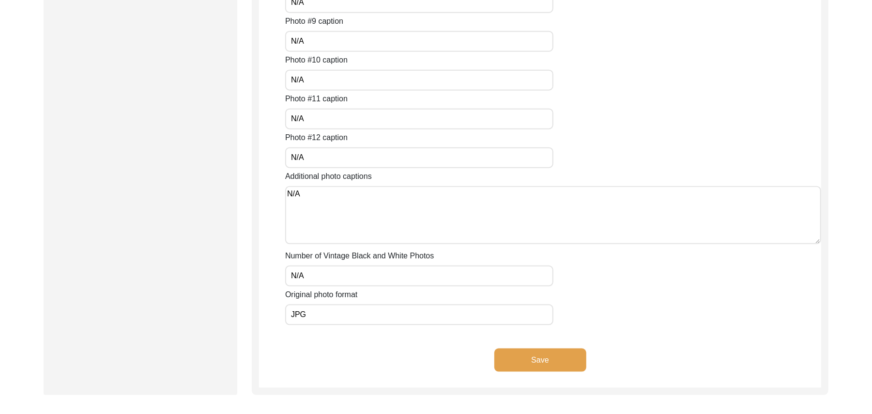
scroll to position [797, 0]
click at [555, 353] on button "Save" at bounding box center [541, 357] width 92 height 23
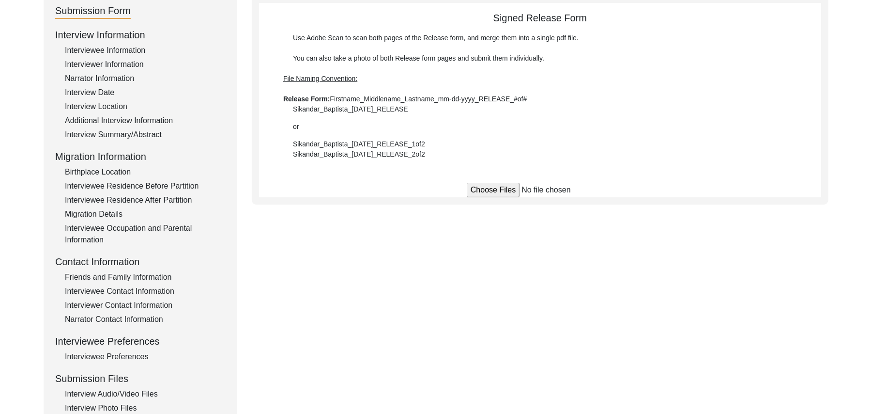
scroll to position [109, 0]
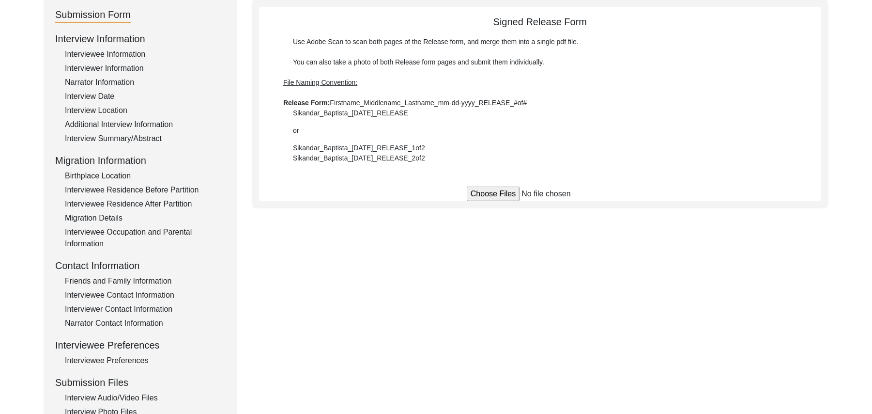
click at [496, 190] on input "file" at bounding box center [540, 194] width 147 height 15
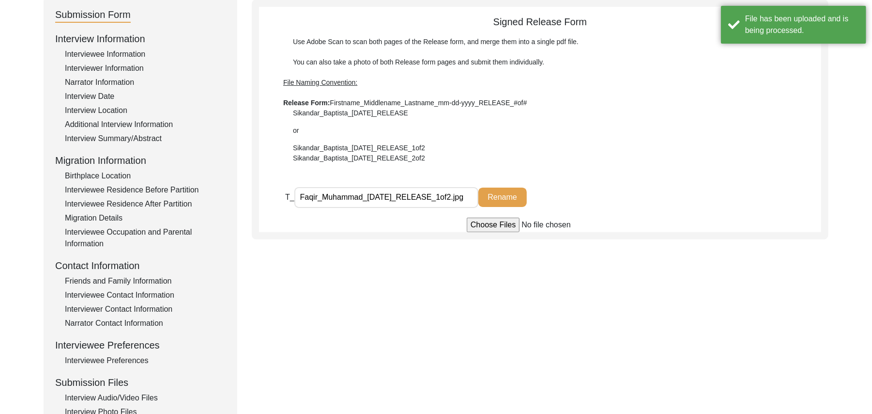
click at [493, 226] on input "file" at bounding box center [540, 225] width 147 height 15
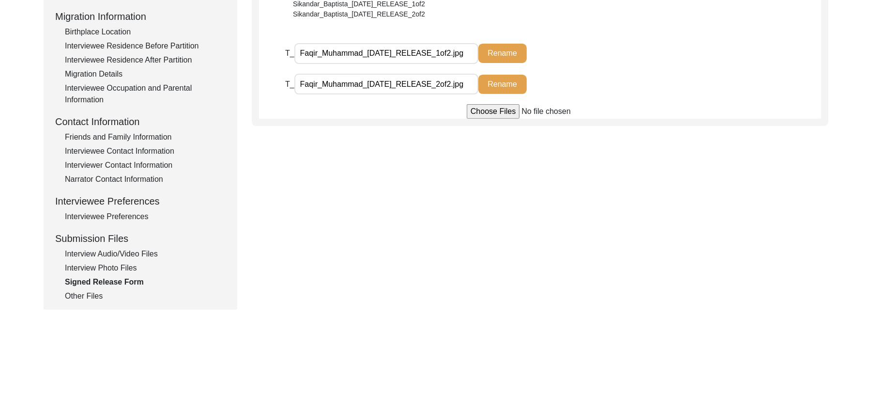
scroll to position [254, 0]
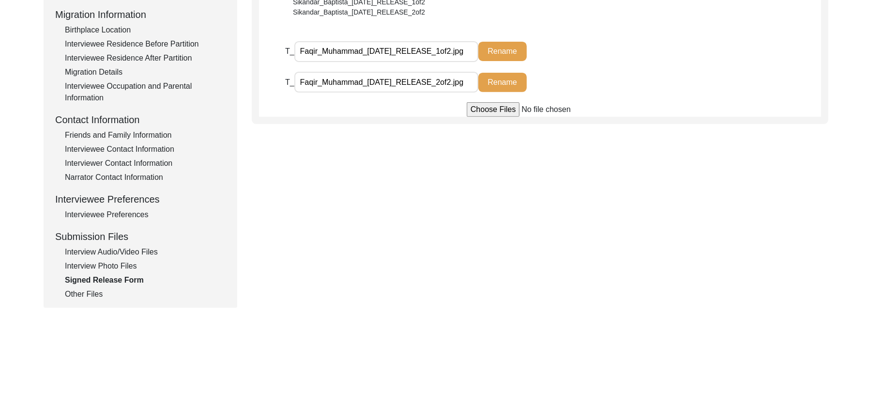
click at [88, 295] on div "Other Files" at bounding box center [145, 294] width 161 height 12
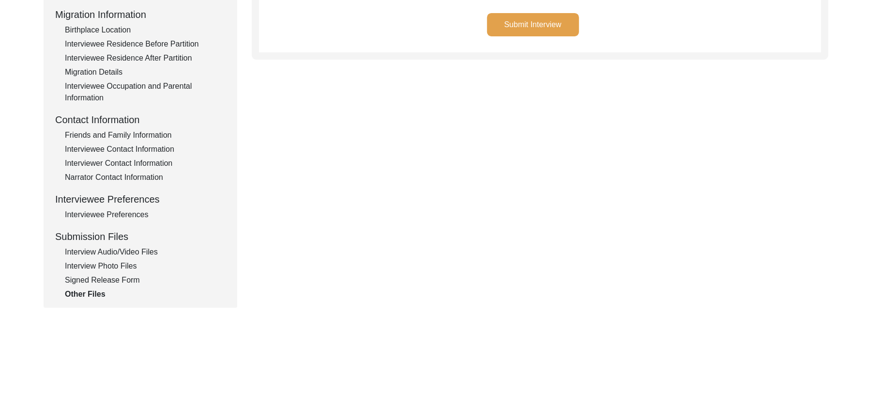
click at [544, 23] on button "Submit Interview" at bounding box center [533, 24] width 92 height 23
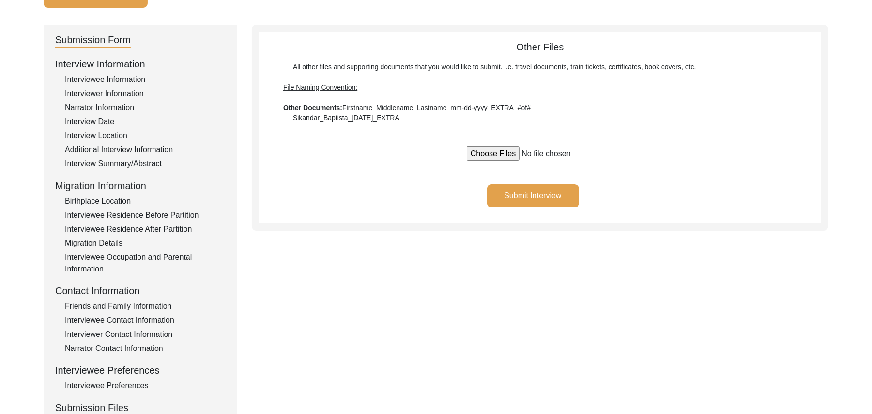
scroll to position [78, 0]
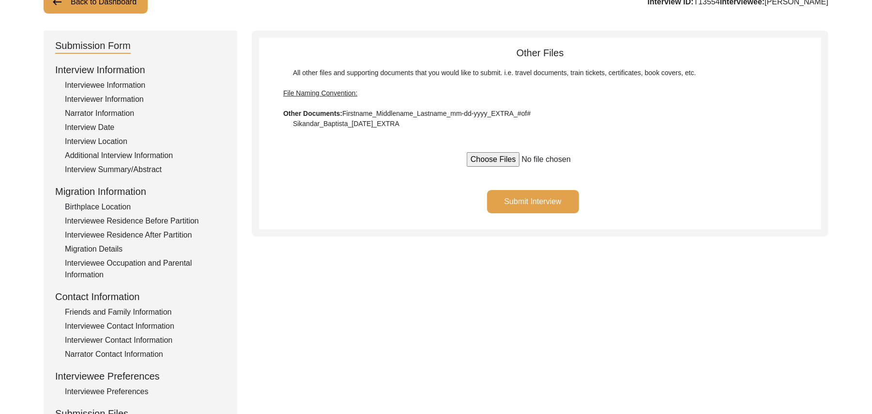
click at [112, 138] on div "Interview Location" at bounding box center [145, 142] width 161 height 12
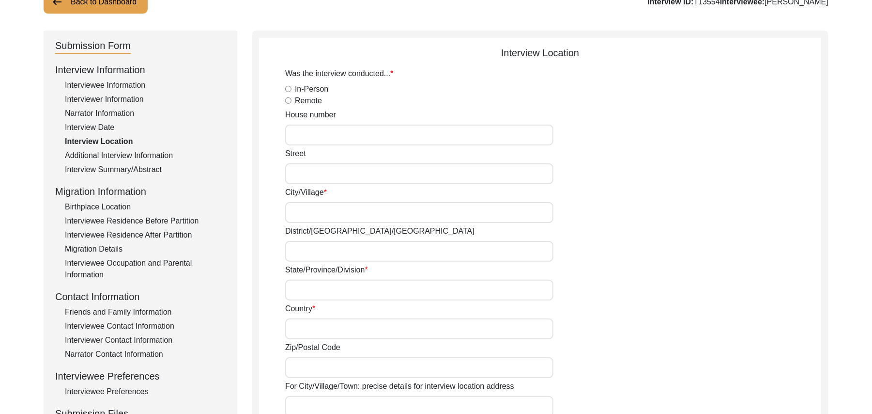
click at [289, 88] on input "In-Person" at bounding box center [288, 89] width 6 height 6
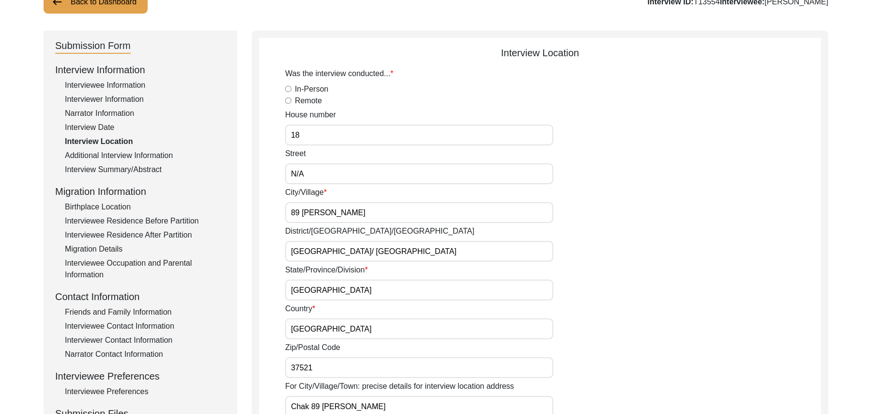
click at [302, 136] on input "18" at bounding box center [419, 134] width 268 height 21
click at [287, 89] on input "In-Person" at bounding box center [288, 89] width 6 height 6
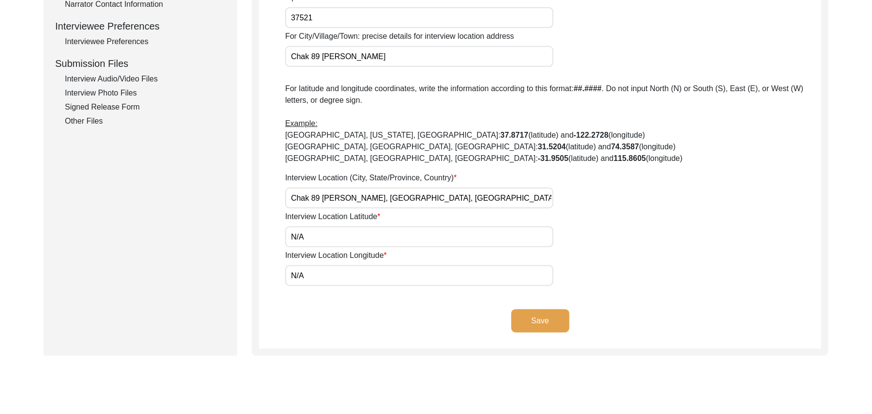
scroll to position [431, 0]
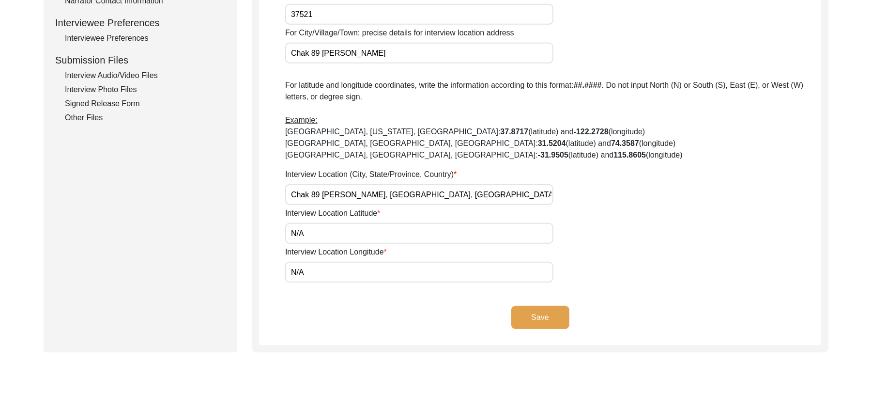
click at [547, 312] on button "Save" at bounding box center [541, 317] width 58 height 23
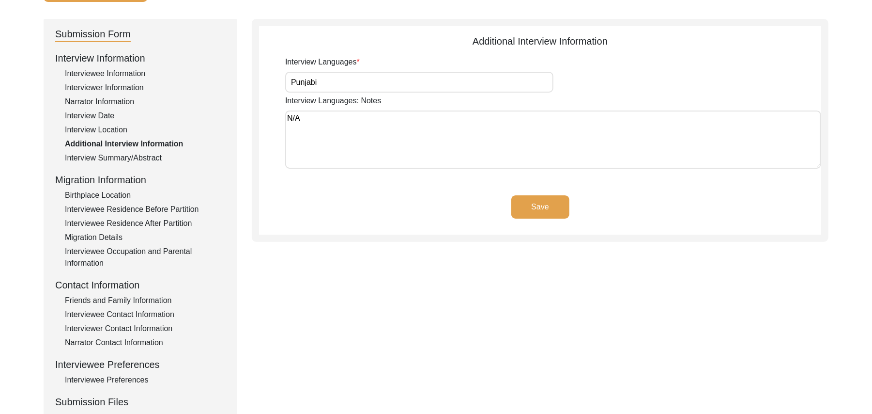
scroll to position [88, 0]
click at [123, 127] on div "Interview Location" at bounding box center [145, 131] width 161 height 12
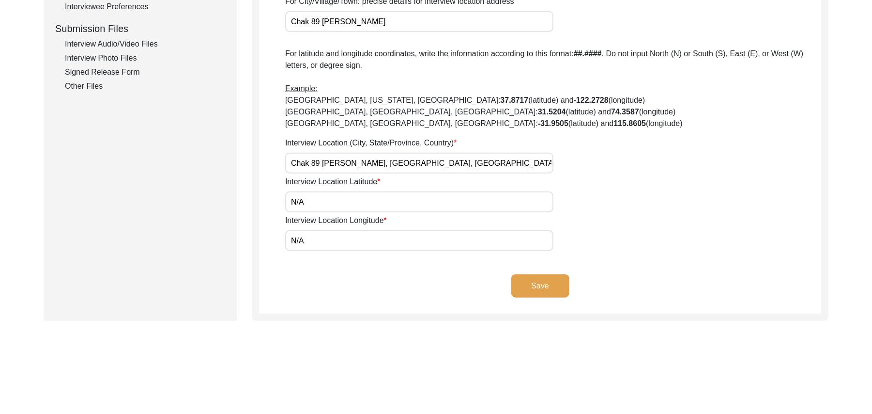
scroll to position [459, 0]
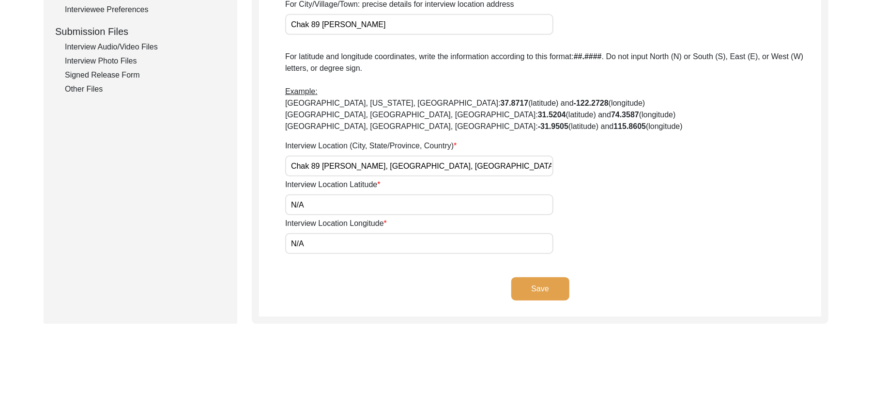
click at [76, 90] on div "Other Files" at bounding box center [145, 89] width 161 height 12
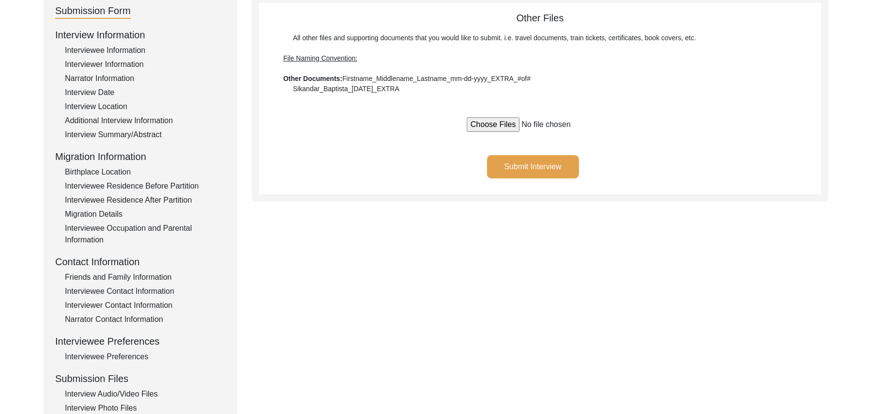
scroll to position [108, 0]
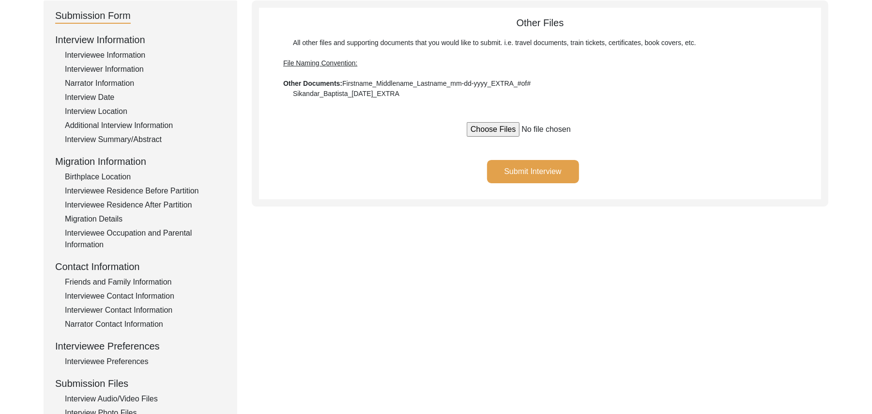
click at [559, 163] on button "Submit Interview" at bounding box center [533, 171] width 92 height 23
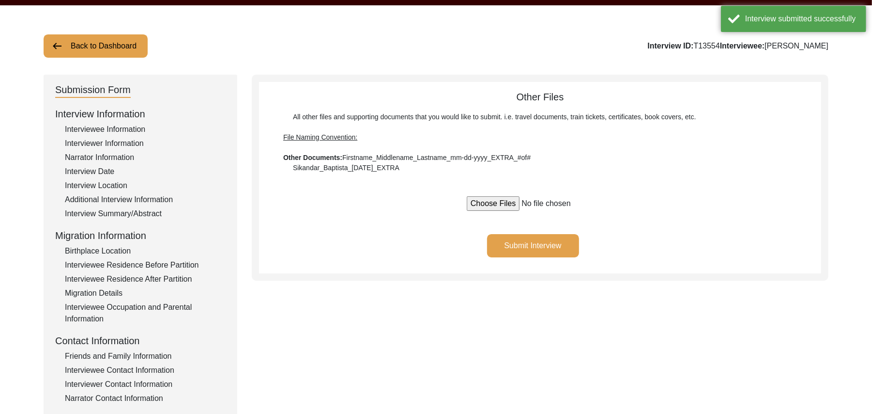
scroll to position [0, 0]
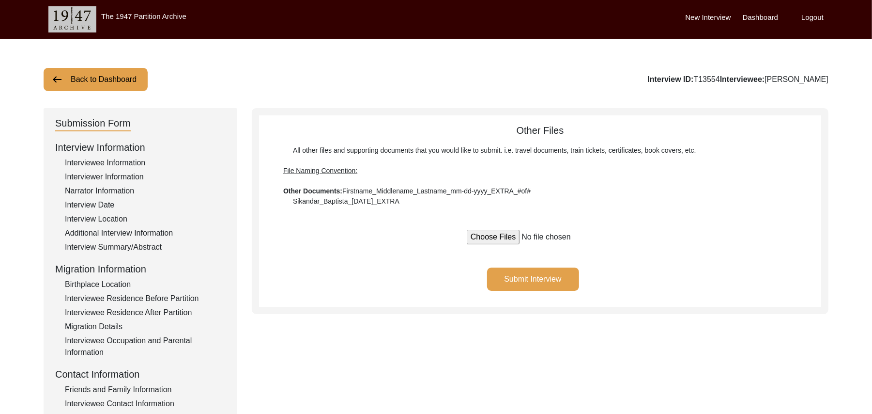
click at [112, 78] on button "Back to Dashboard" at bounding box center [96, 79] width 104 height 23
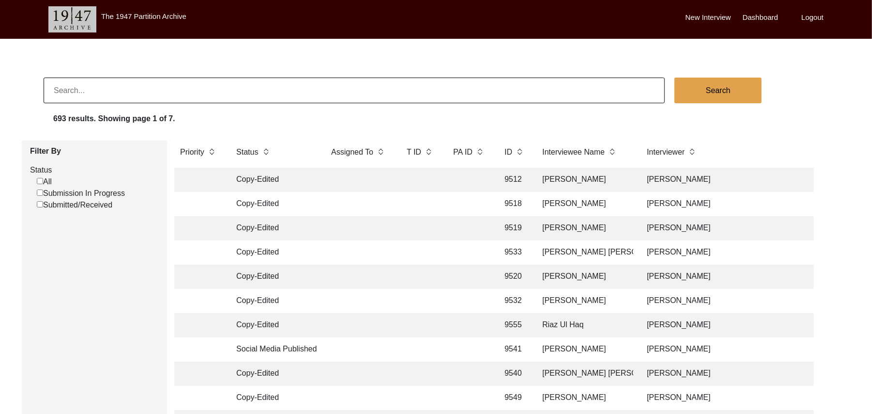
click at [39, 192] on input "Submission In Progress" at bounding box center [40, 192] width 6 height 6
